Goal: Task Accomplishment & Management: Manage account settings

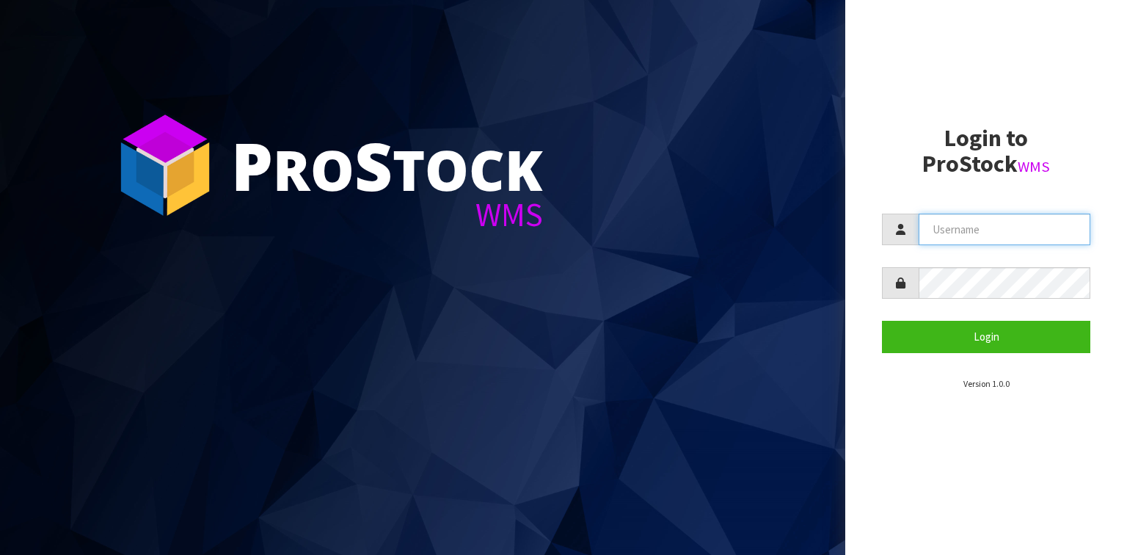
click at [942, 226] on input "text" at bounding box center [1005, 230] width 172 height 32
type input "[EMAIL_ADDRESS][DOMAIN_NAME]"
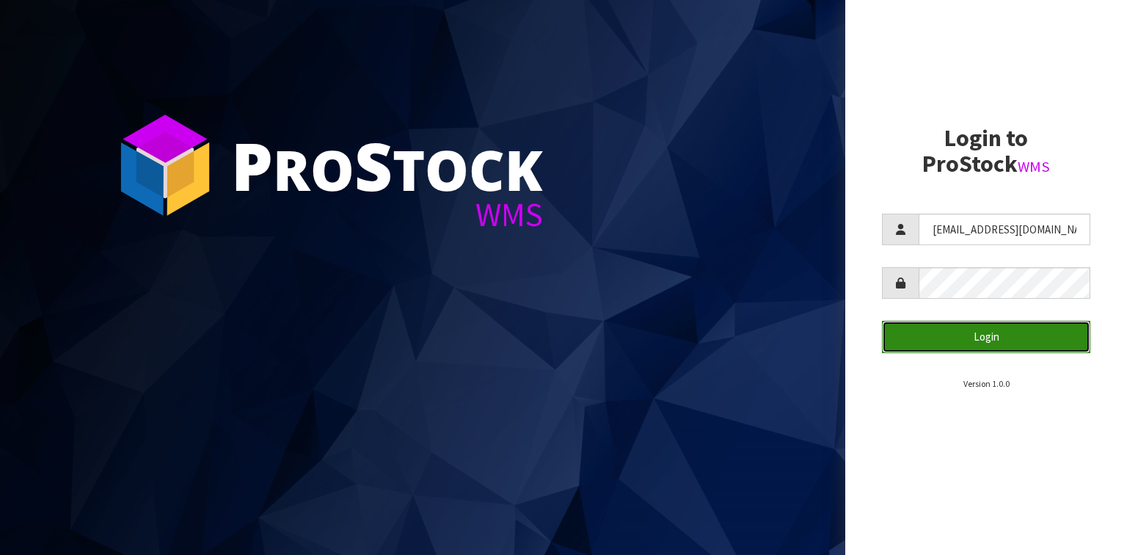
click at [975, 338] on button "Login" at bounding box center [986, 337] width 208 height 32
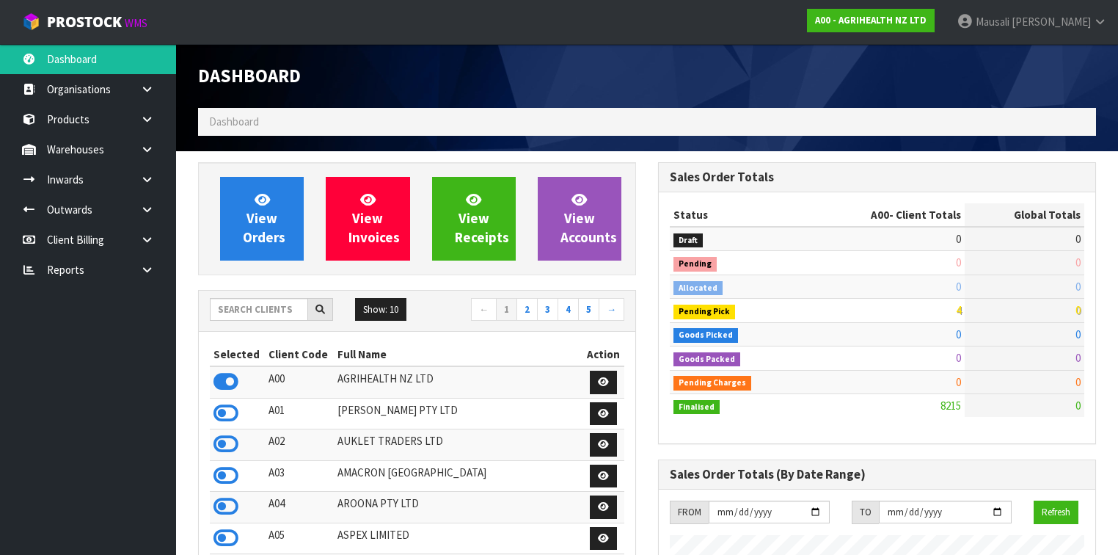
scroll to position [1107, 460]
click at [266, 310] on input "text" at bounding box center [259, 309] width 98 height 23
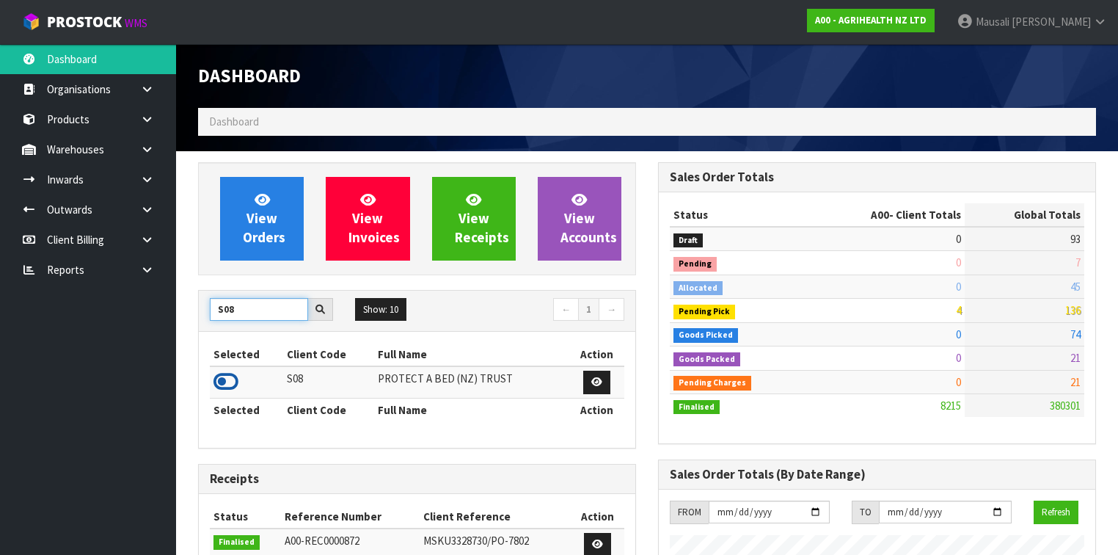
type input "S08"
click at [231, 379] on icon at bounding box center [226, 382] width 25 height 22
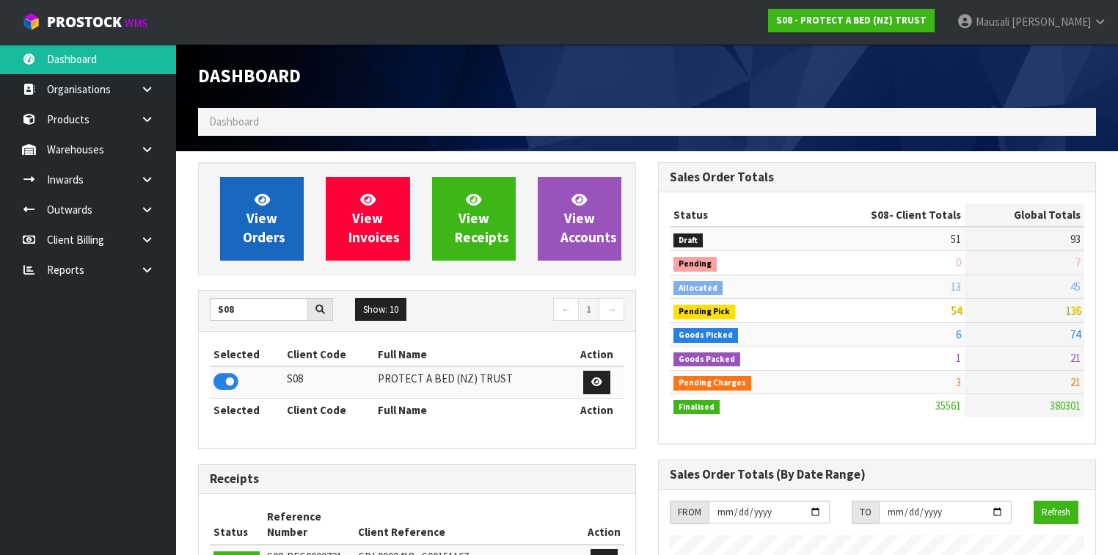
scroll to position [1186, 460]
click at [272, 232] on span "View Orders" at bounding box center [264, 218] width 43 height 55
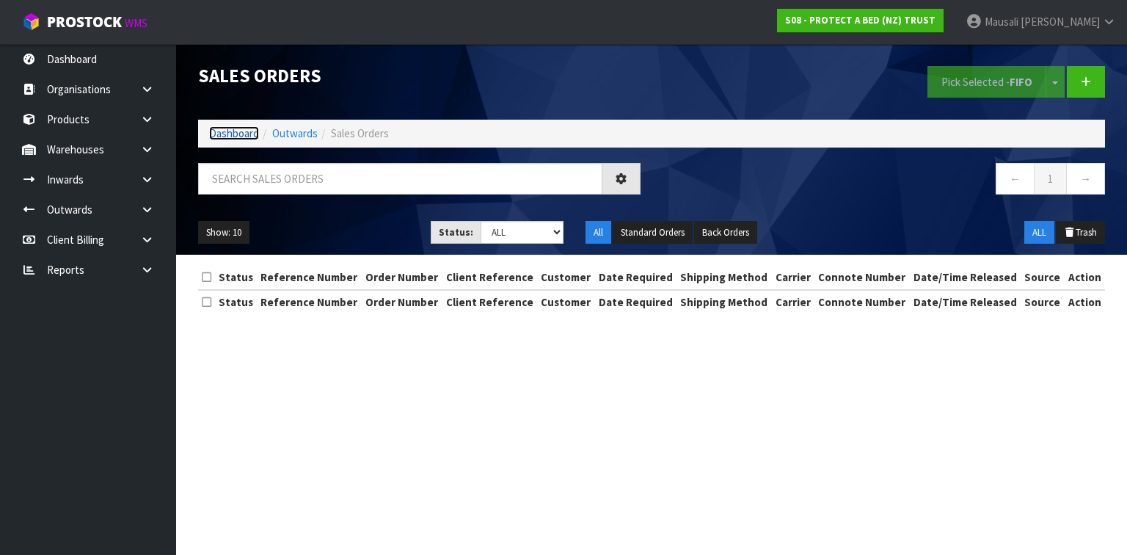
click at [238, 133] on link "Dashboard" at bounding box center [234, 133] width 50 height 14
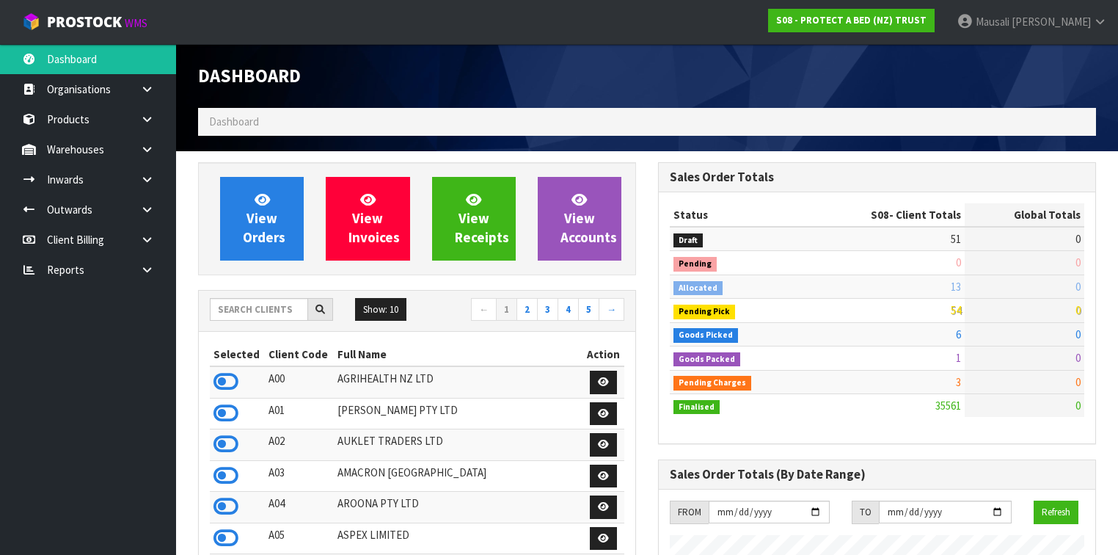
scroll to position [1186, 460]
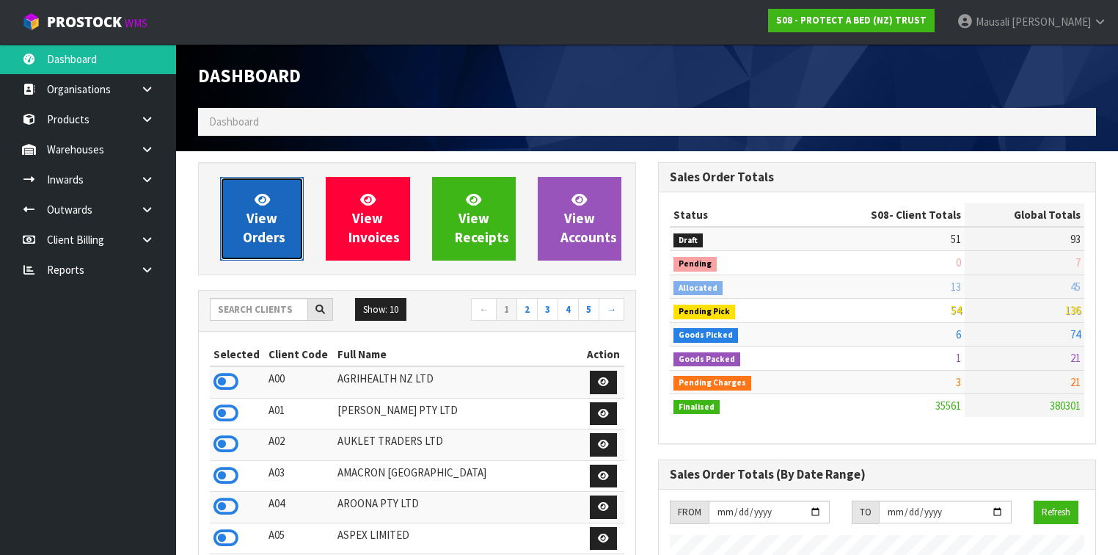
click at [268, 220] on span "View Orders" at bounding box center [264, 218] width 43 height 55
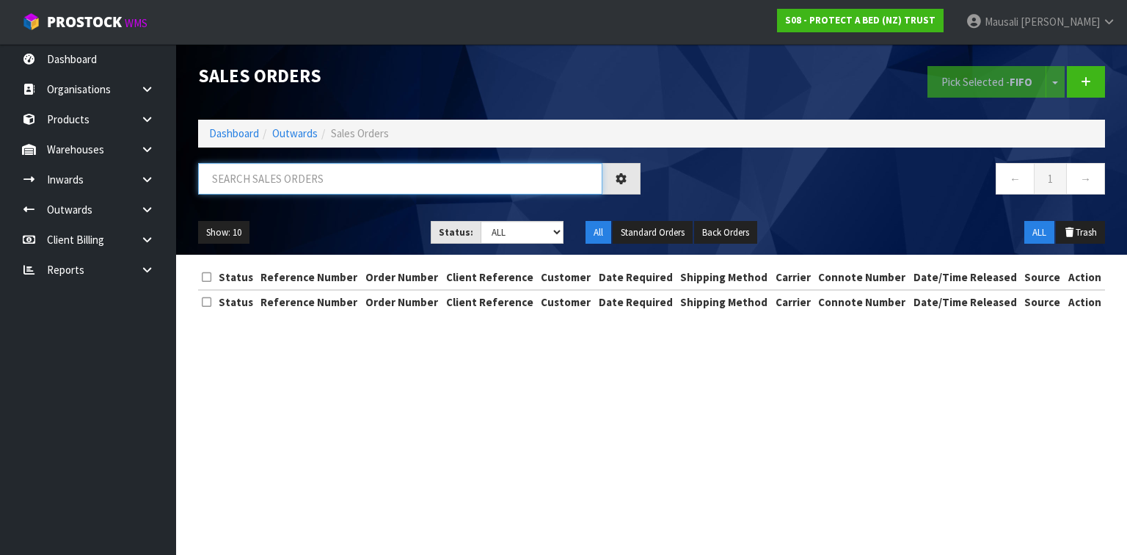
click at [244, 177] on input "text" at bounding box center [400, 179] width 404 height 32
type input "JOB-0411463"
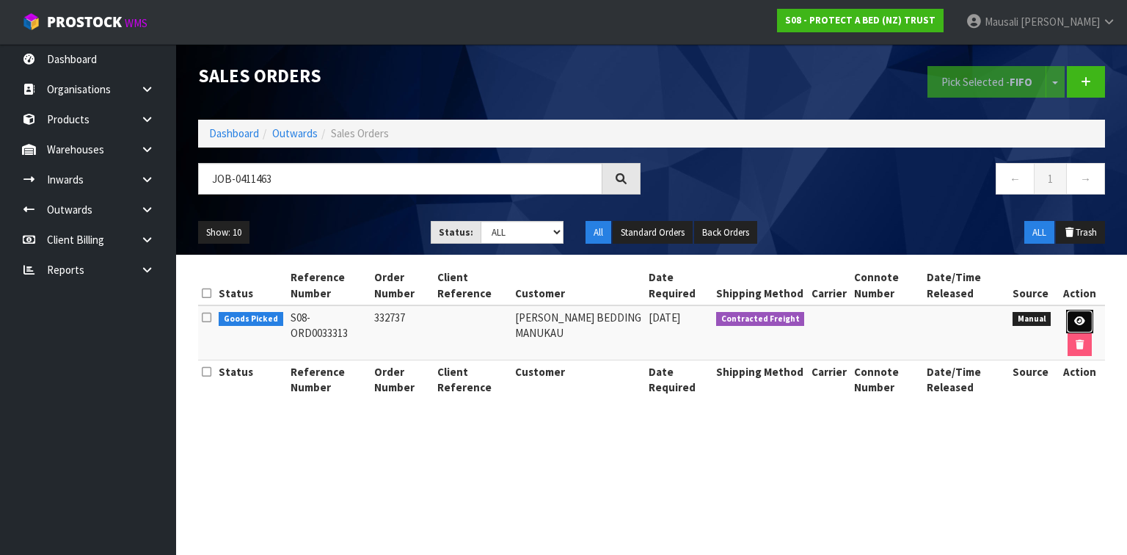
click at [1084, 318] on link at bounding box center [1079, 321] width 27 height 23
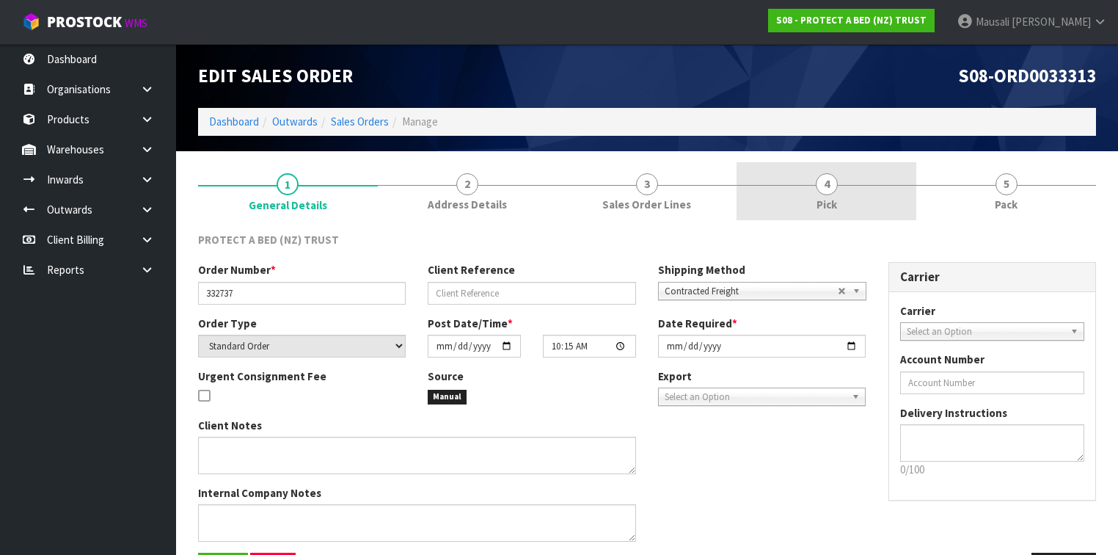
click at [888, 193] on link "4 Pick" at bounding box center [827, 191] width 180 height 58
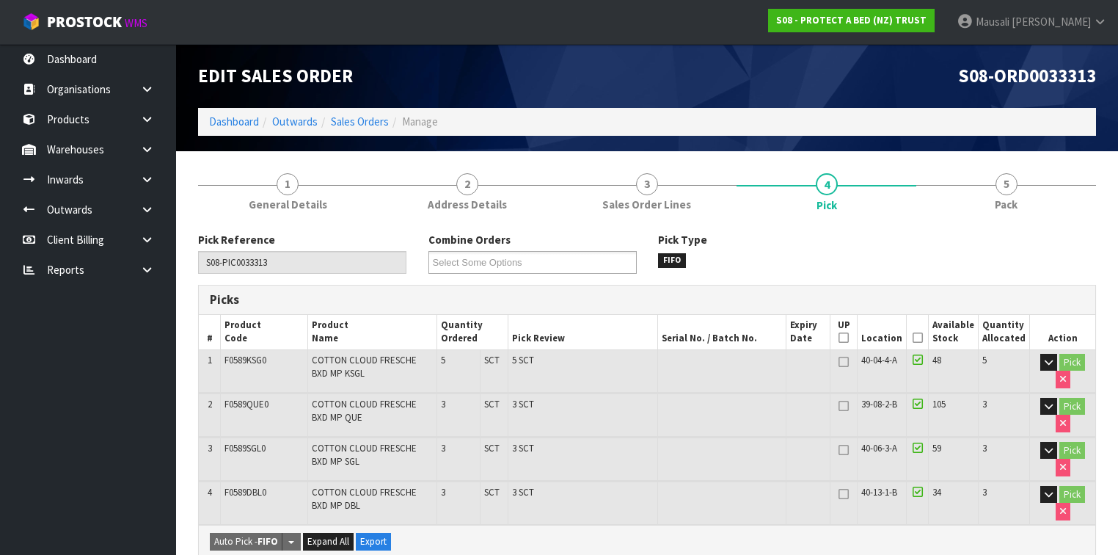
click at [923, 338] on icon at bounding box center [918, 338] width 10 height 1
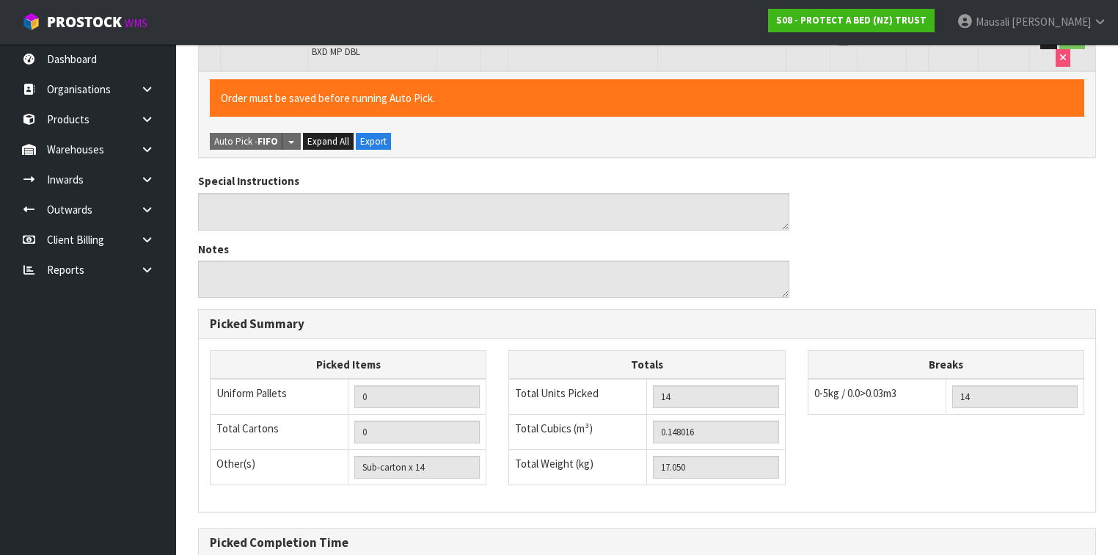
scroll to position [587, 0]
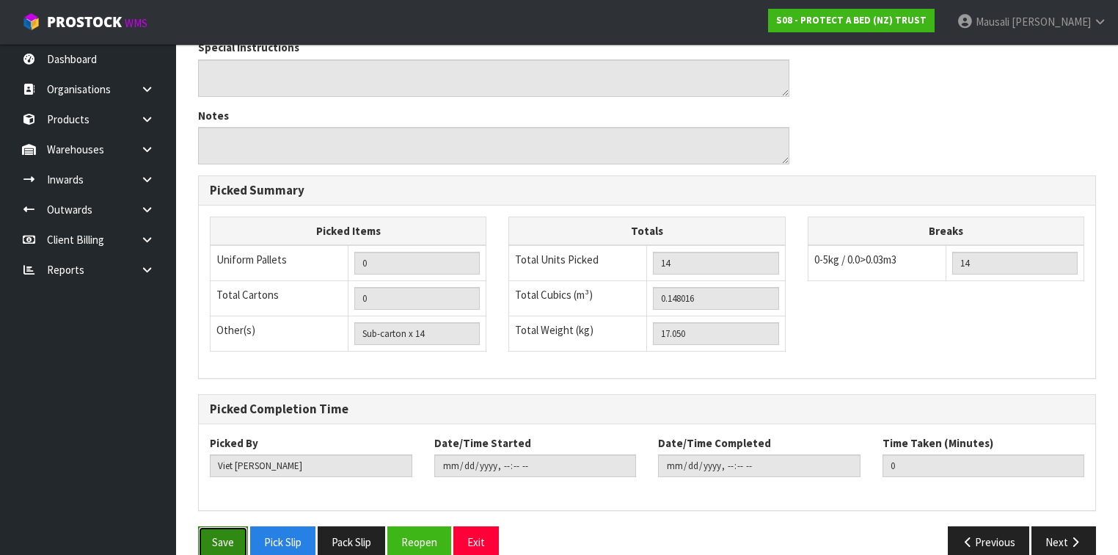
click at [222, 526] on button "Save" at bounding box center [223, 542] width 50 height 32
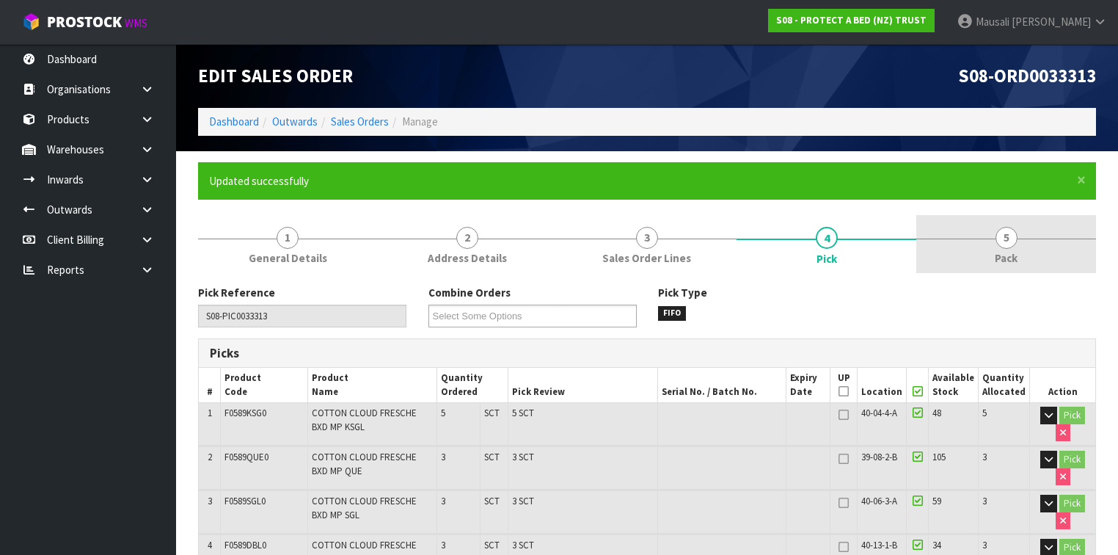
type input "[PERSON_NAME]"
type input "[DATE]T08:11:58"
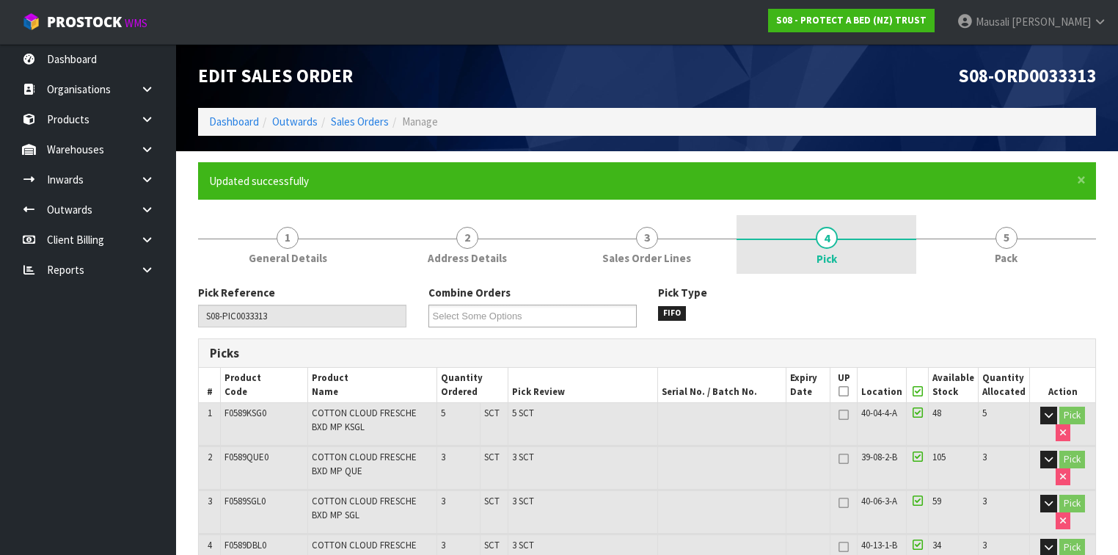
drag, startPoint x: 948, startPoint y: 240, endPoint x: 911, endPoint y: 263, distance: 44.2
click at [949, 241] on link "5 Pack" at bounding box center [1007, 244] width 180 height 58
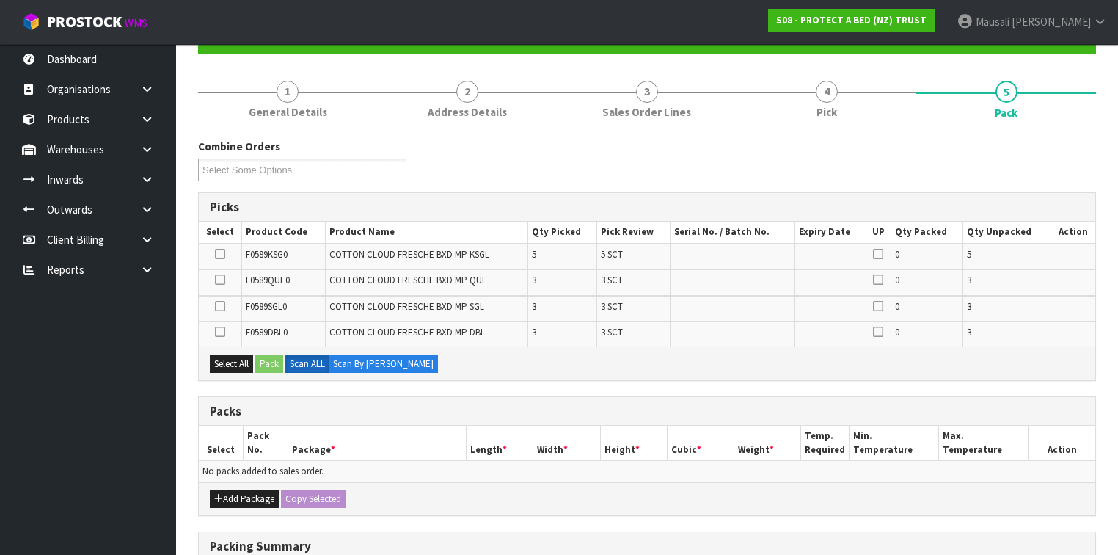
scroll to position [235, 0]
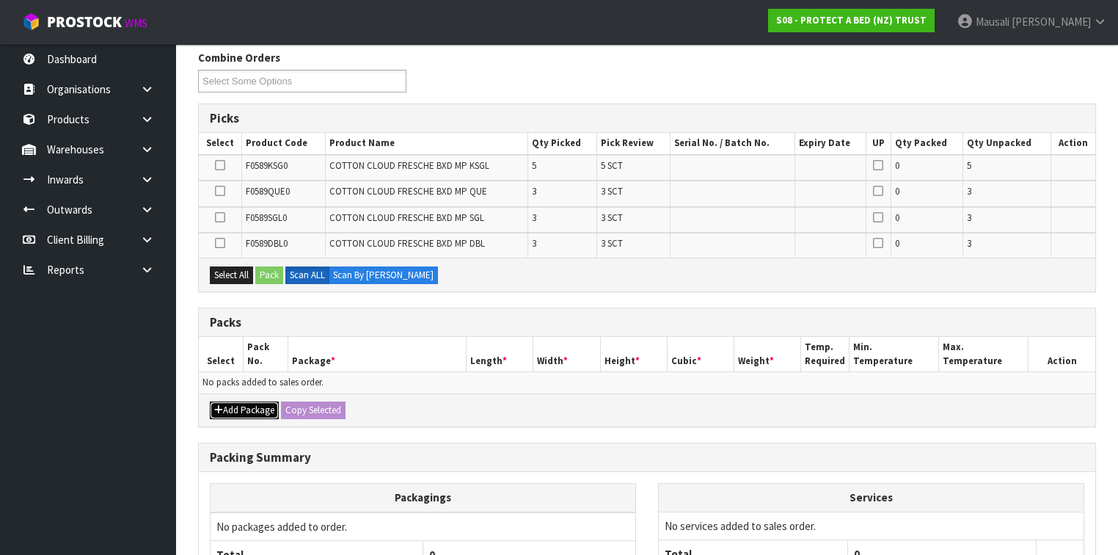
click at [232, 402] on button "Add Package" at bounding box center [244, 410] width 69 height 18
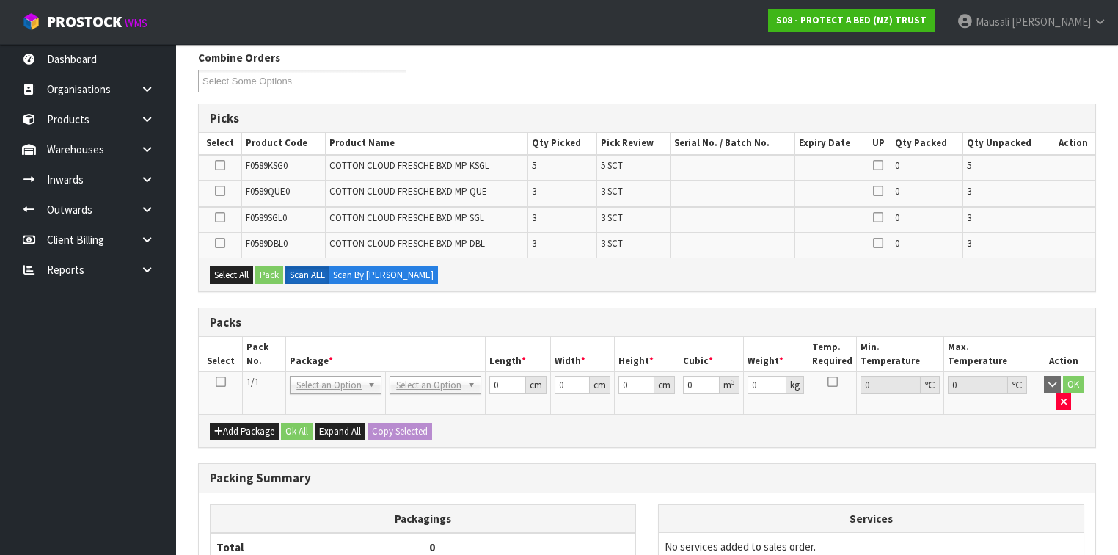
drag, startPoint x: 219, startPoint y: 379, endPoint x: 238, endPoint y: 370, distance: 21.0
click at [219, 382] on icon at bounding box center [221, 382] width 10 height 1
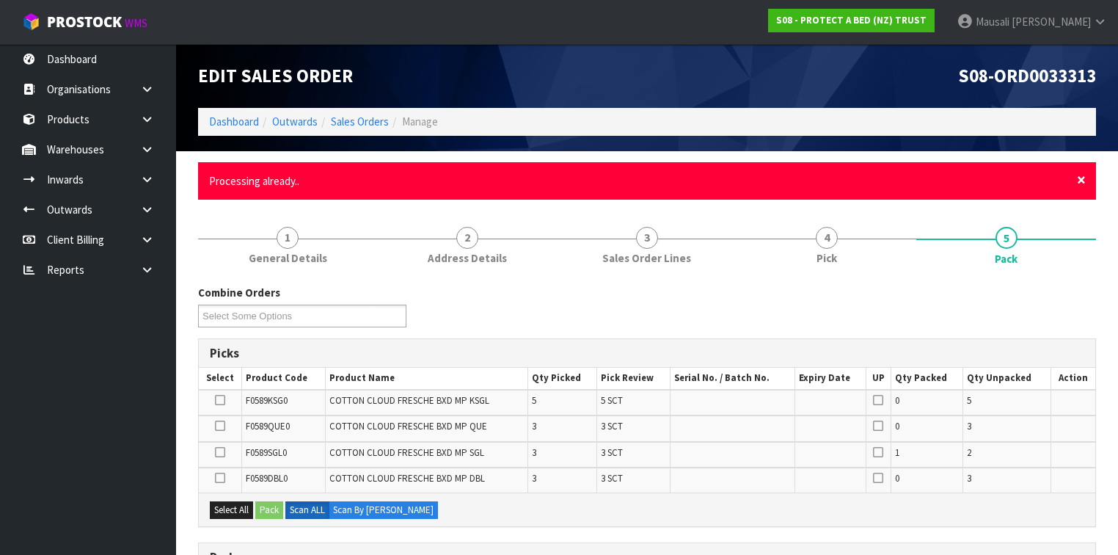
drag, startPoint x: 1082, startPoint y: 185, endPoint x: 1066, endPoint y: 233, distance: 50.4
click at [1081, 185] on span "×" at bounding box center [1081, 180] width 9 height 21
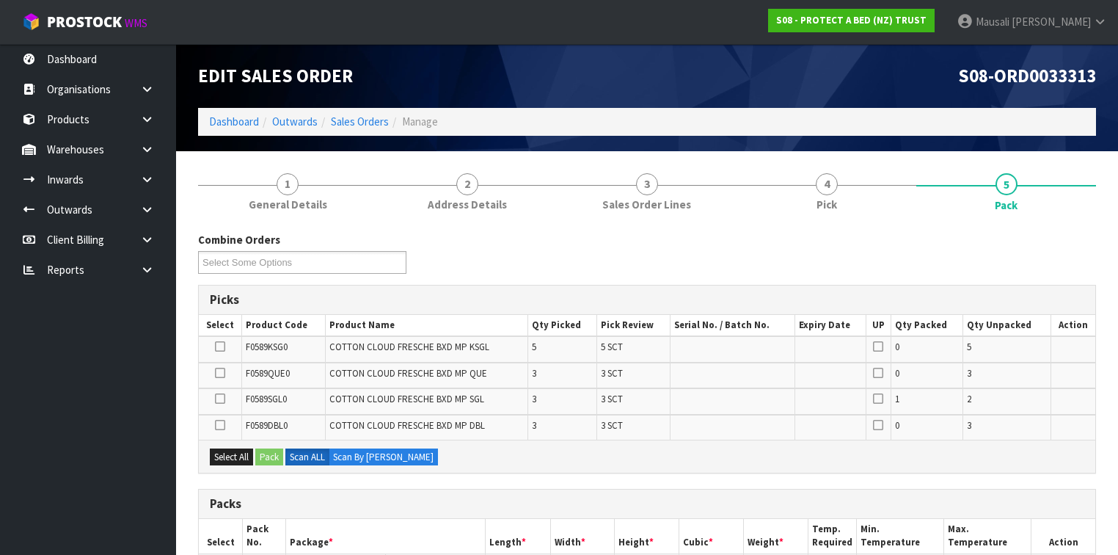
scroll to position [235, 0]
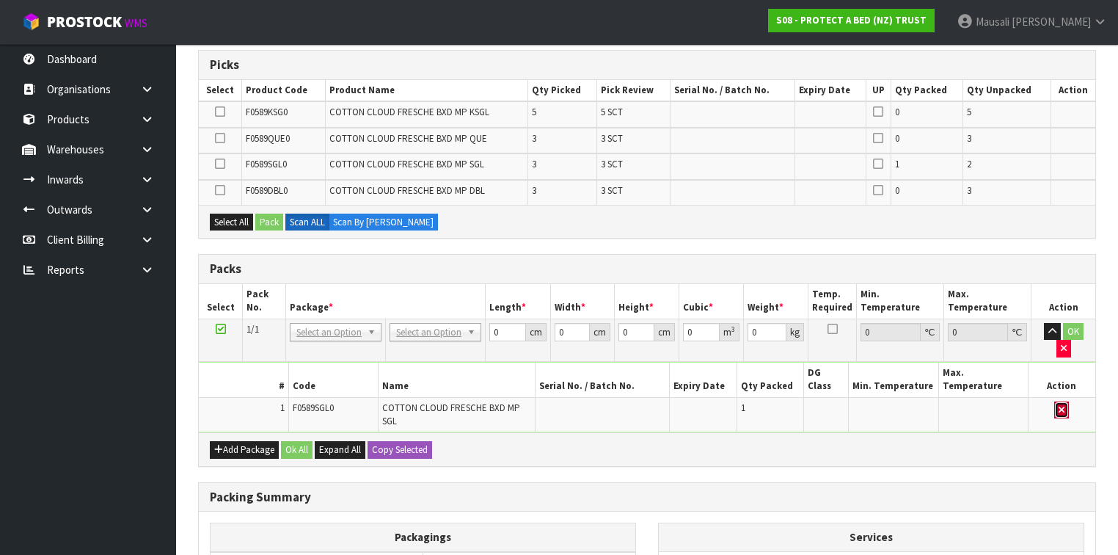
click at [1069, 401] on button "button" at bounding box center [1062, 410] width 15 height 18
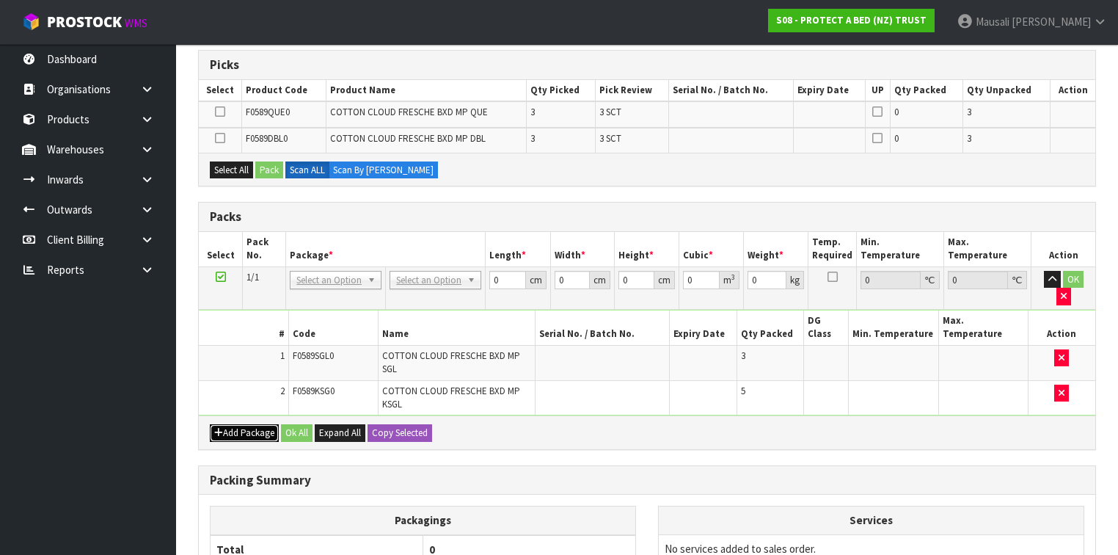
click at [241, 424] on button "Add Package" at bounding box center [244, 433] width 69 height 18
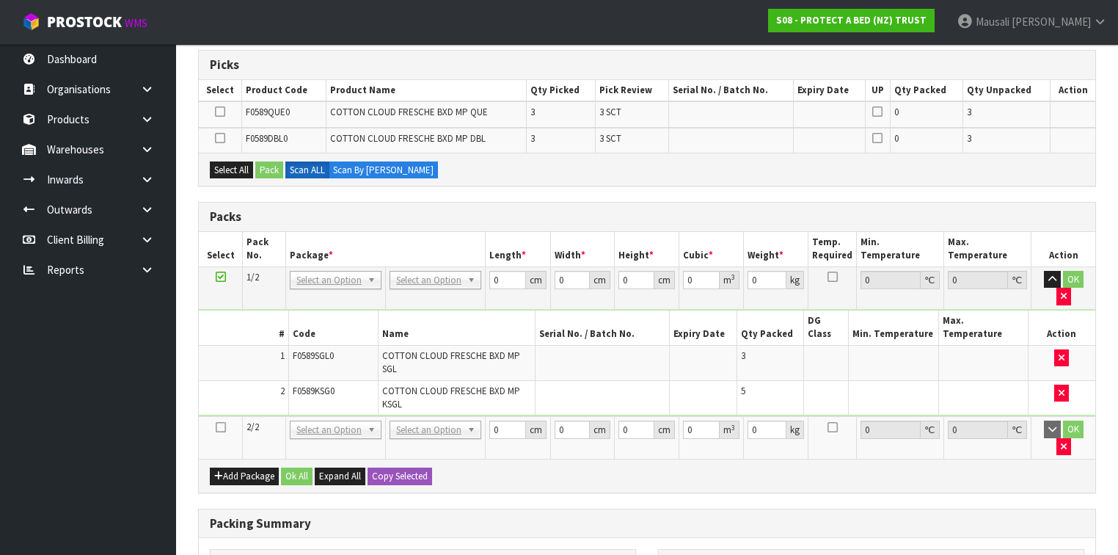
click at [223, 427] on icon at bounding box center [221, 427] width 10 height 1
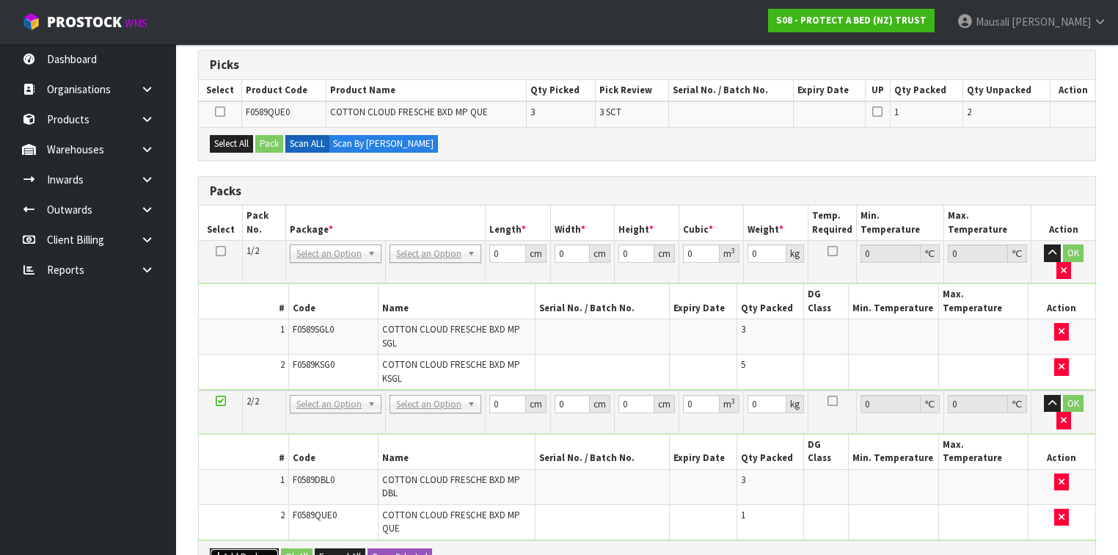
click at [226, 548] on button "Add Package" at bounding box center [244, 557] width 69 height 18
click at [222, 551] on icon at bounding box center [221, 551] width 10 height 1
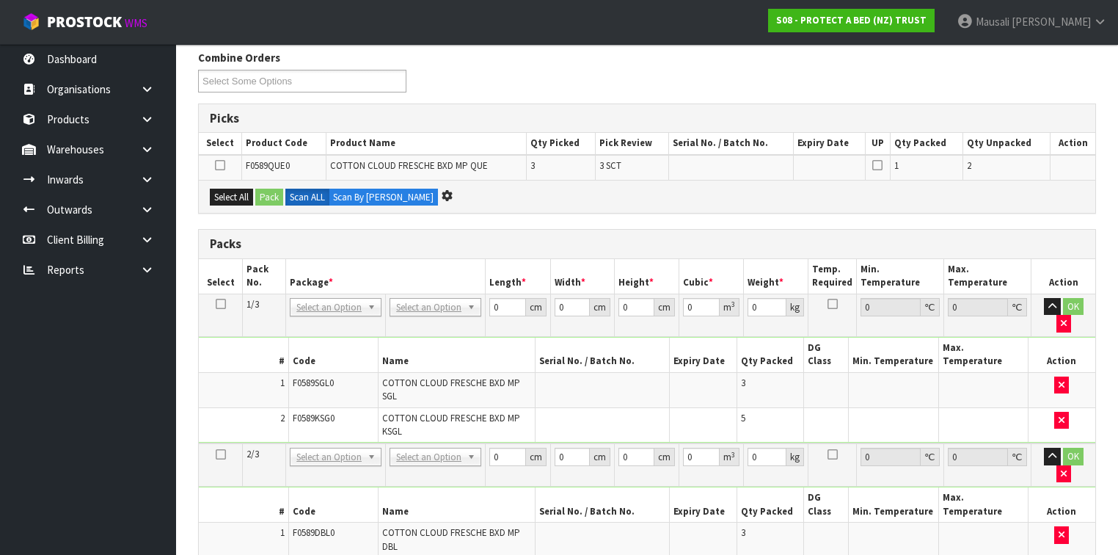
scroll to position [0, 0]
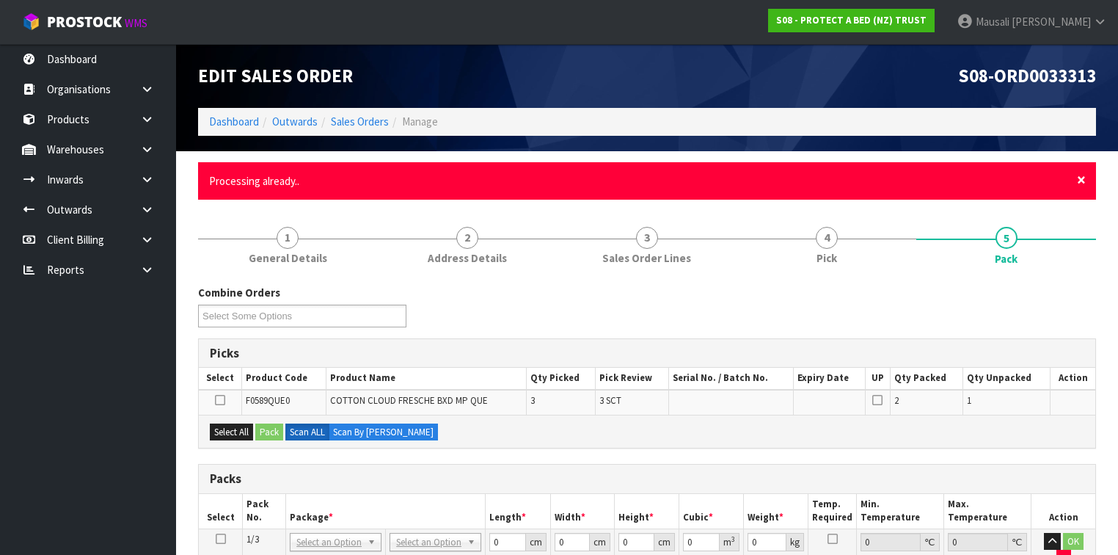
click at [1080, 179] on span "×" at bounding box center [1081, 180] width 9 height 21
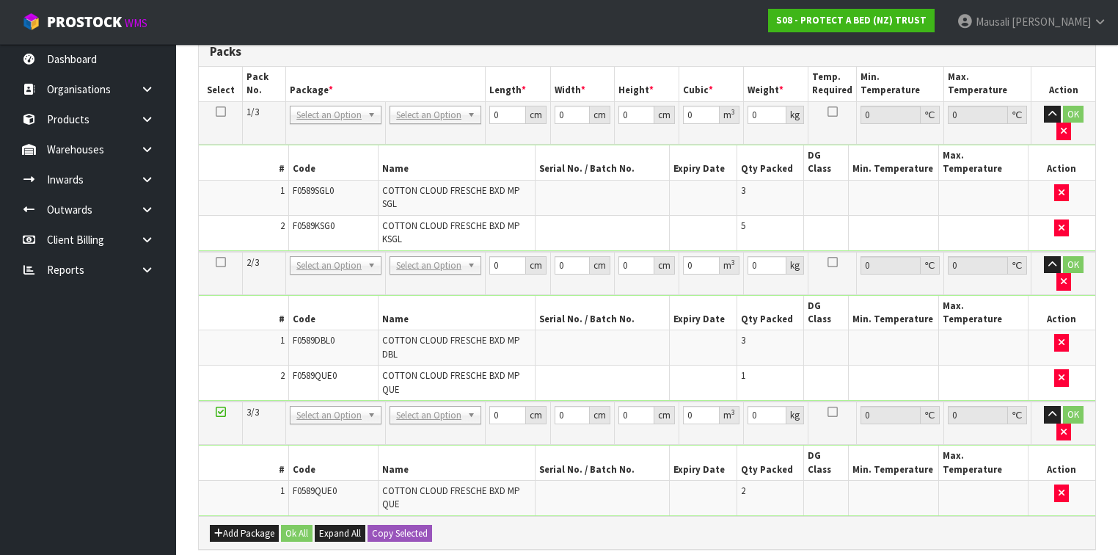
scroll to position [341, 0]
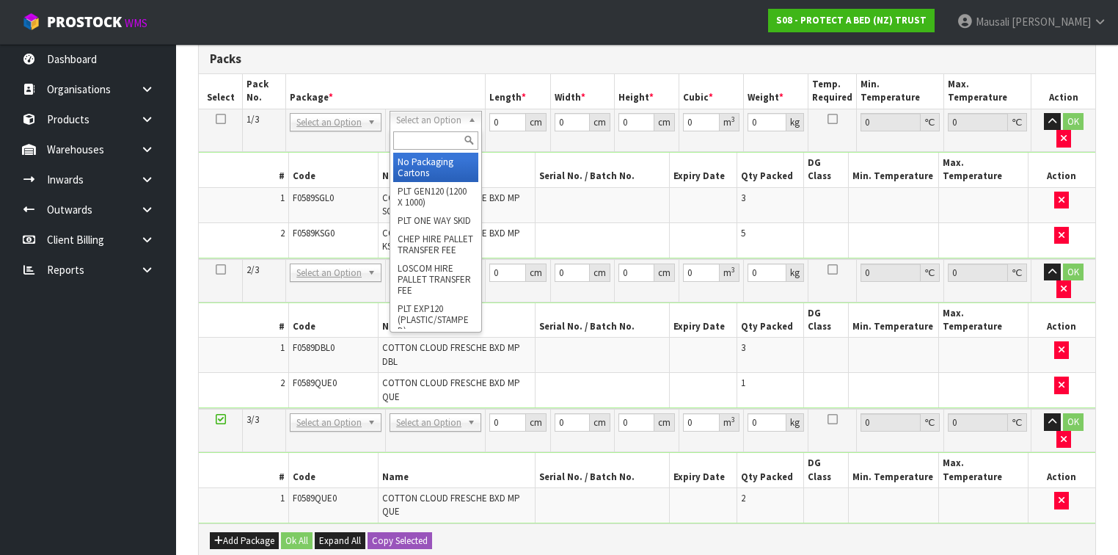
drag, startPoint x: 446, startPoint y: 113, endPoint x: 450, endPoint y: 161, distance: 47.8
click at [432, 146] on input "text" at bounding box center [435, 140] width 84 height 18
type input "OC"
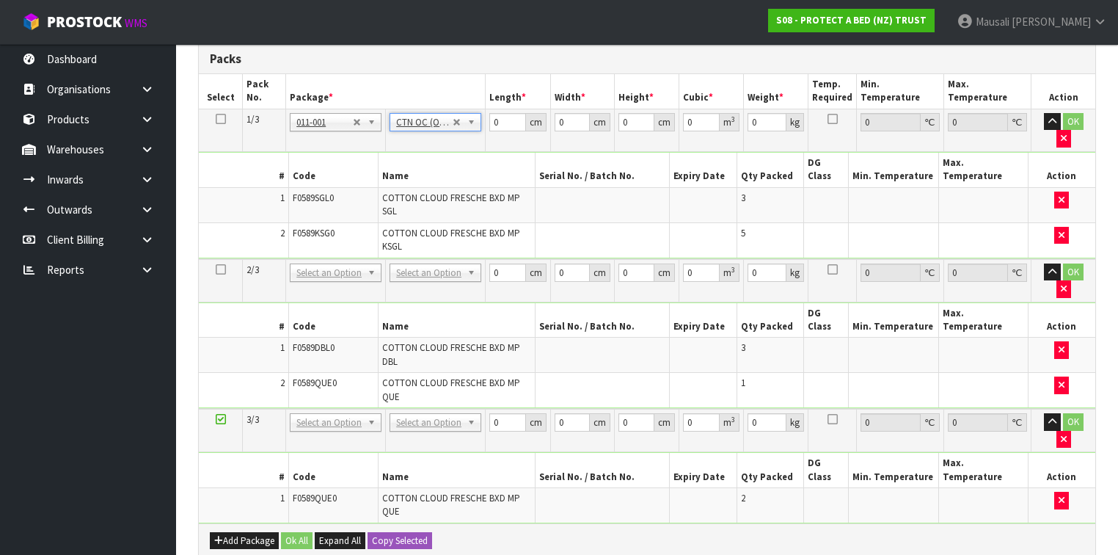
type input "8.5"
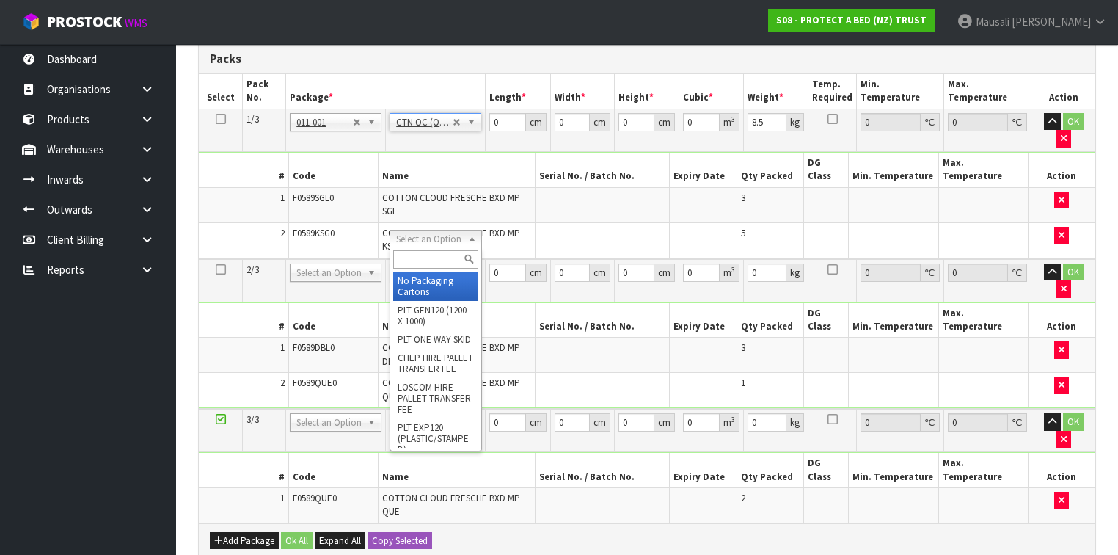
click at [408, 258] on input "text" at bounding box center [435, 259] width 84 height 18
type input "OC"
type input "2"
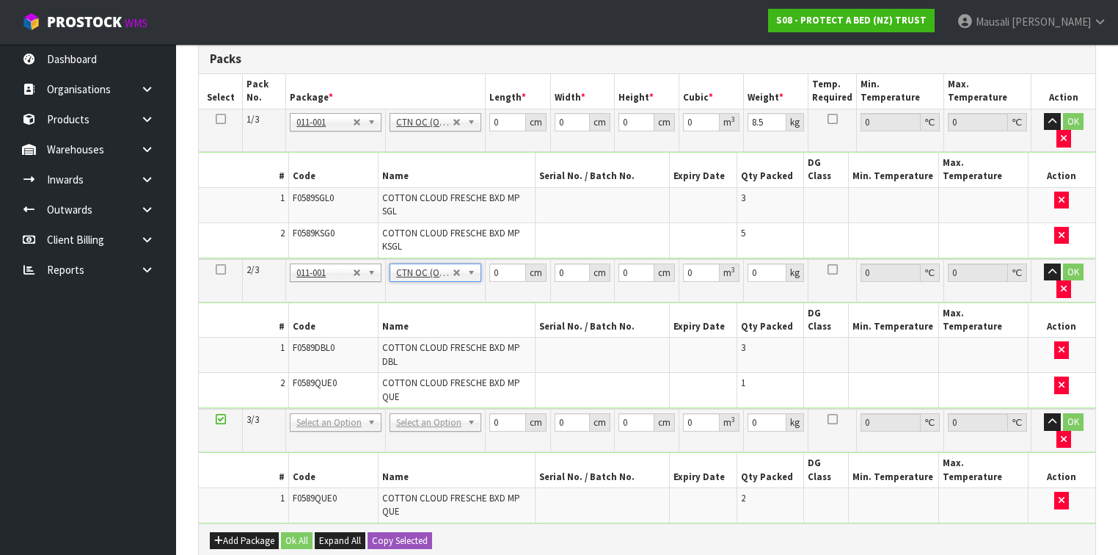
type input "5.45"
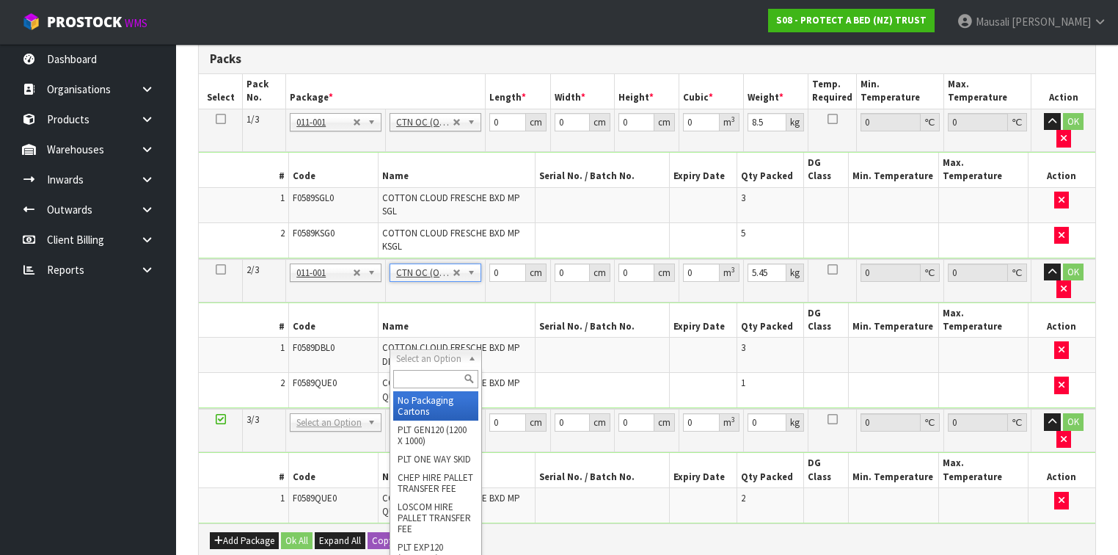
click at [404, 377] on input "text" at bounding box center [435, 379] width 84 height 18
type input "OC"
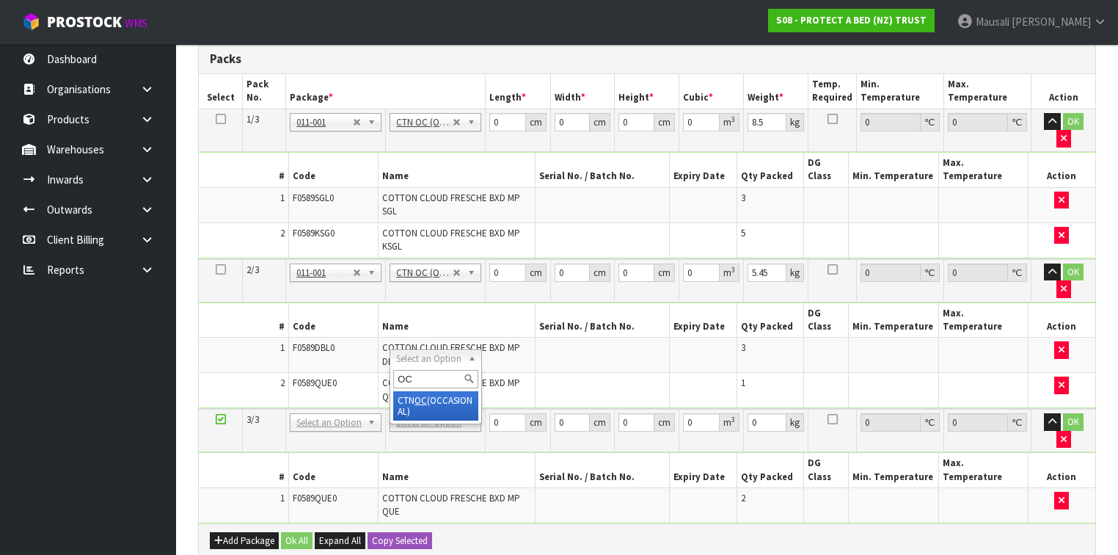
type input "3"
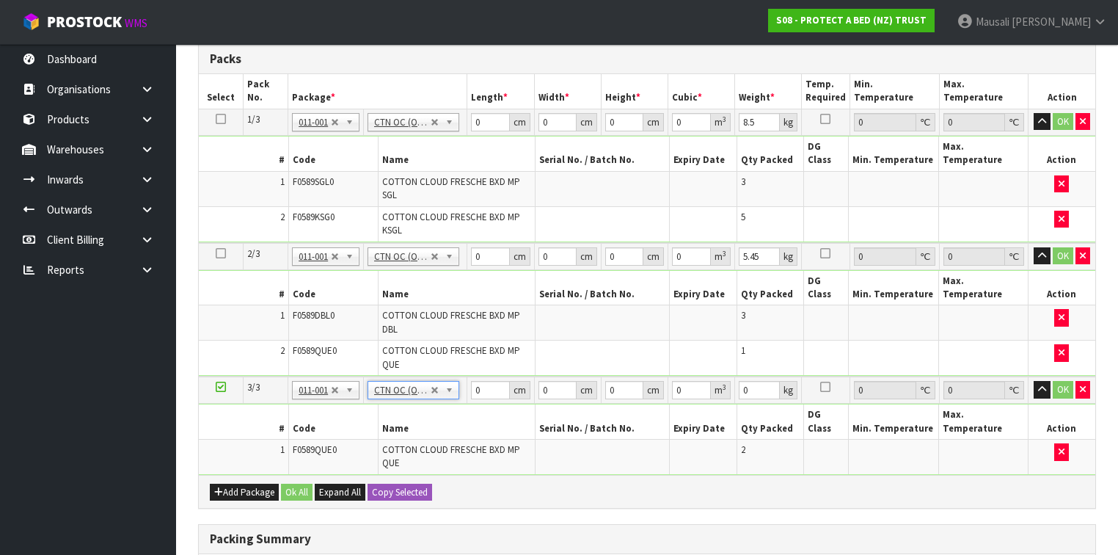
type input "3.1"
drag, startPoint x: 481, startPoint y: 119, endPoint x: 476, endPoint y: 125, distance: 8.3
click at [476, 125] on input "0" at bounding box center [490, 122] width 38 height 18
type input "59"
type input "40"
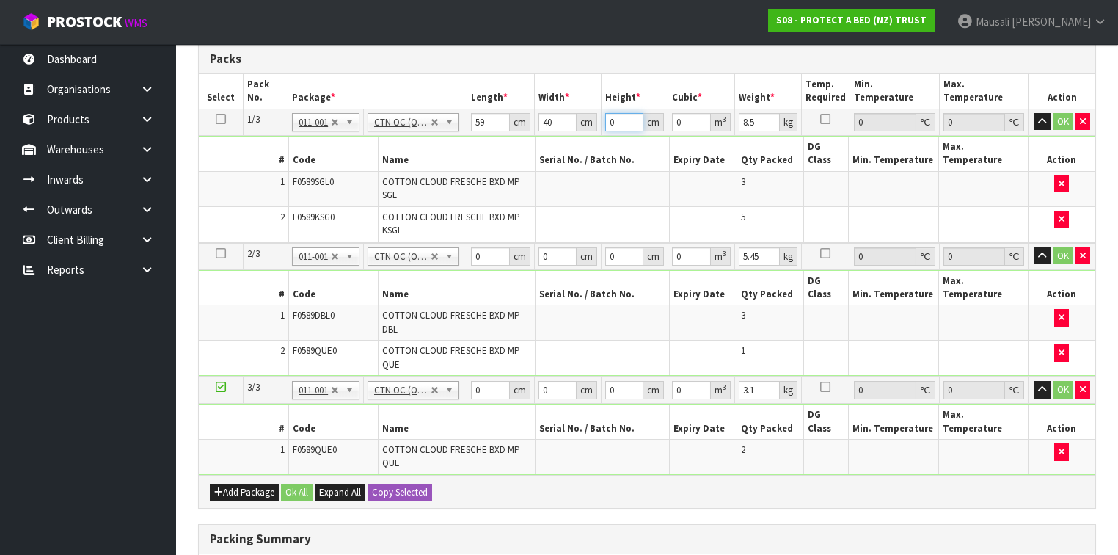
type input "3"
type input "0.00708"
type input "32"
type input "0.07552"
type input "32"
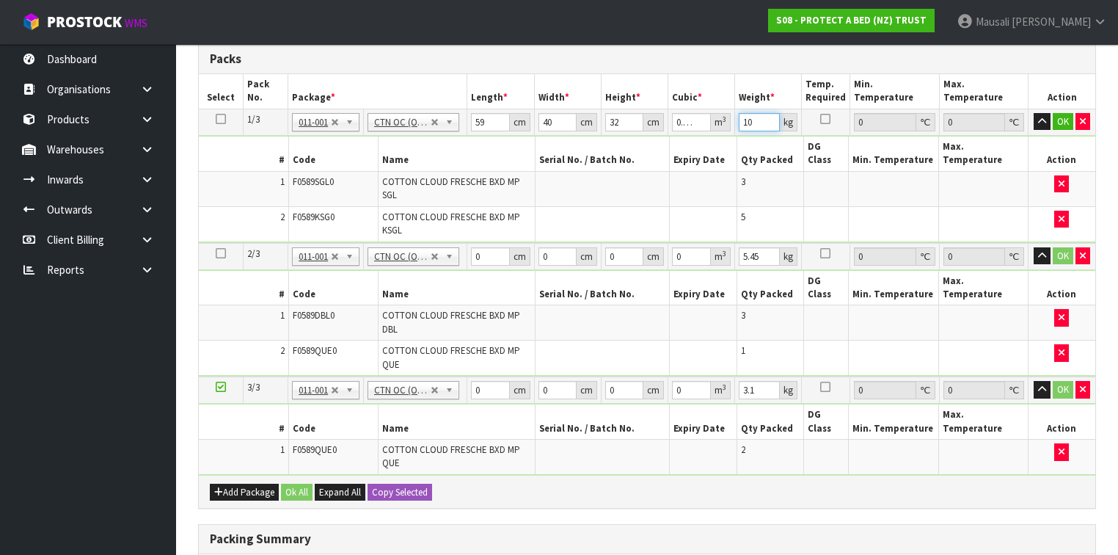
type input "10"
type input "59"
type input "40"
type input "3"
type input "0.00708"
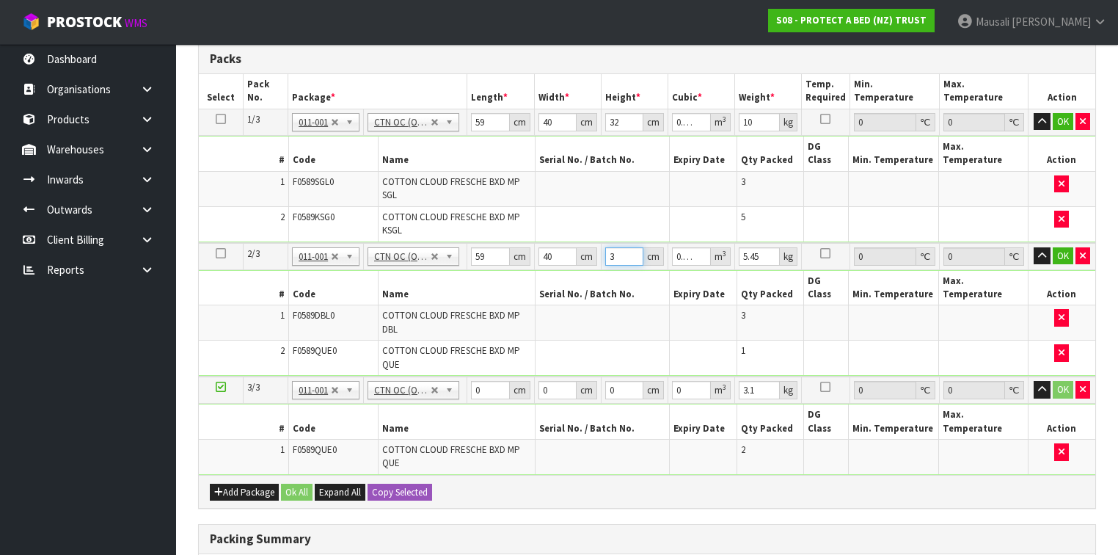
type input "32"
type input "0.07552"
type input "32"
type input "7"
type input "47"
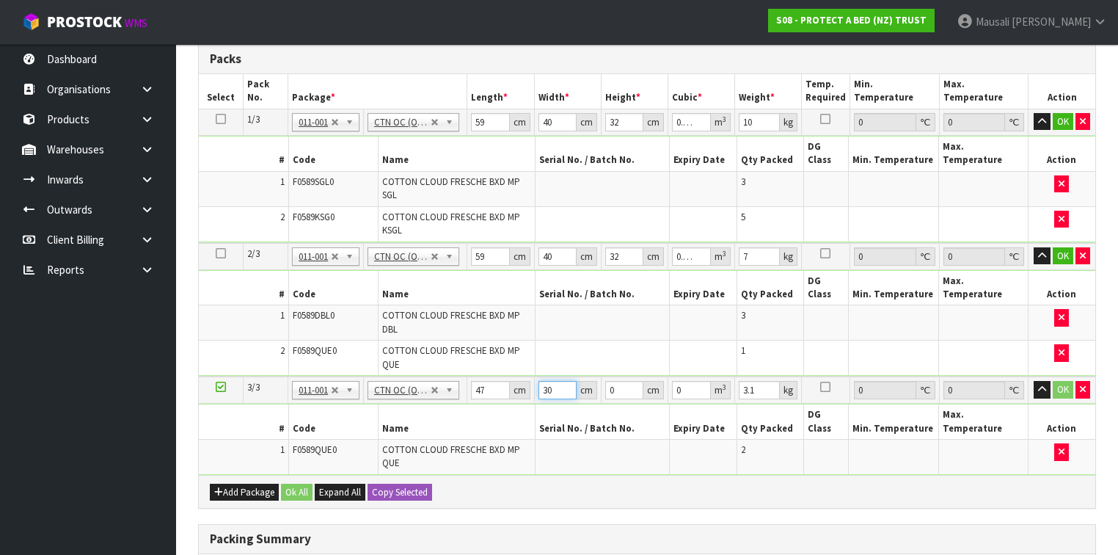
type input "30"
type input "3"
type input "0.00423"
type input "31"
type input "0.04371"
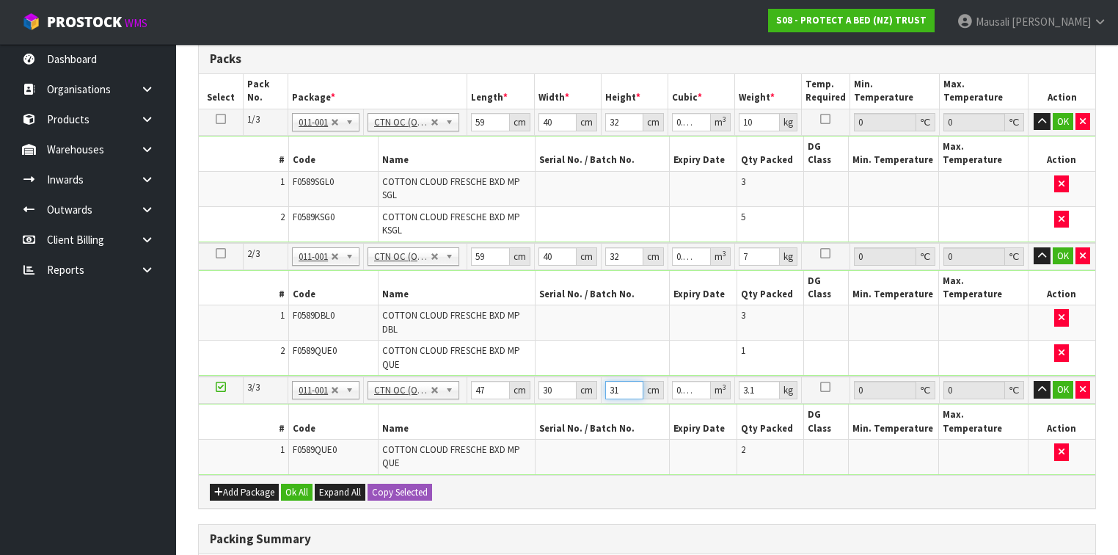
type input "31"
type input "4"
click at [300, 484] on button "Ok All" at bounding box center [297, 493] width 32 height 18
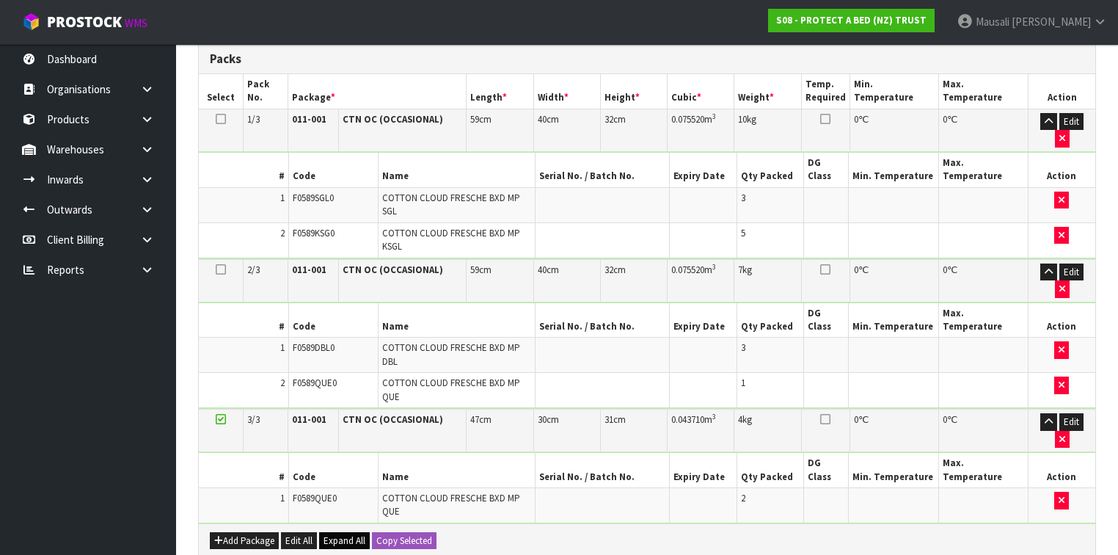
scroll to position [520, 0]
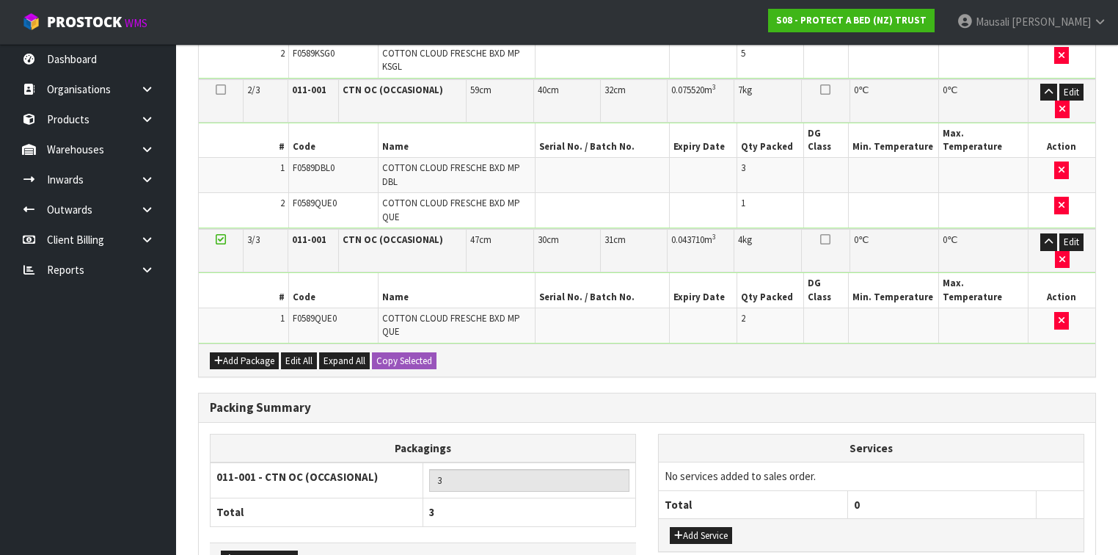
drag, startPoint x: 317, startPoint y: 514, endPoint x: 497, endPoint y: 495, distance: 180.8
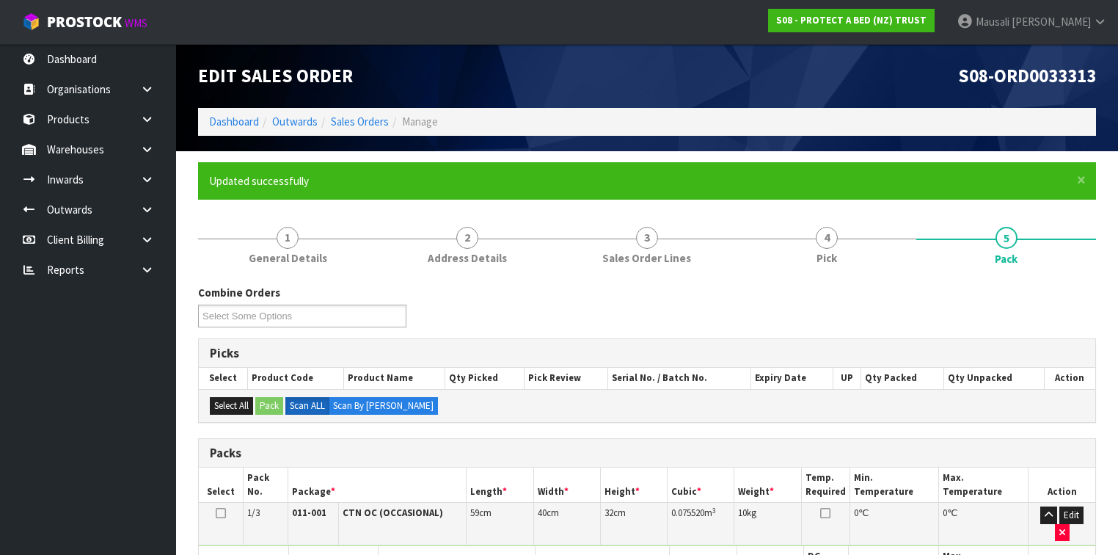
scroll to position [294, 0]
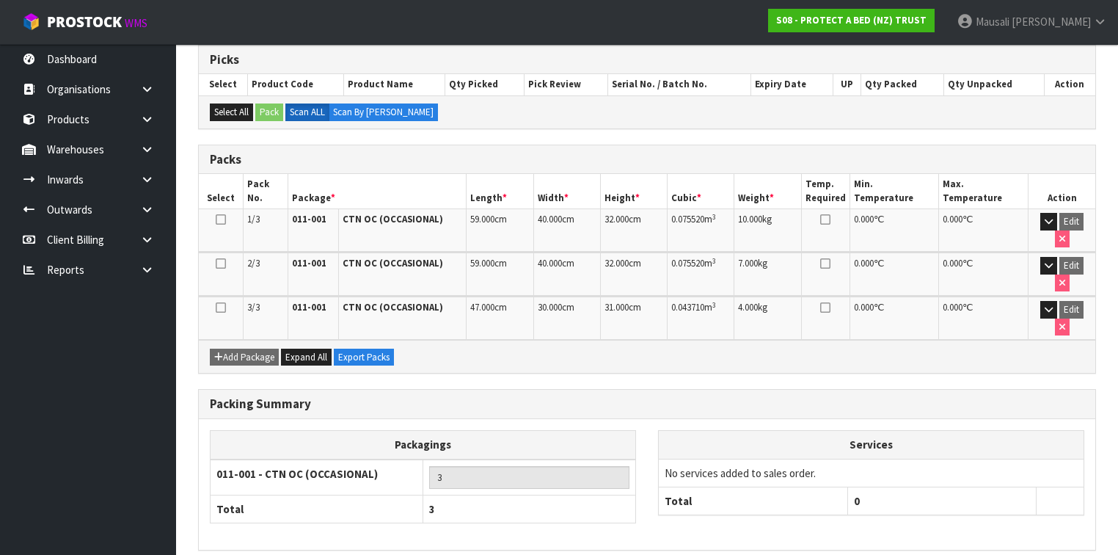
drag, startPoint x: 1045, startPoint y: 522, endPoint x: 920, endPoint y: 501, distance: 126.4
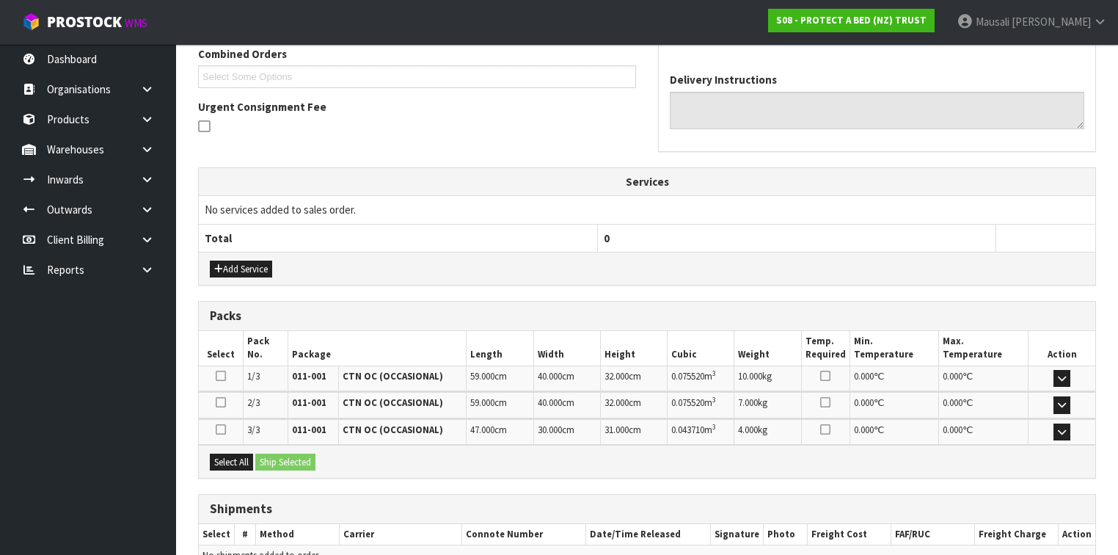
scroll to position [461, 0]
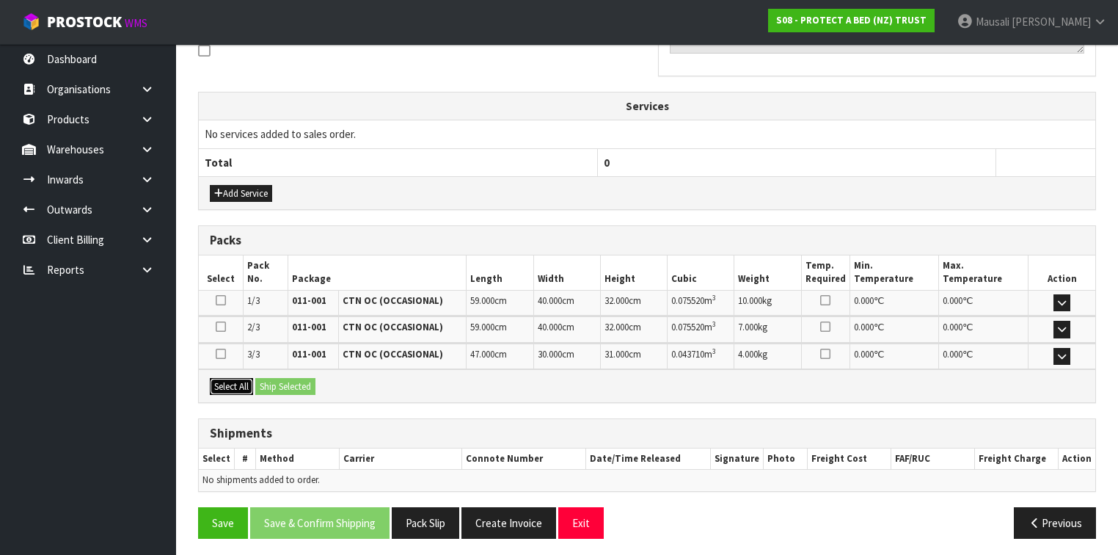
drag, startPoint x: 228, startPoint y: 387, endPoint x: 257, endPoint y: 385, distance: 28.8
click at [229, 387] on button "Select All" at bounding box center [231, 387] width 43 height 18
click at [288, 379] on button "Ship Selected" at bounding box center [285, 387] width 60 height 18
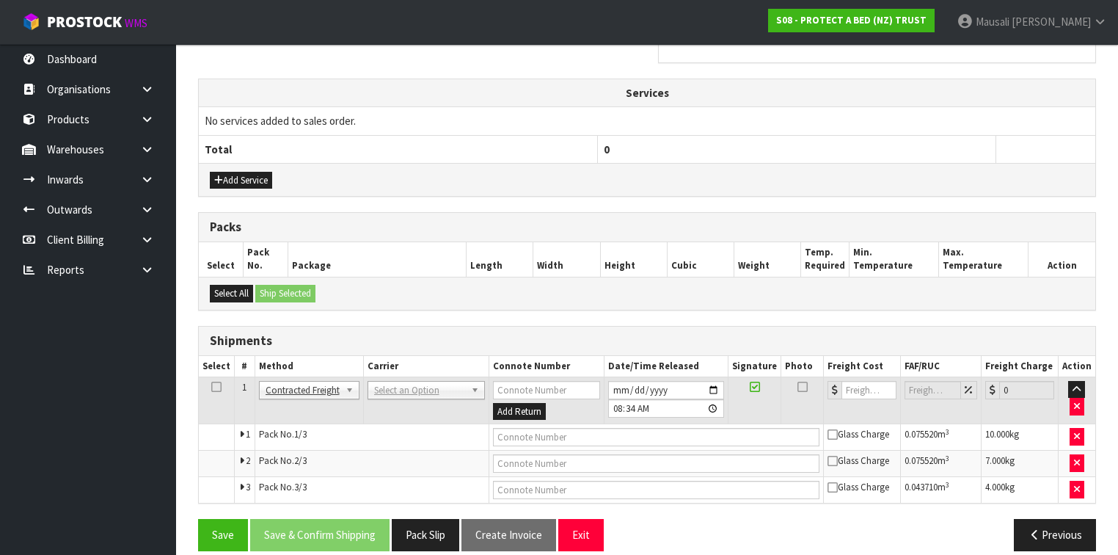
scroll to position [487, 0]
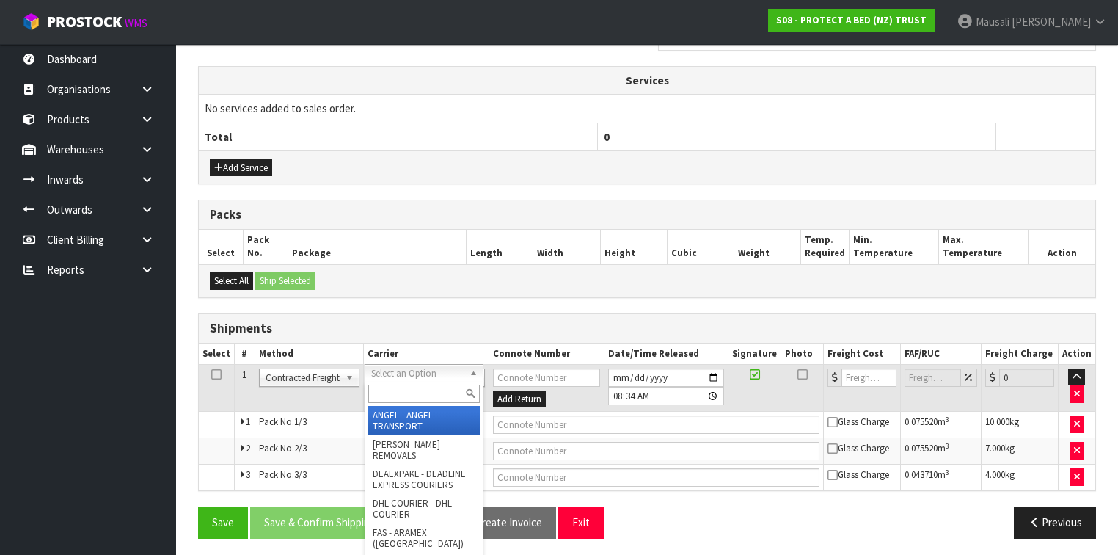
click at [390, 396] on input "text" at bounding box center [424, 394] width 112 height 18
type input "NZP"
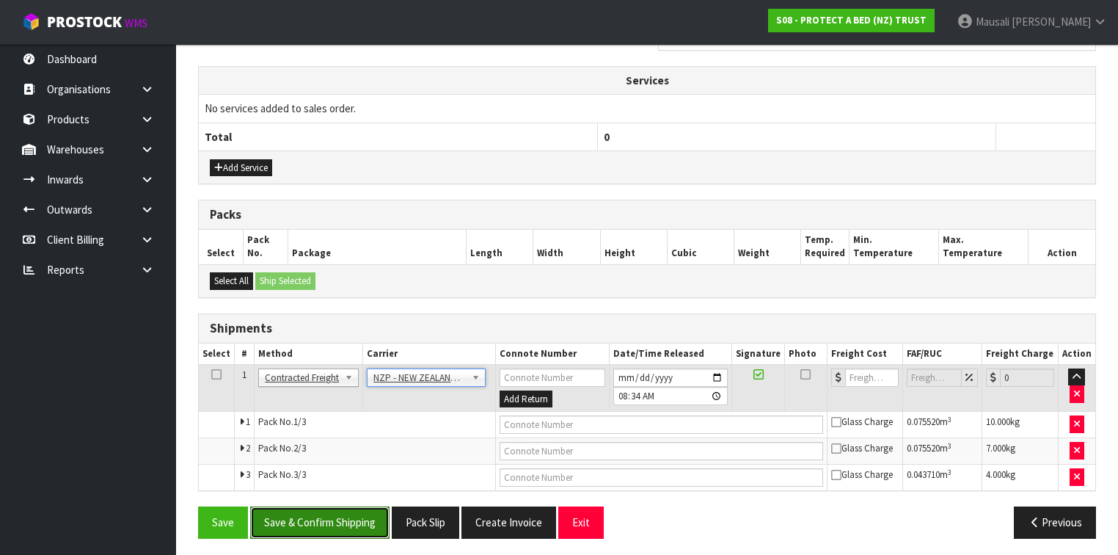
click at [343, 509] on button "Save & Confirm Shipping" at bounding box center [319, 522] width 139 height 32
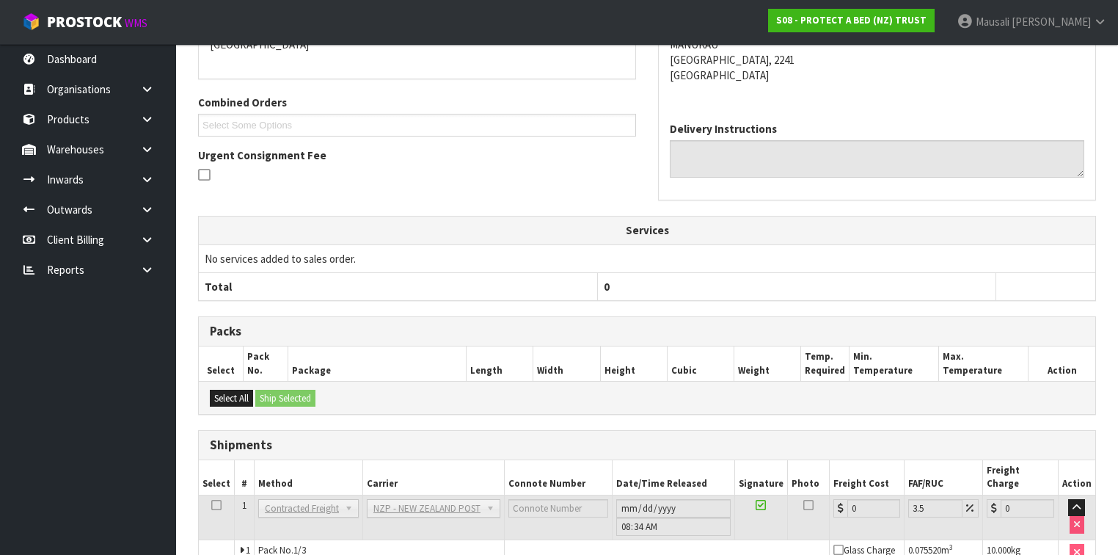
scroll to position [464, 0]
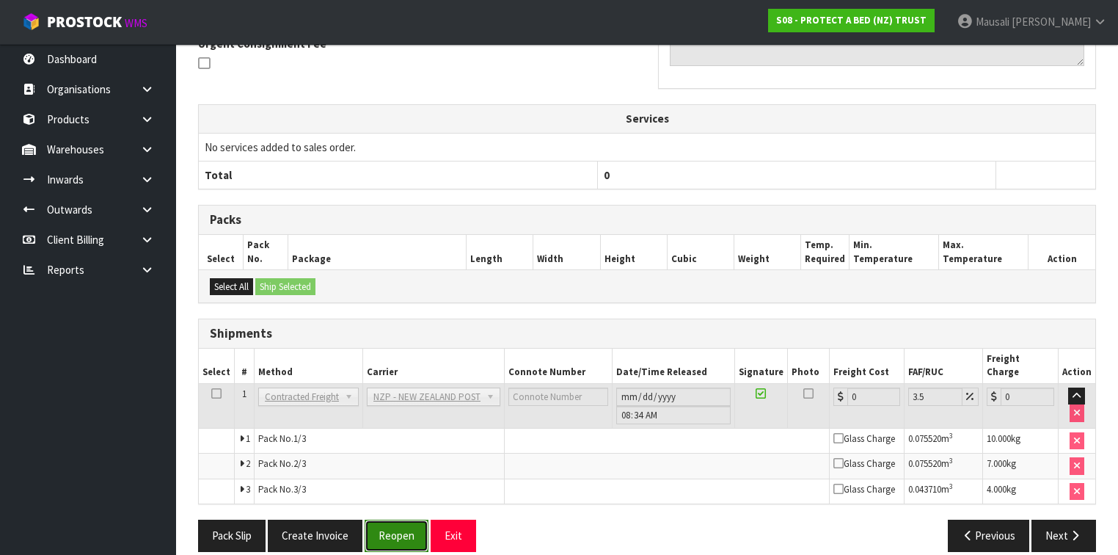
click at [388, 520] on button "Reopen" at bounding box center [397, 536] width 64 height 32
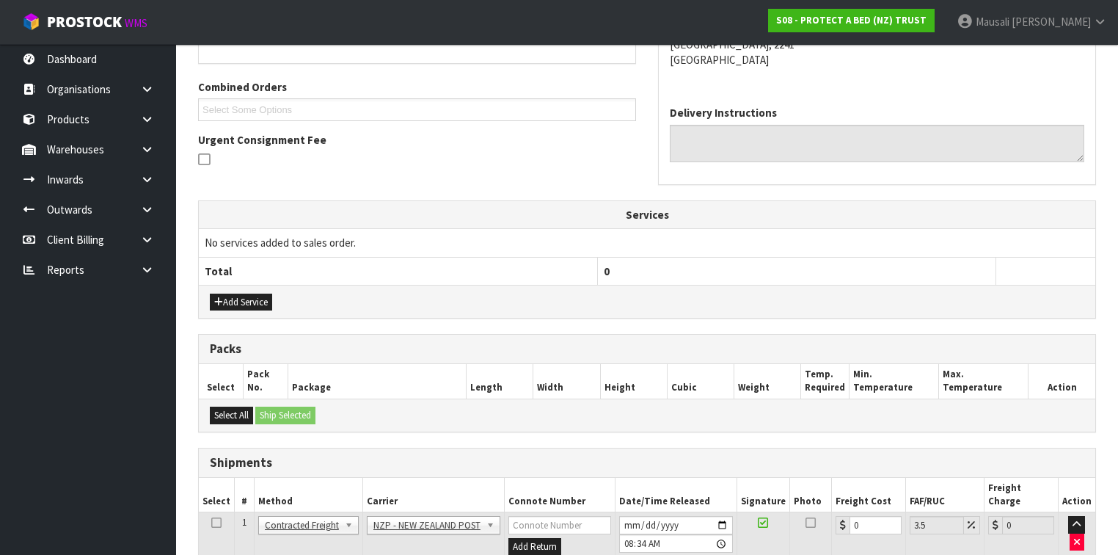
scroll to position [500, 0]
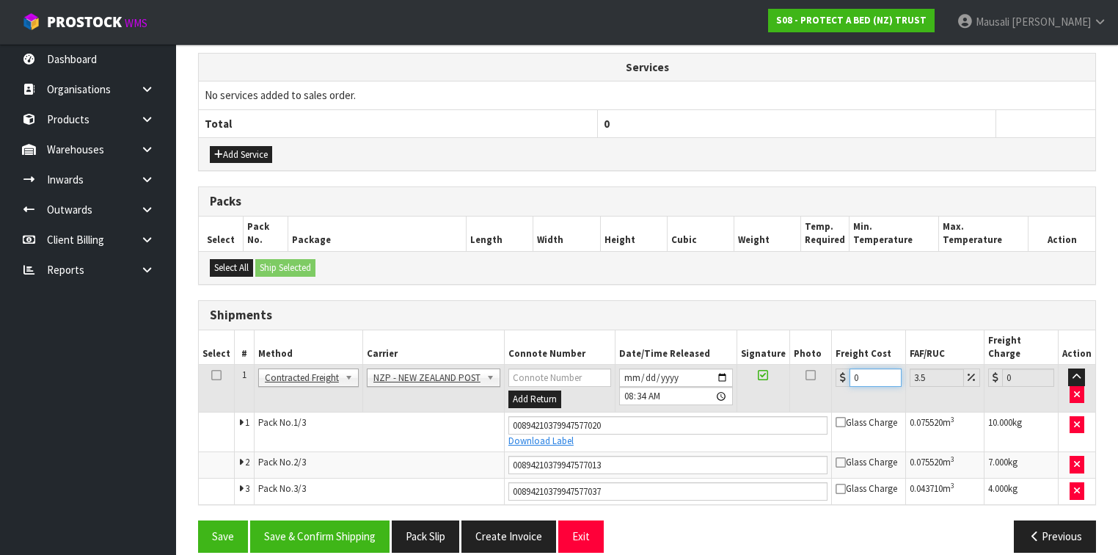
drag, startPoint x: 866, startPoint y: 353, endPoint x: 850, endPoint y: 366, distance: 20.9
click at [850, 368] on input "0" at bounding box center [876, 377] width 52 height 18
type input "1"
type input "1.03"
type input "12"
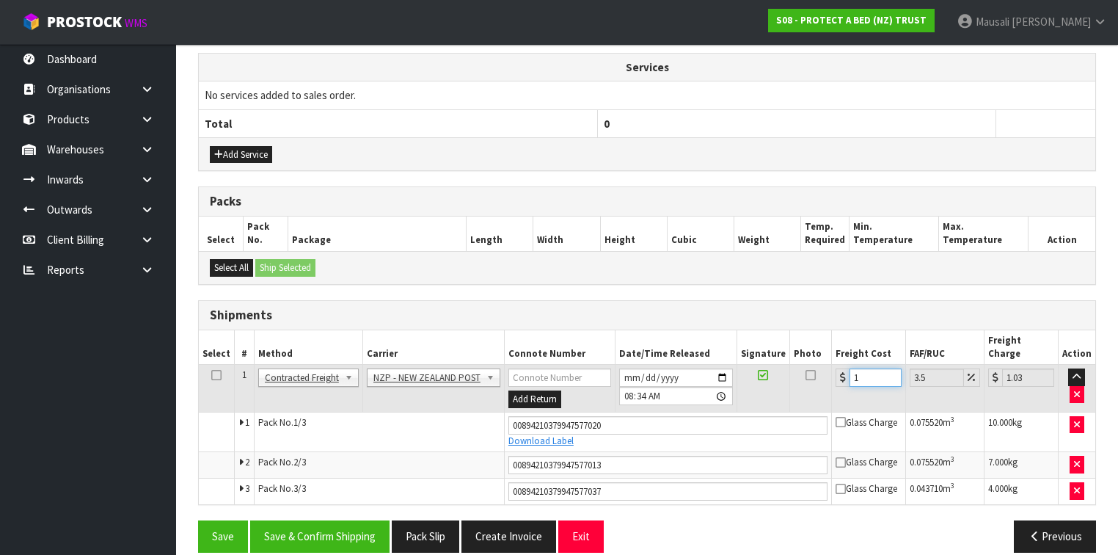
type input "12.42"
type input "12.9"
type input "13.35"
type input "12.99"
type input "13.44"
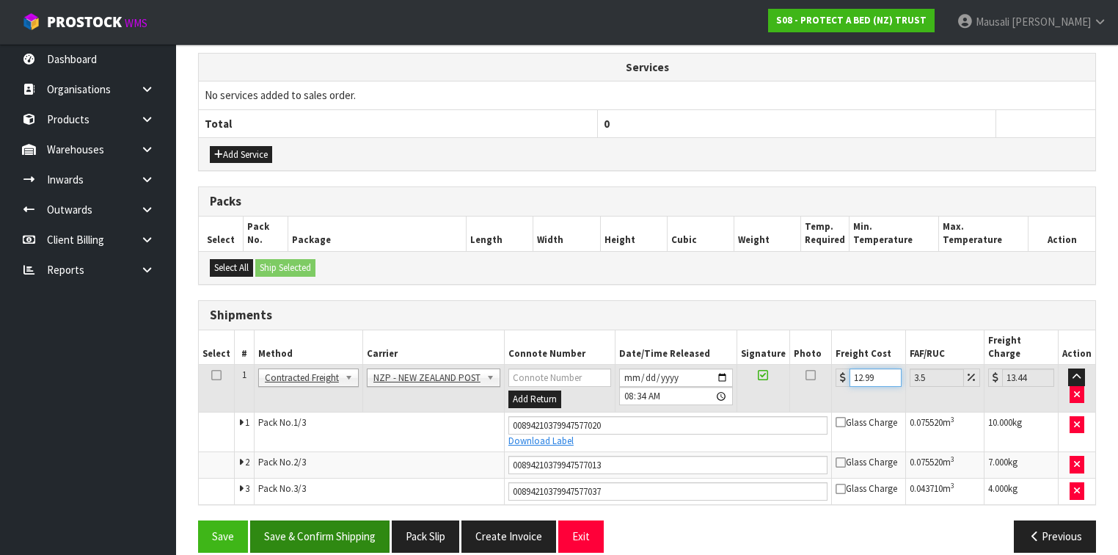
type input "12.99"
click at [335, 520] on button "Save & Confirm Shipping" at bounding box center [319, 536] width 139 height 32
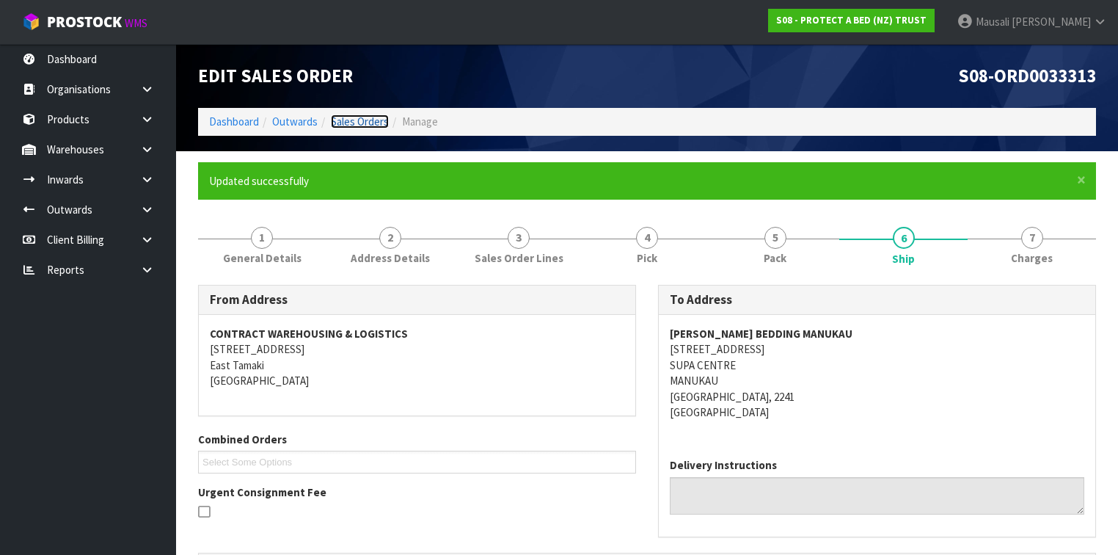
click at [343, 123] on link "Sales Orders" at bounding box center [360, 121] width 58 height 14
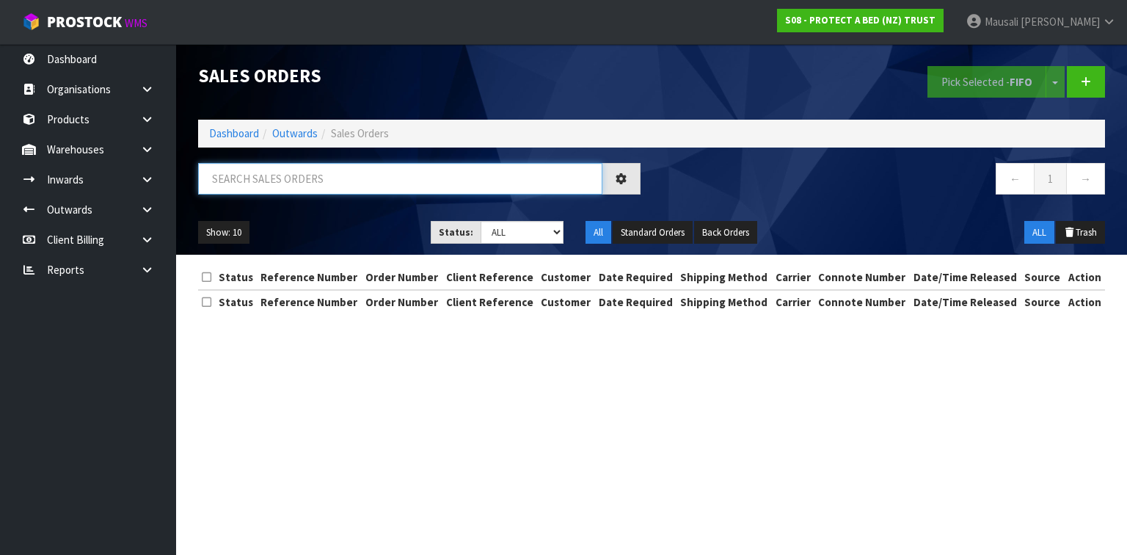
click at [253, 178] on input "text" at bounding box center [400, 179] width 404 height 32
type input "JOB-0411474"
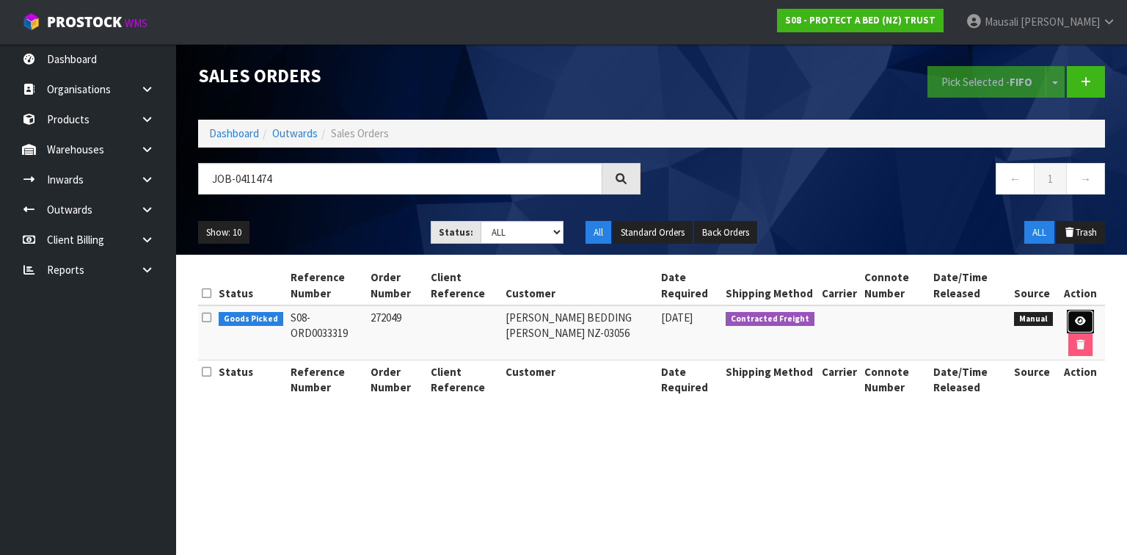
click at [1073, 312] on link at bounding box center [1080, 321] width 27 height 23
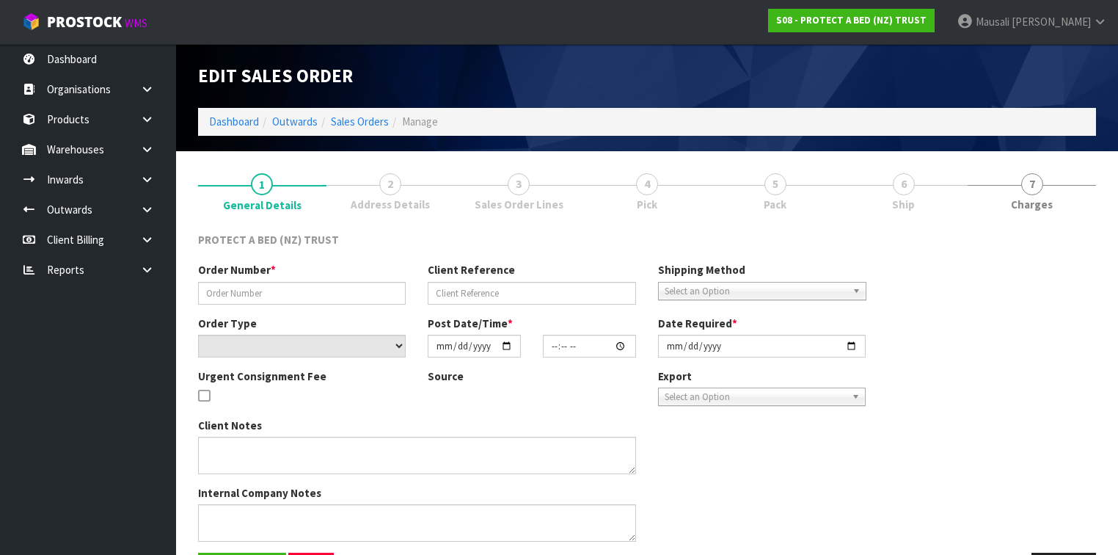
type input "272049"
select select "number:0"
type input "[DATE]"
type input "10:39:00.000"
type input "[DATE]"
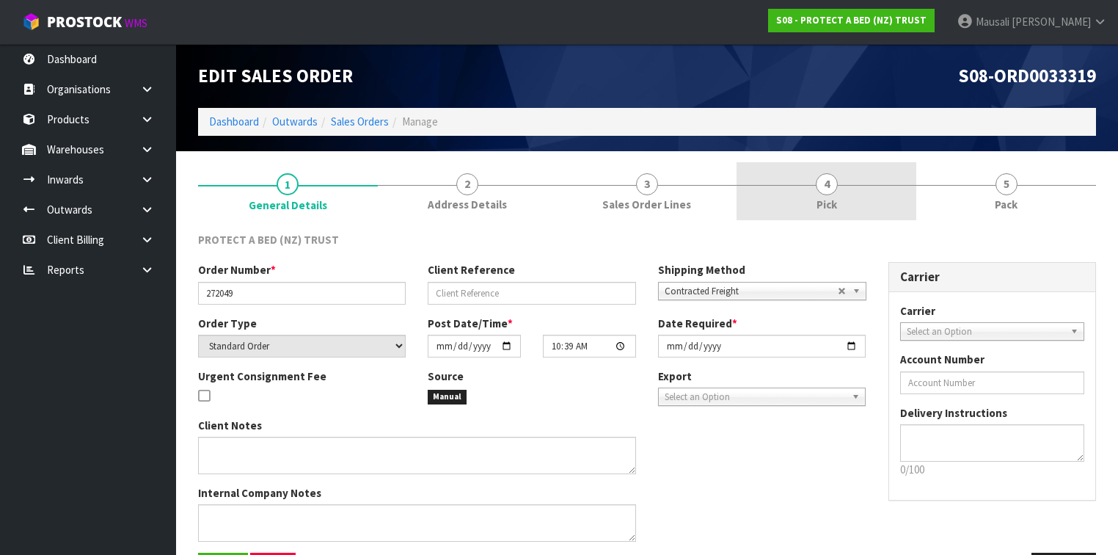
click at [854, 194] on link "4 Pick" at bounding box center [827, 191] width 180 height 58
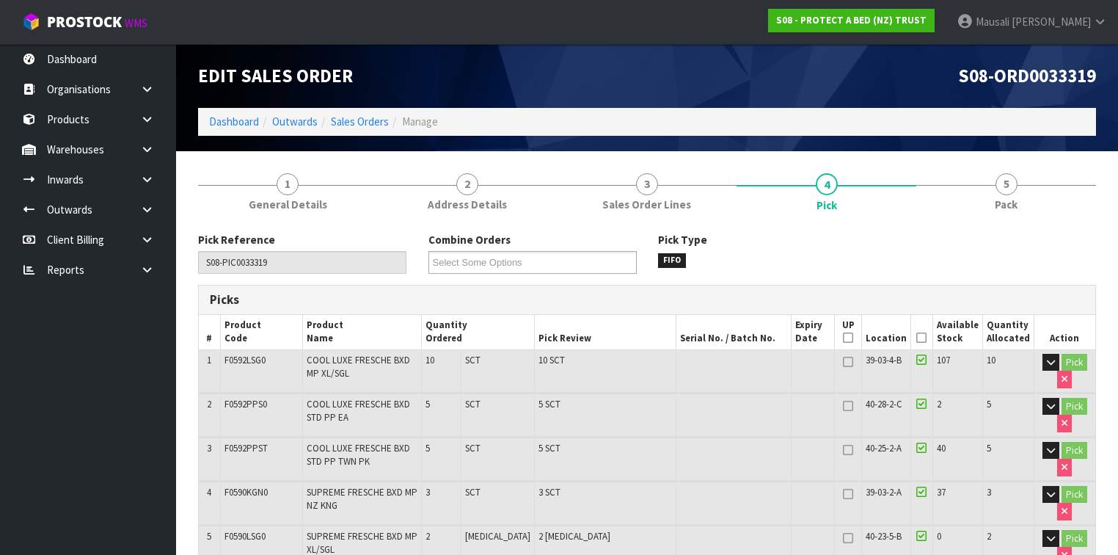
click at [925, 338] on icon at bounding box center [922, 338] width 10 height 1
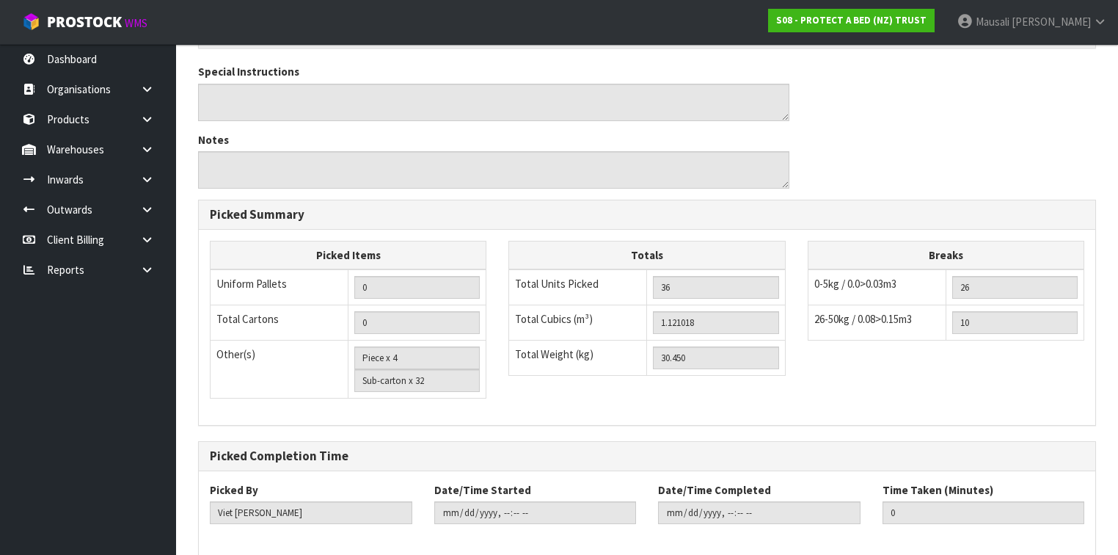
scroll to position [885, 0]
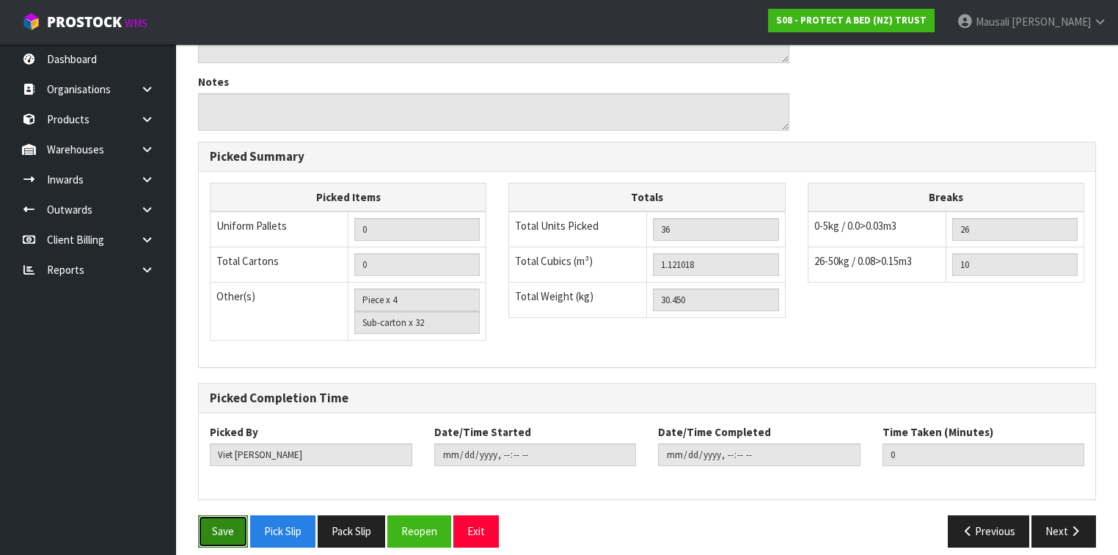
click at [224, 515] on button "Save" at bounding box center [223, 531] width 50 height 32
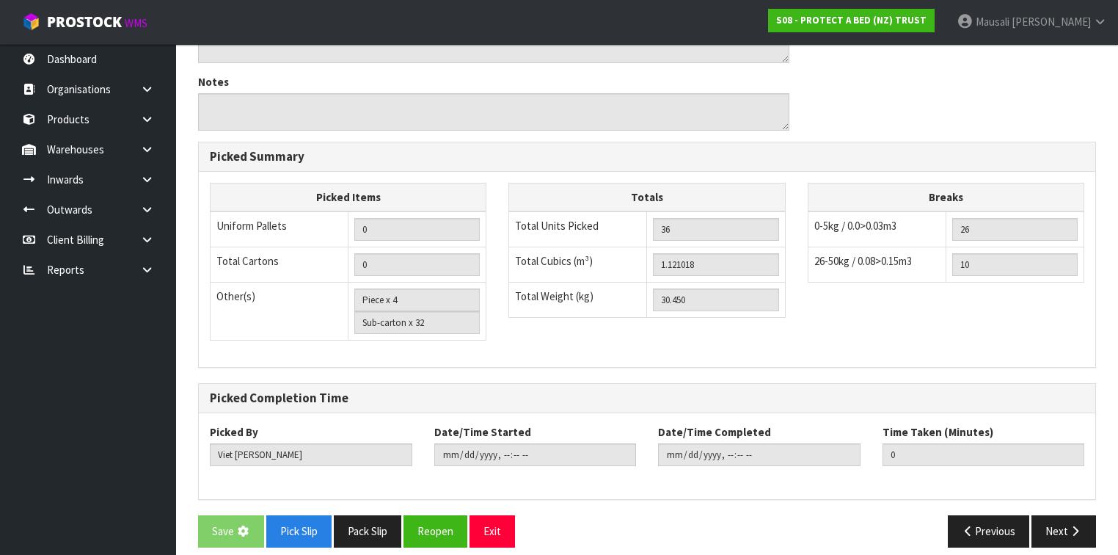
scroll to position [0, 0]
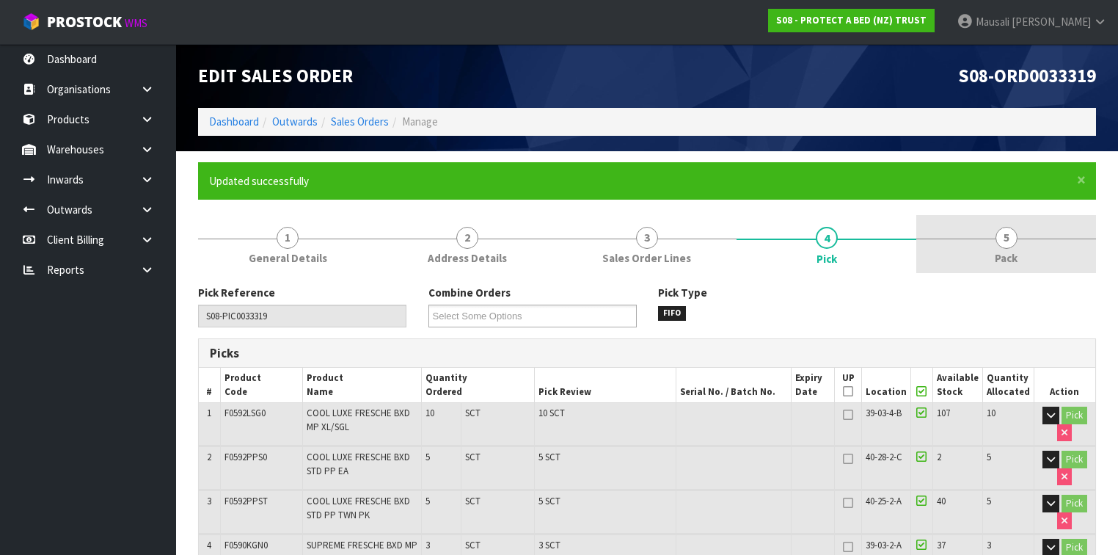
type input "[PERSON_NAME]"
type input "[DATE]T08:36:33"
click at [998, 239] on span "5" at bounding box center [1007, 238] width 22 height 22
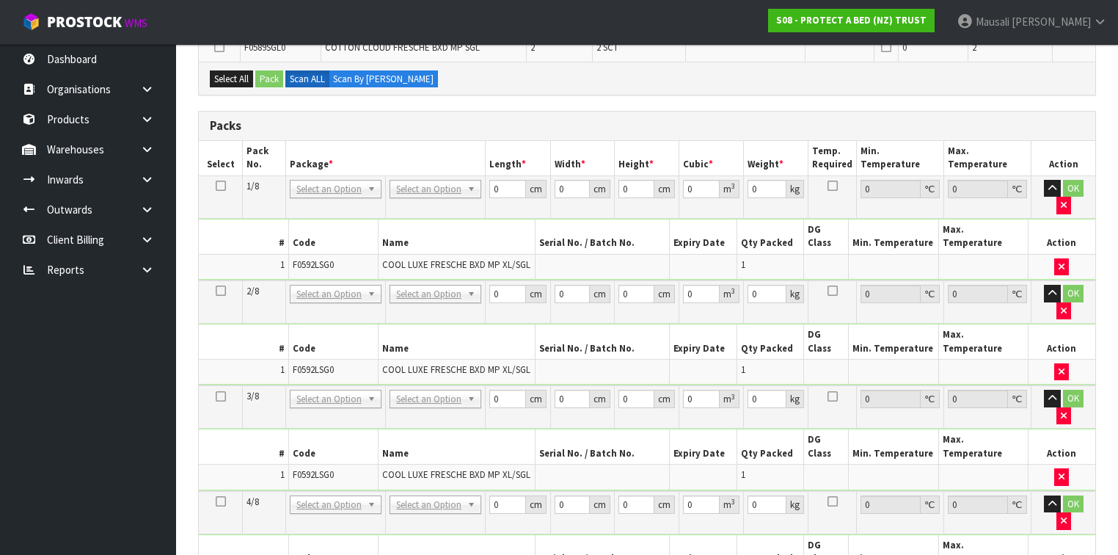
scroll to position [822, 0]
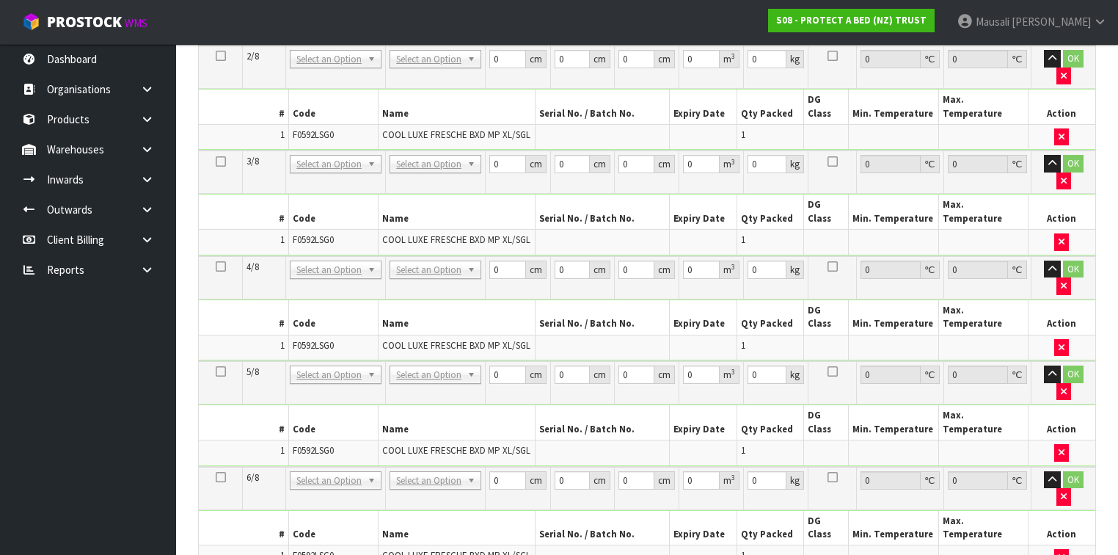
click at [1067, 492] on icon "button" at bounding box center [1064, 497] width 6 height 10
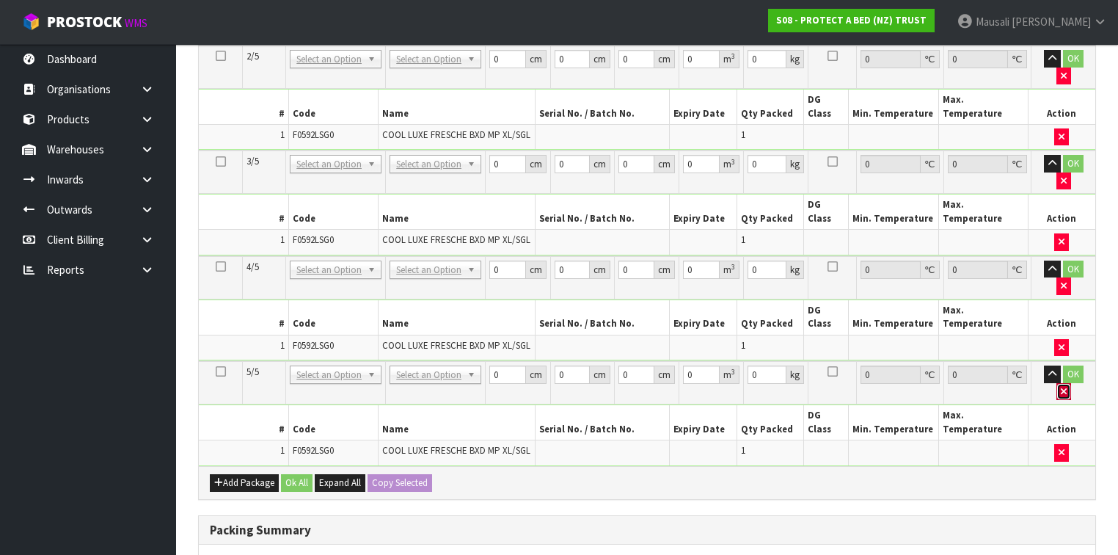
click at [1071, 383] on button "button" at bounding box center [1064, 392] width 15 height 18
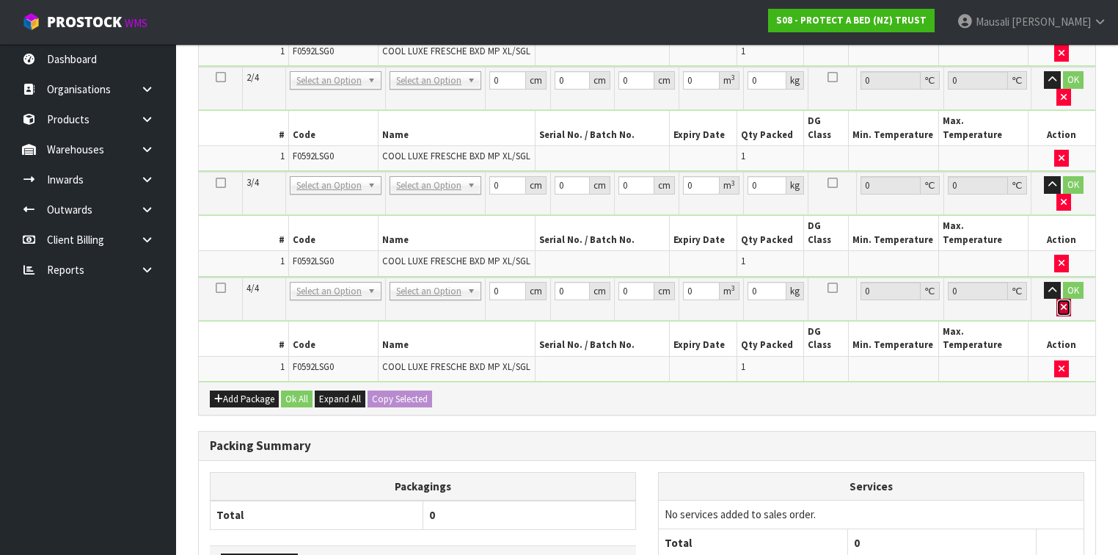
click at [1067, 302] on icon "button" at bounding box center [1064, 307] width 6 height 10
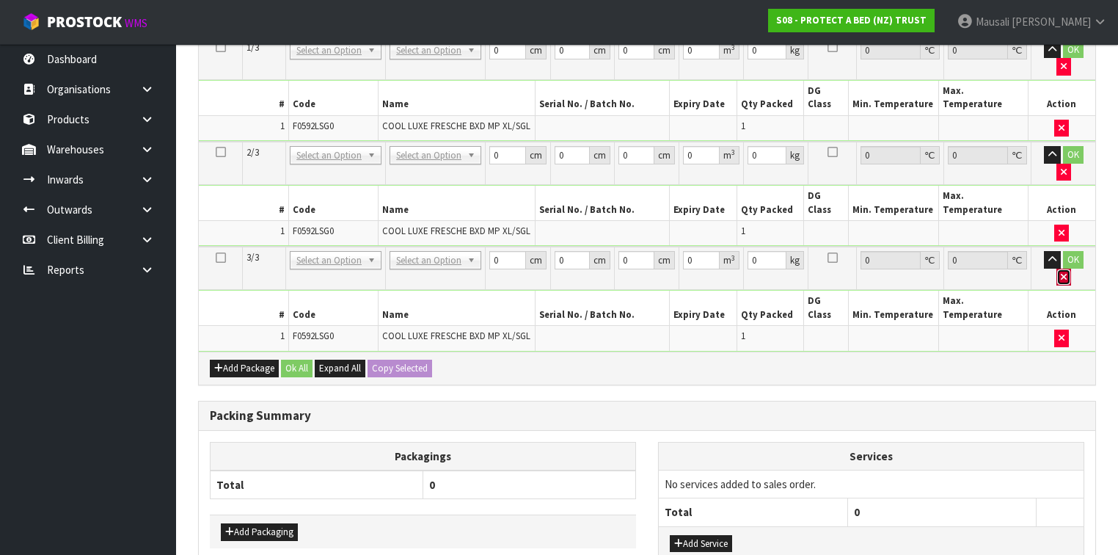
click at [1071, 269] on button "button" at bounding box center [1064, 278] width 15 height 18
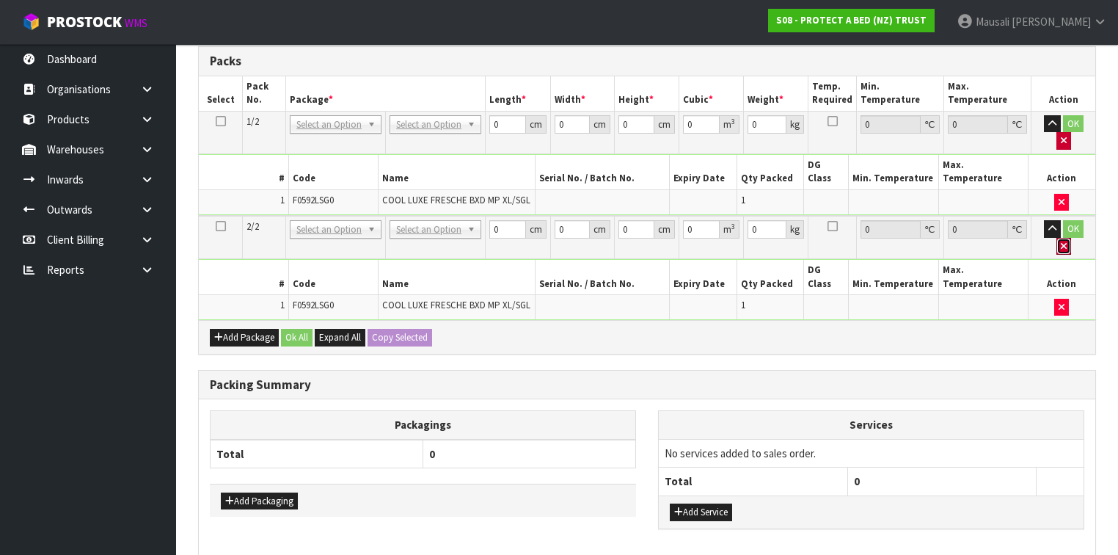
click at [1071, 238] on button "button" at bounding box center [1064, 247] width 15 height 18
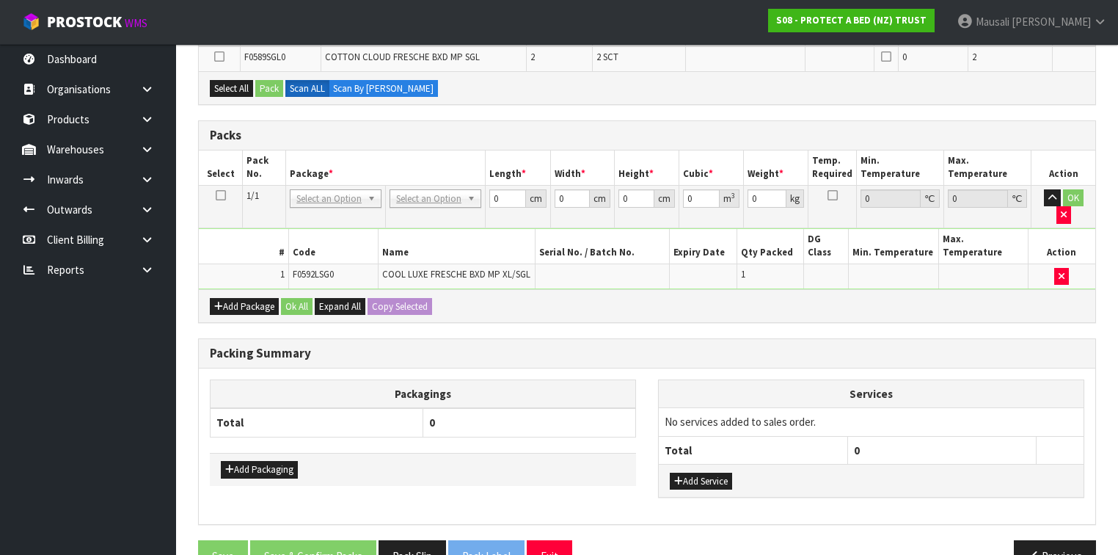
click at [217, 195] on icon at bounding box center [221, 195] width 10 height 1
click at [229, 298] on button "Add Package" at bounding box center [244, 307] width 69 height 18
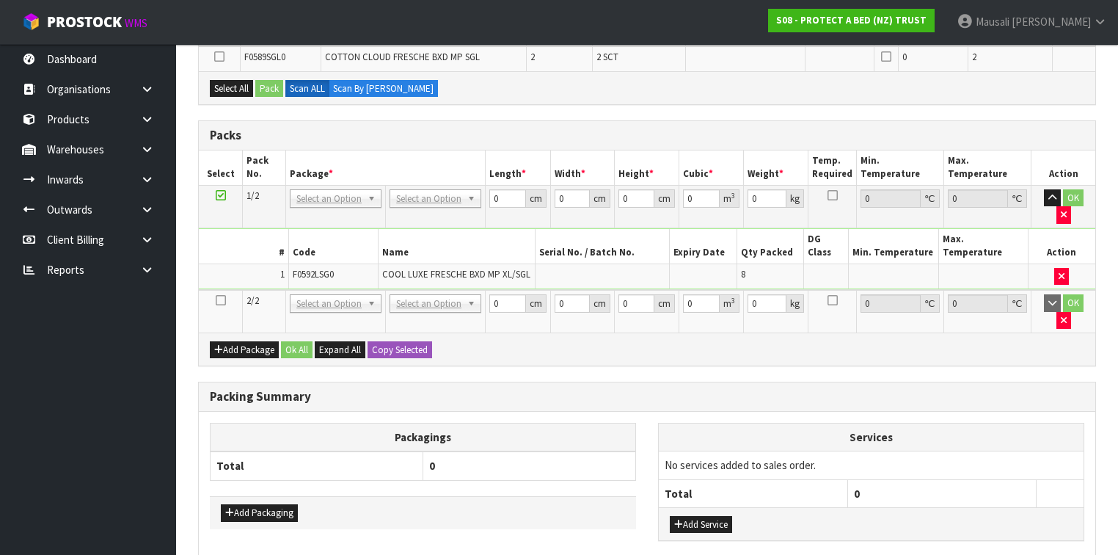
click at [217, 300] on icon at bounding box center [221, 300] width 10 height 1
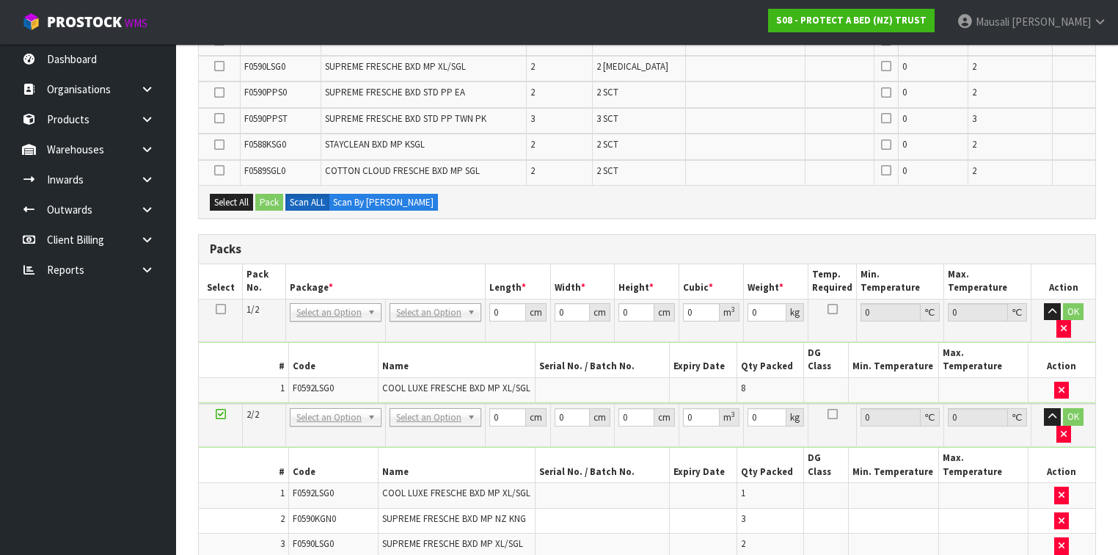
scroll to position [525, 0]
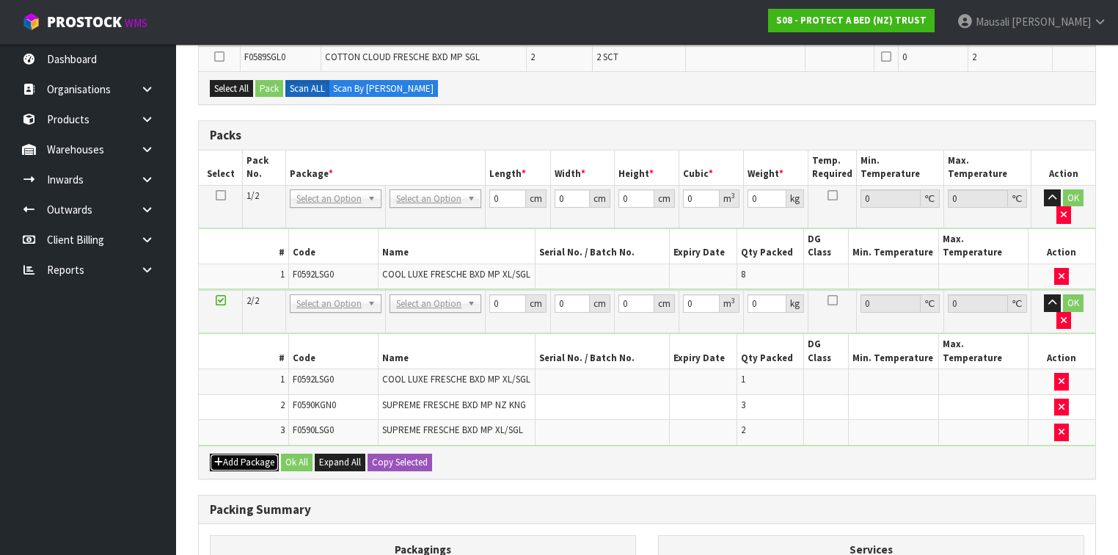
click at [249, 454] on button "Add Package" at bounding box center [244, 463] width 69 height 18
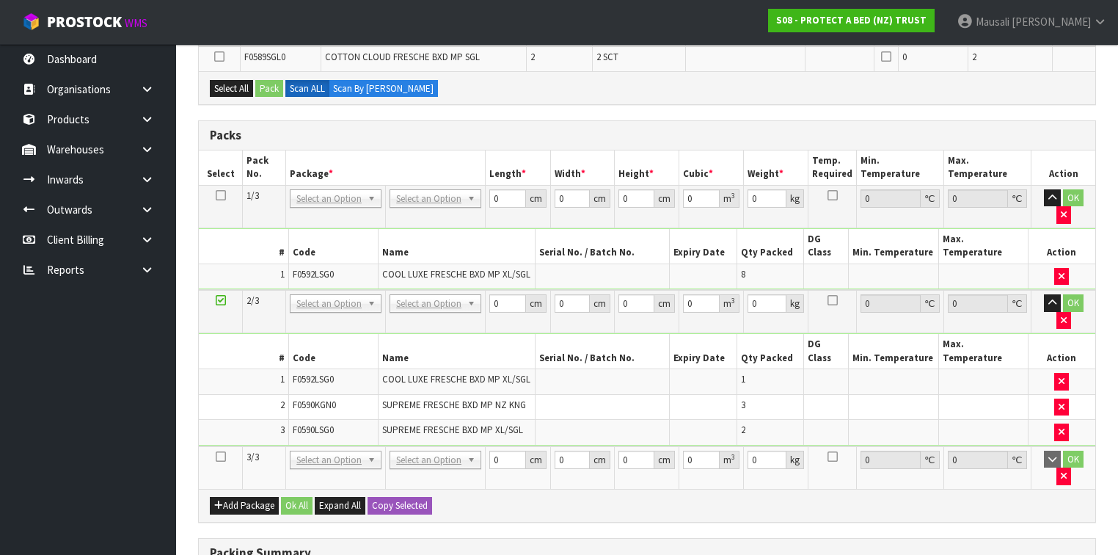
click at [219, 456] on icon at bounding box center [221, 456] width 10 height 1
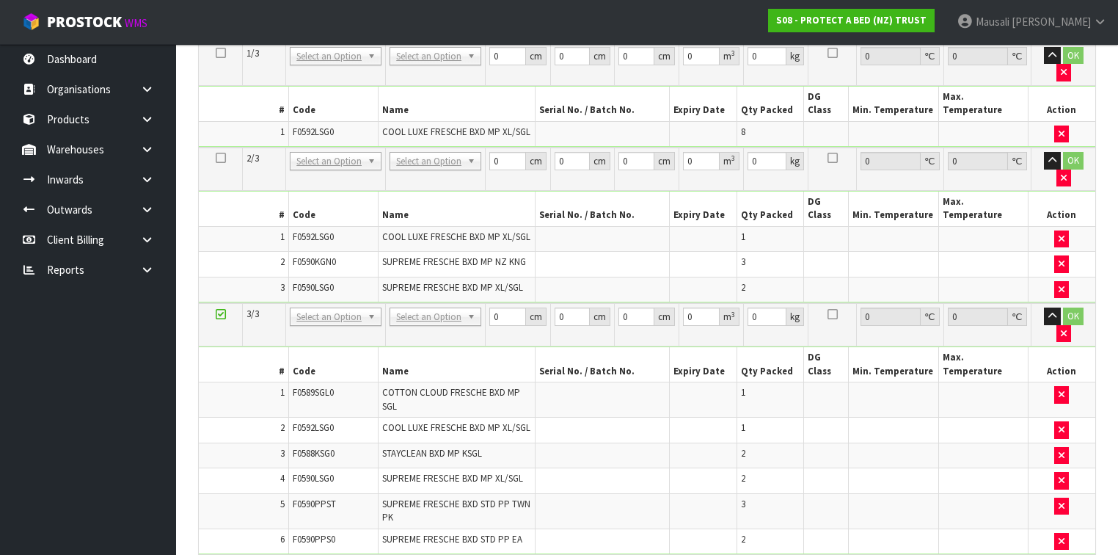
scroll to position [716, 0]
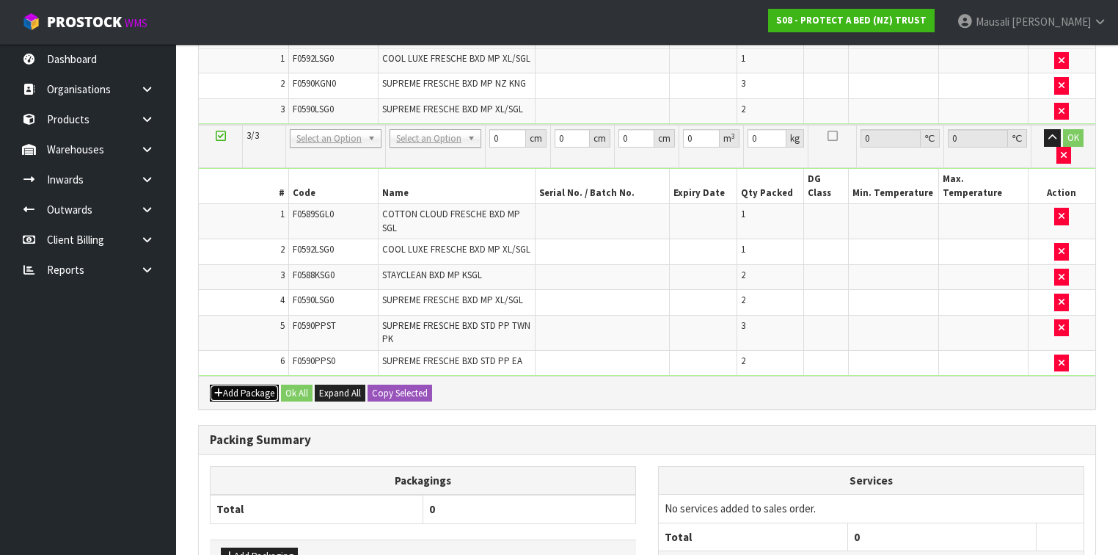
click at [229, 385] on button "Add Package" at bounding box center [244, 394] width 69 height 18
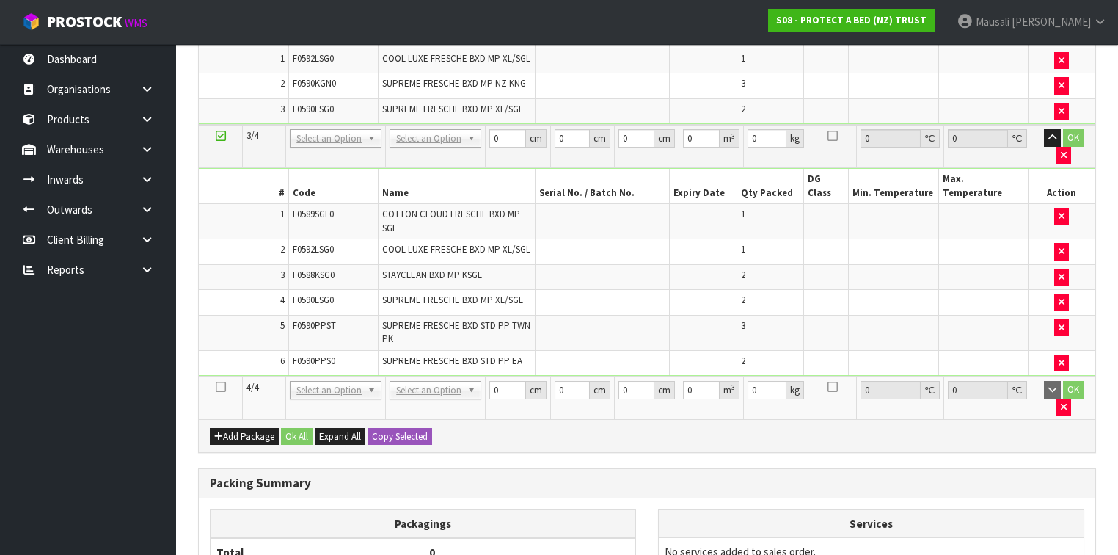
click at [219, 387] on icon at bounding box center [221, 387] width 10 height 1
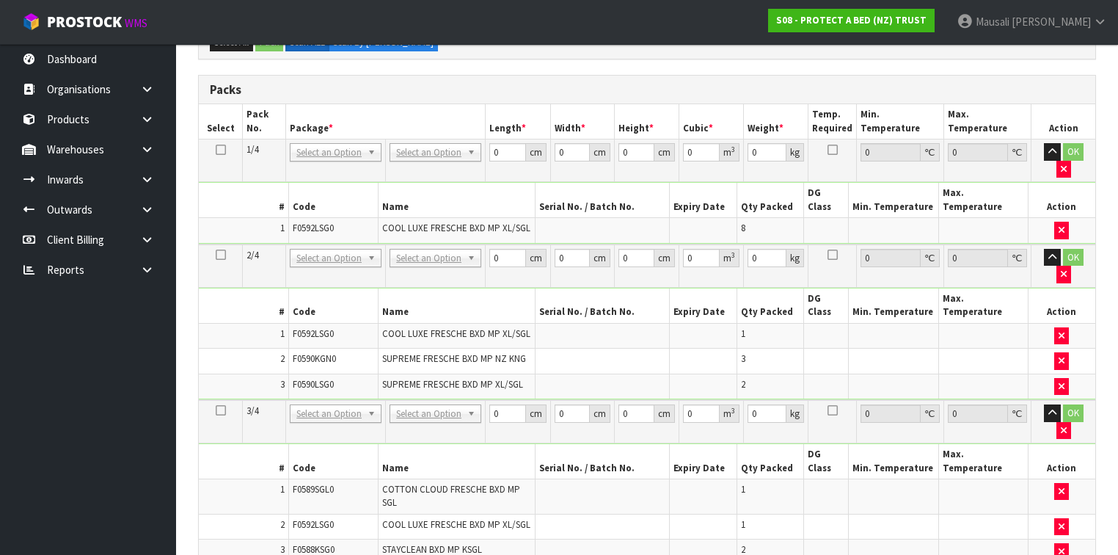
scroll to position [346, 0]
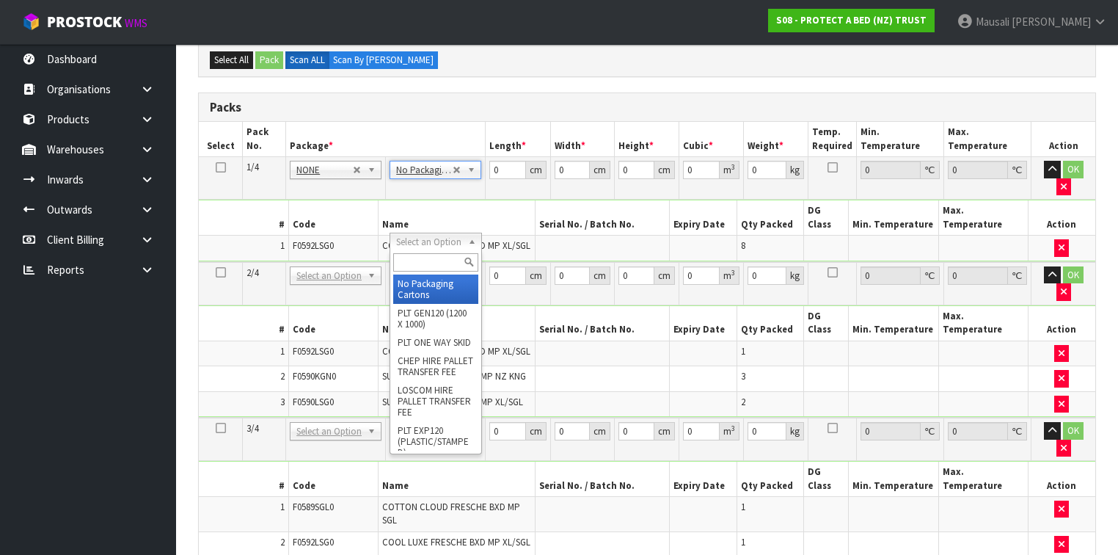
click at [418, 260] on input "text" at bounding box center [435, 262] width 84 height 18
type input "OC"
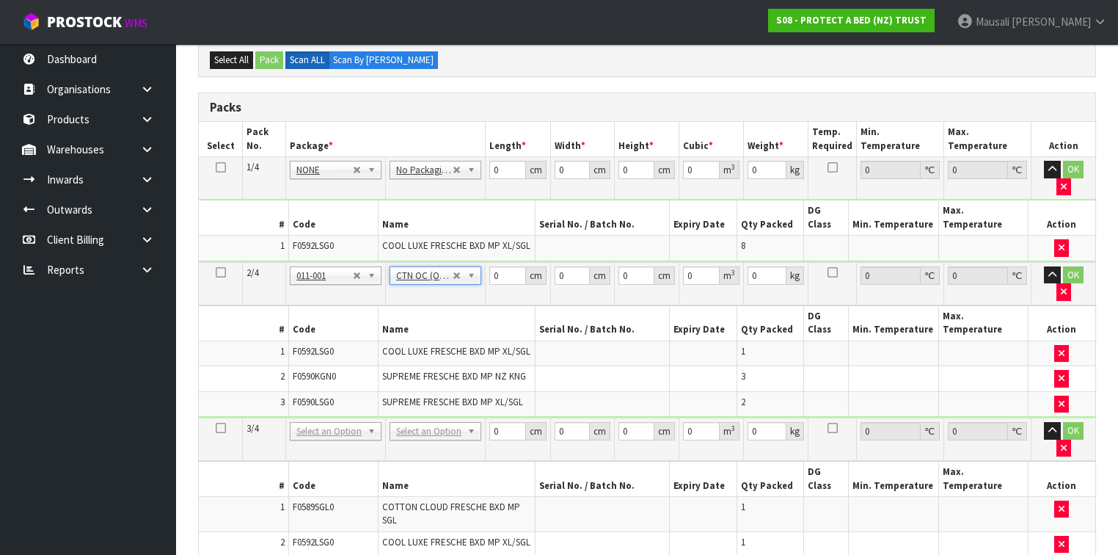
type input "7.95"
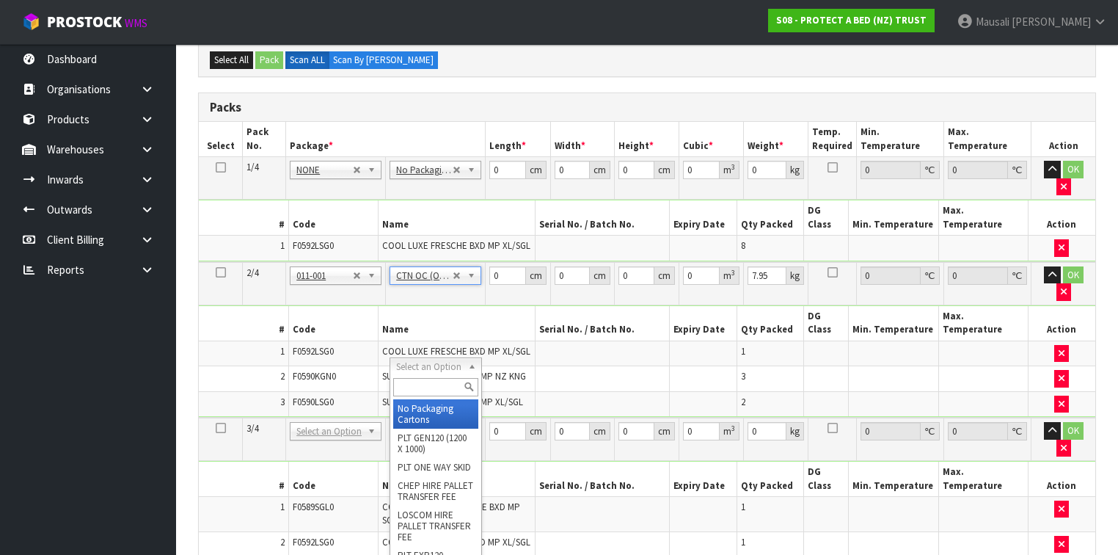
drag, startPoint x: 426, startPoint y: 361, endPoint x: 429, endPoint y: 379, distance: 18.0
click at [426, 384] on input "text" at bounding box center [435, 387] width 84 height 18
type input "OC"
type input "2"
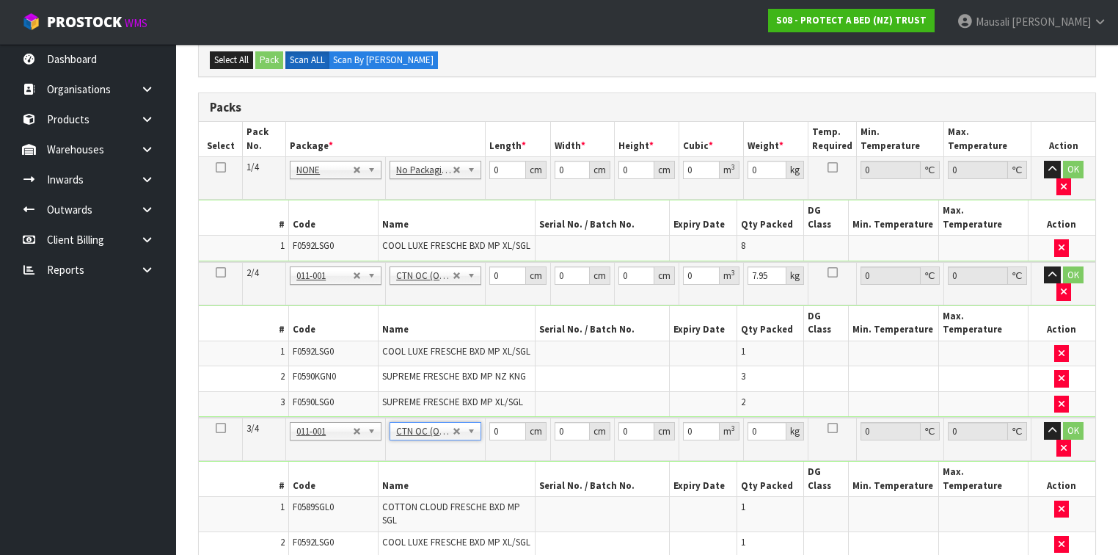
type input "8.05"
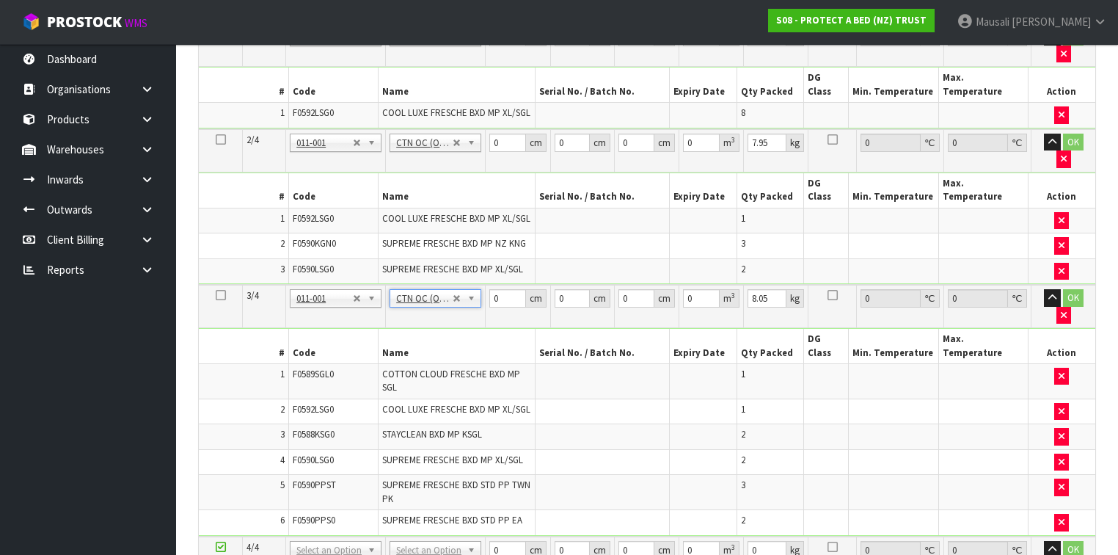
scroll to position [580, 0]
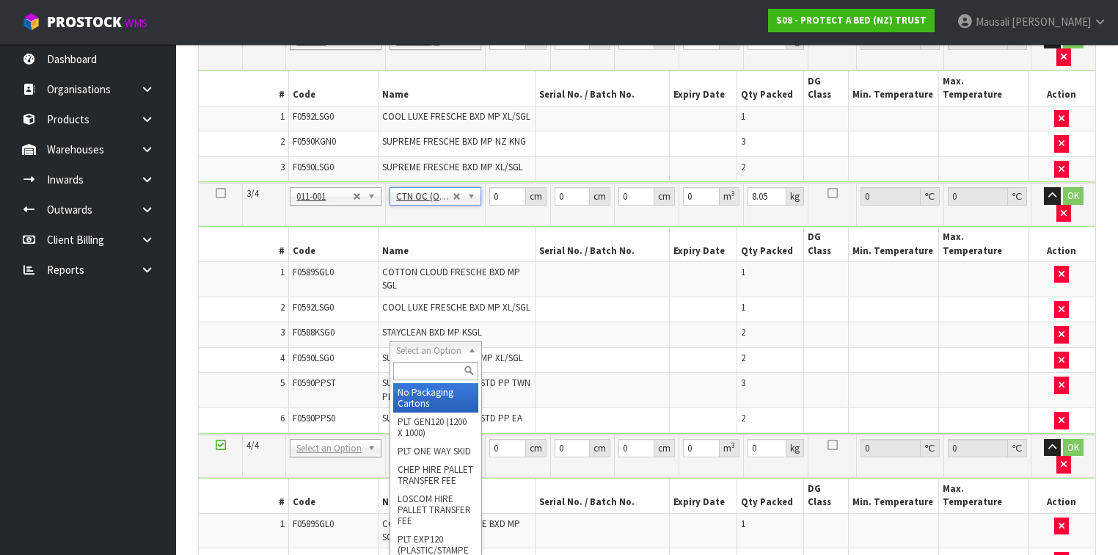
click at [409, 369] on input "text" at bounding box center [435, 371] width 84 height 18
type input "OC"
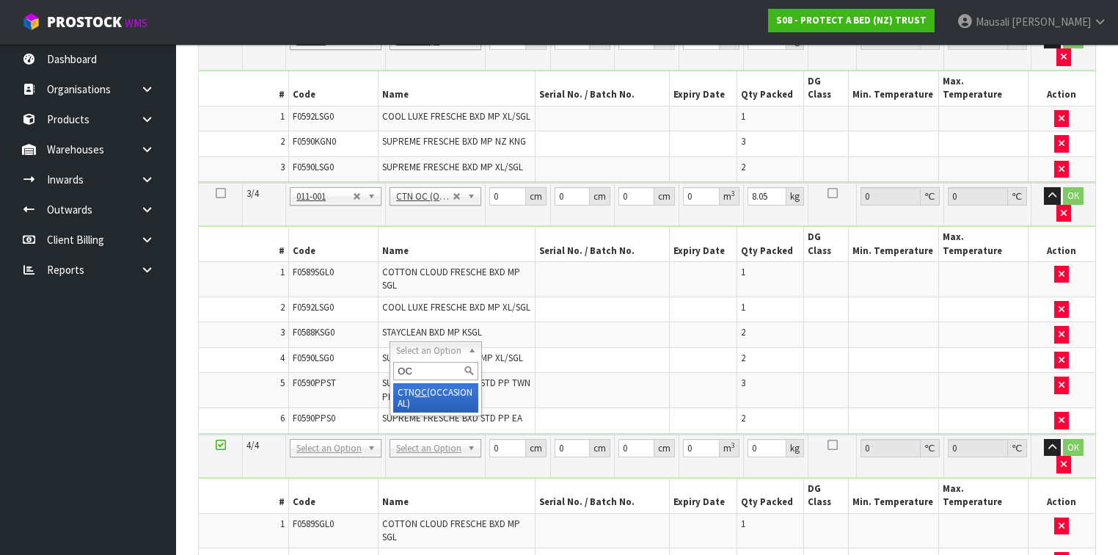
type input "3"
type input "5.25"
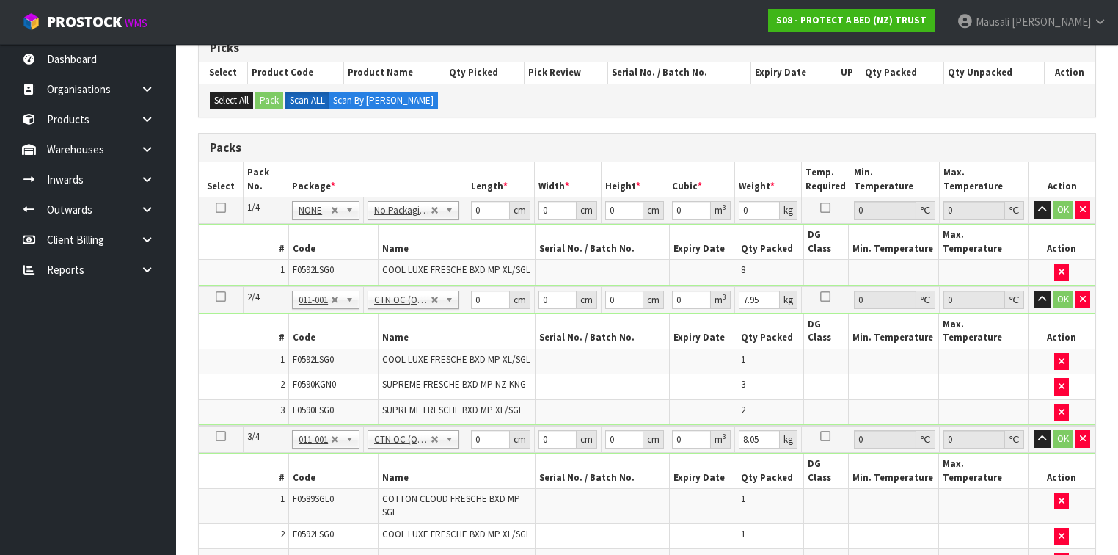
scroll to position [287, 0]
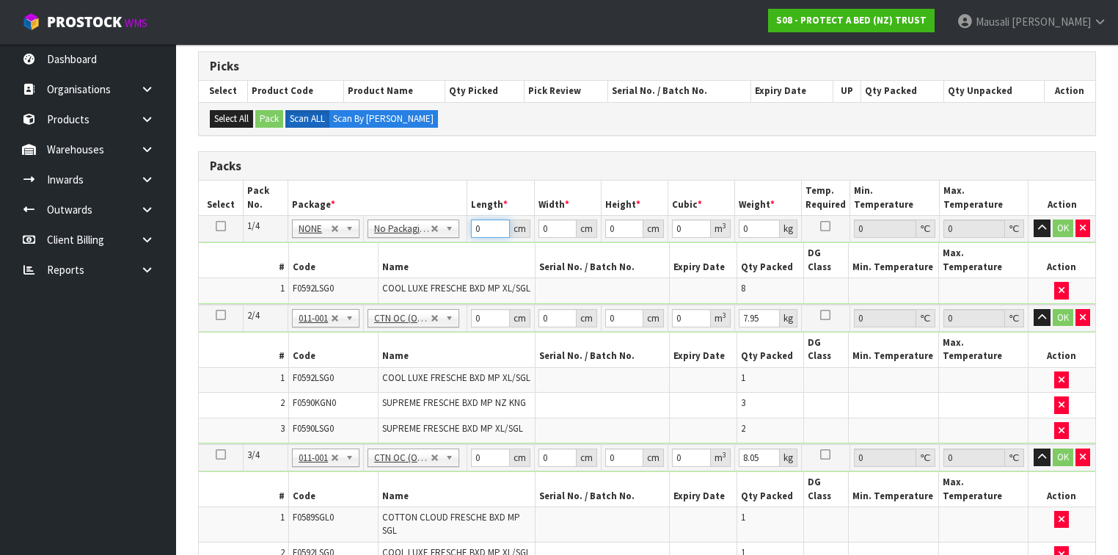
drag, startPoint x: 482, startPoint y: 225, endPoint x: 442, endPoint y: 247, distance: 45.6
click at [445, 245] on tbody "1/4 NONE 007-001 007-002 007-004 007-009 007-013 007-014 007-015 007-017 007-01…" at bounding box center [647, 260] width 897 height 89
type input "58"
type input "40"
type input "3"
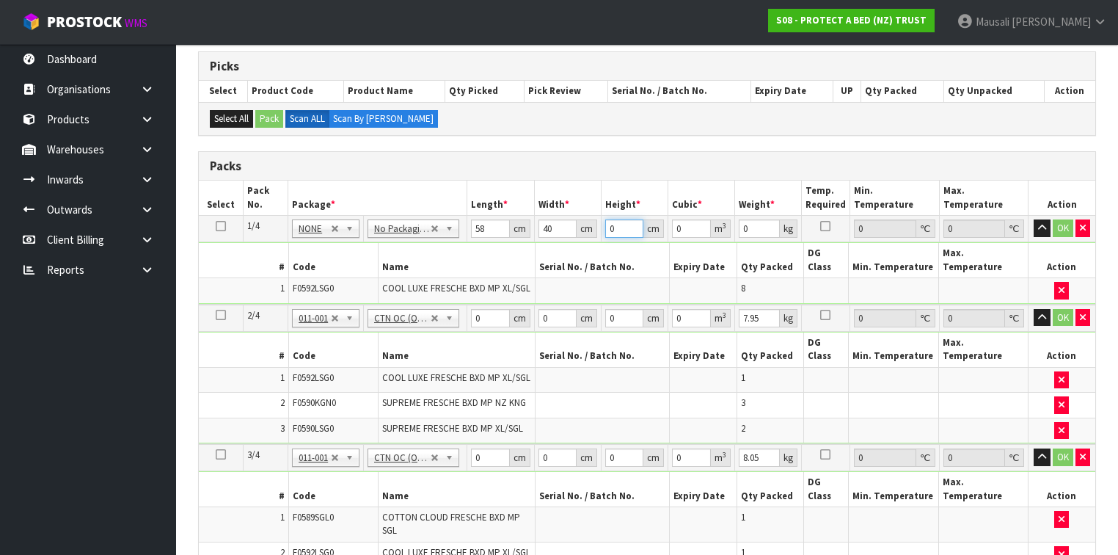
type input "0.00696"
type input "32"
type input "0.07424"
type input "32"
type input "10"
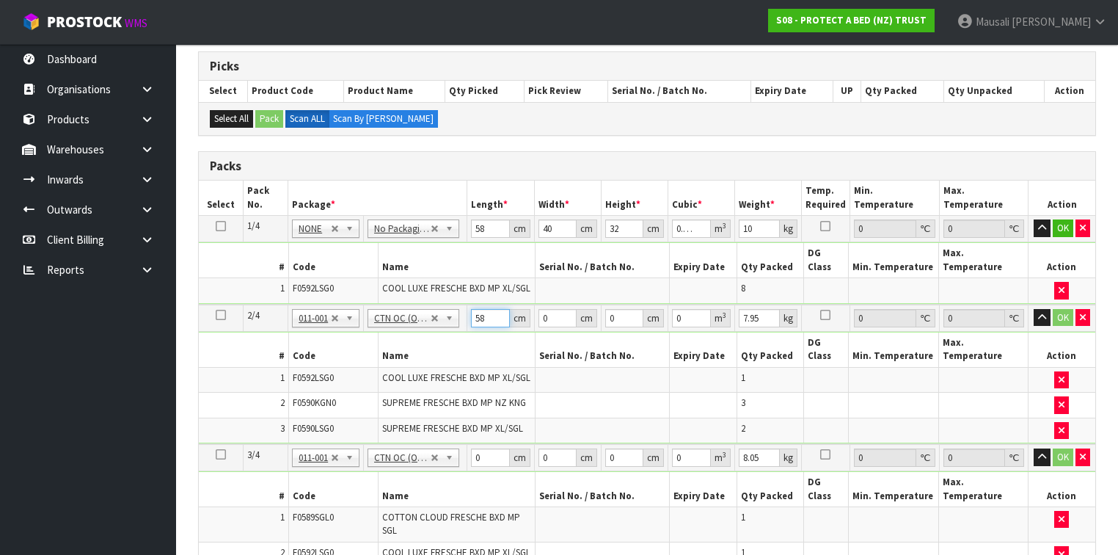
type input "58"
type input "39"
type input "3"
type input "0.006786"
type input "32"
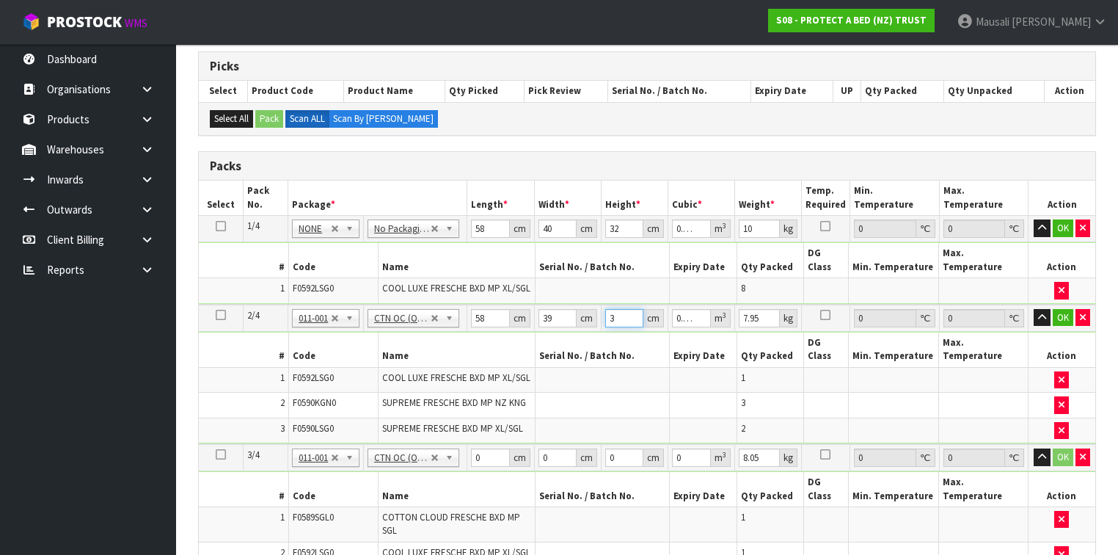
type input "0.072384"
type input "32"
type input "9"
type input "59"
type input "40"
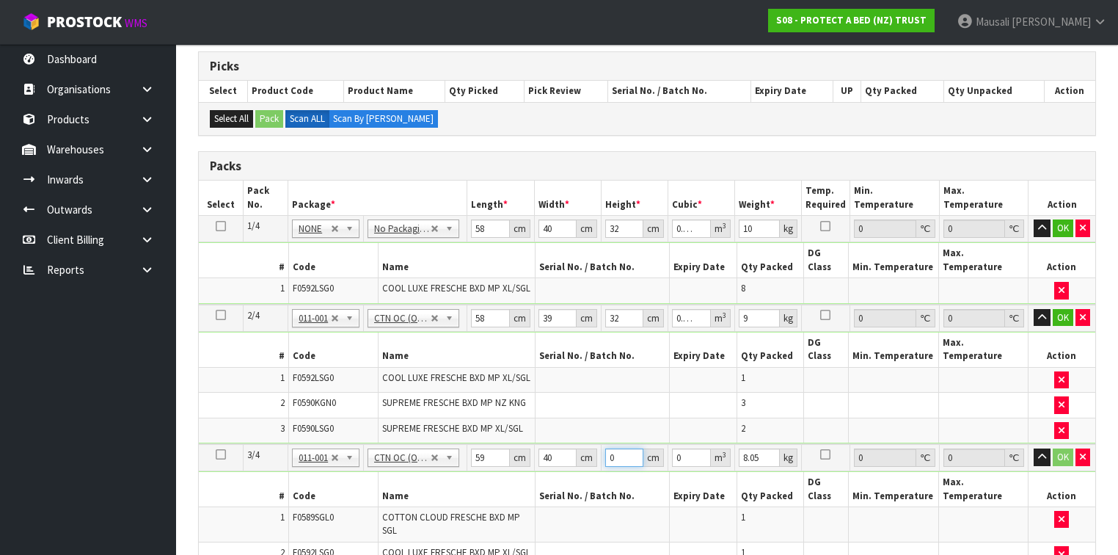
type input "3"
type input "0.00708"
type input "32"
type input "0.07552"
type input "32"
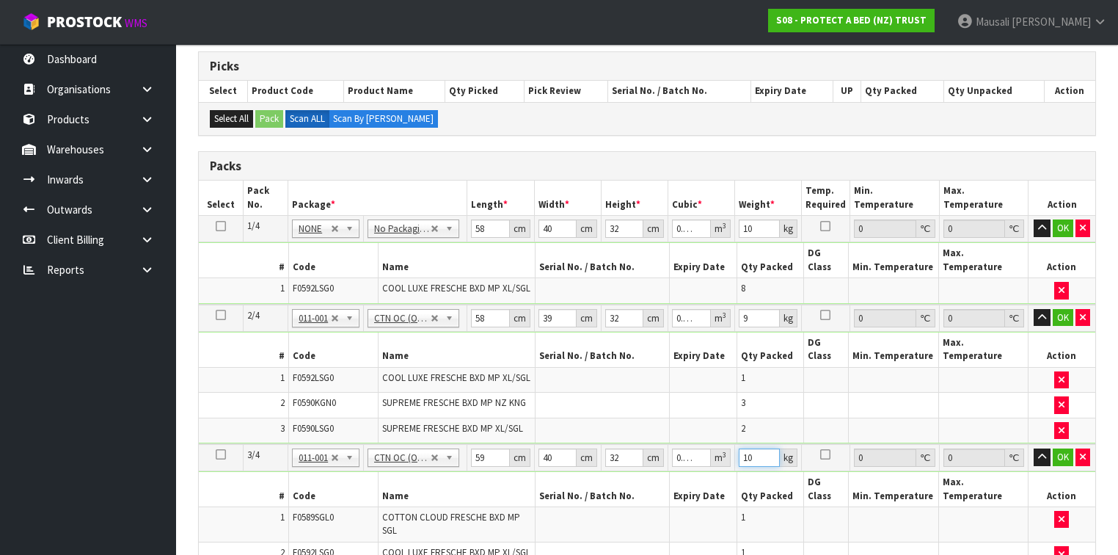
type input "10"
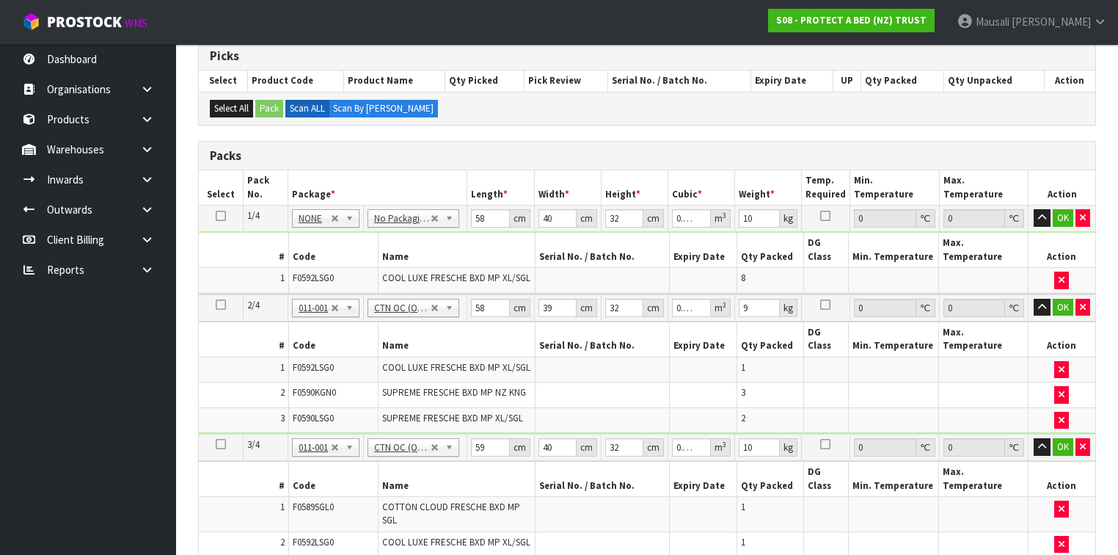
scroll to position [591, 0]
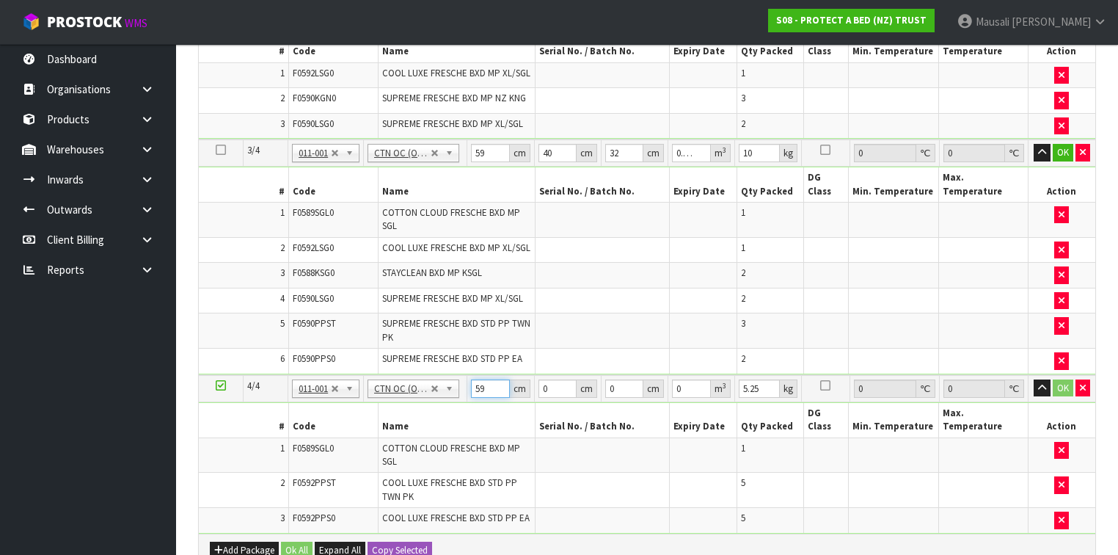
type input "59"
type input "40"
type input "3"
type input "0.00708"
type input "32"
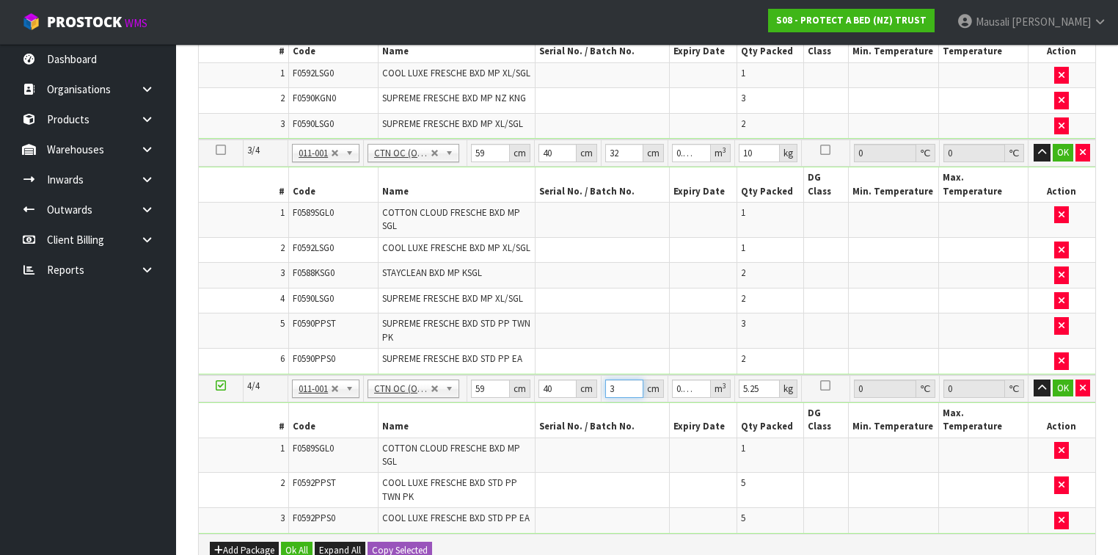
type input "0.07552"
type input "32"
type input "8"
click at [295, 542] on button "Ok All" at bounding box center [297, 551] width 32 height 18
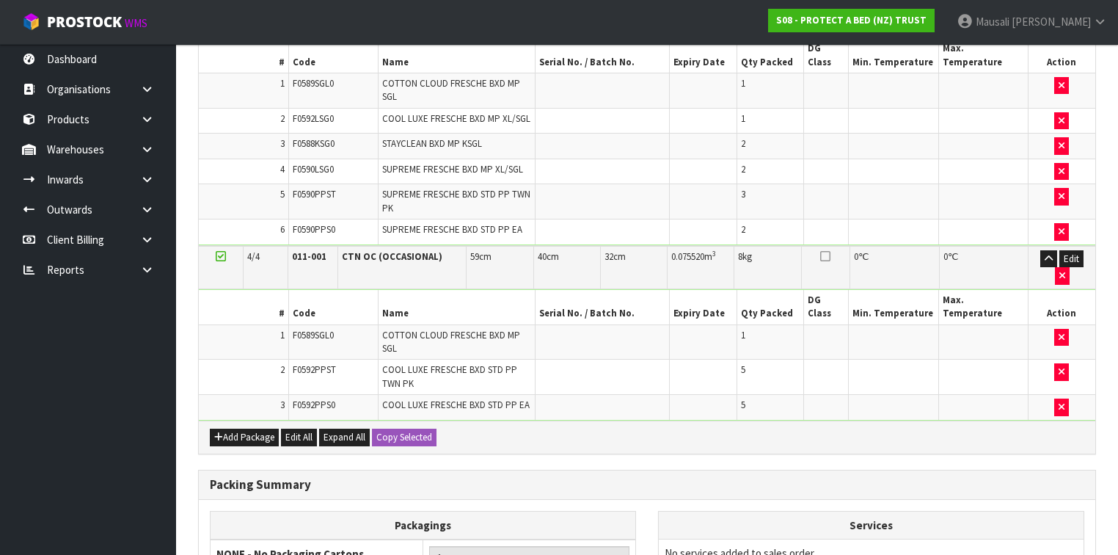
scroll to position [845, 0]
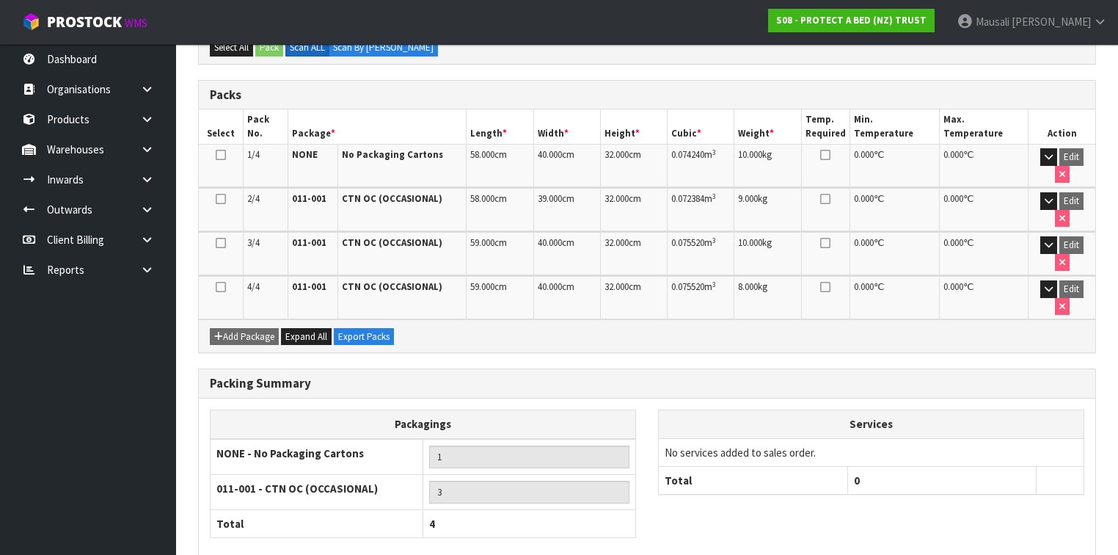
scroll to position [362, 0]
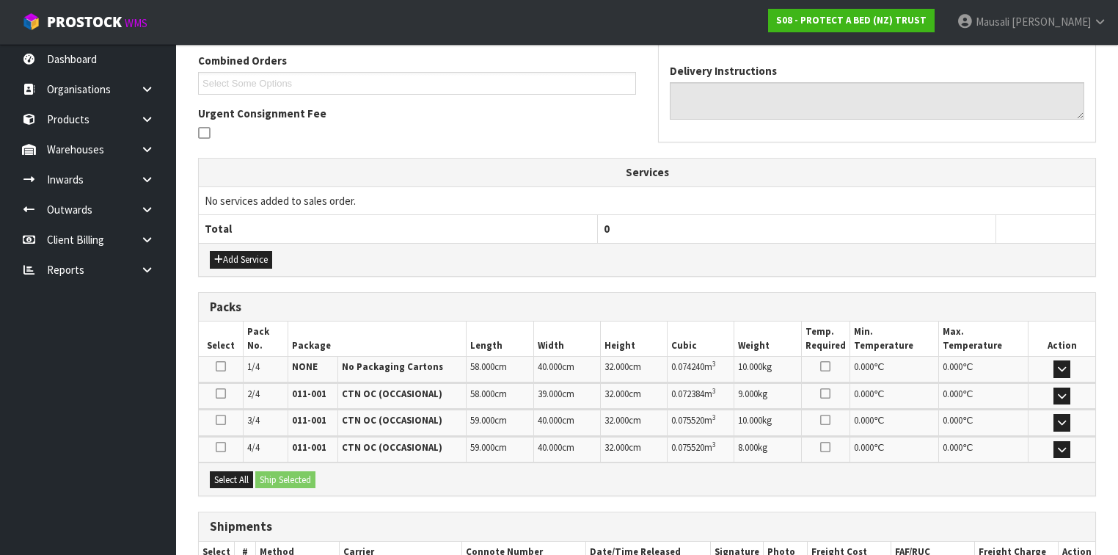
scroll to position [471, 0]
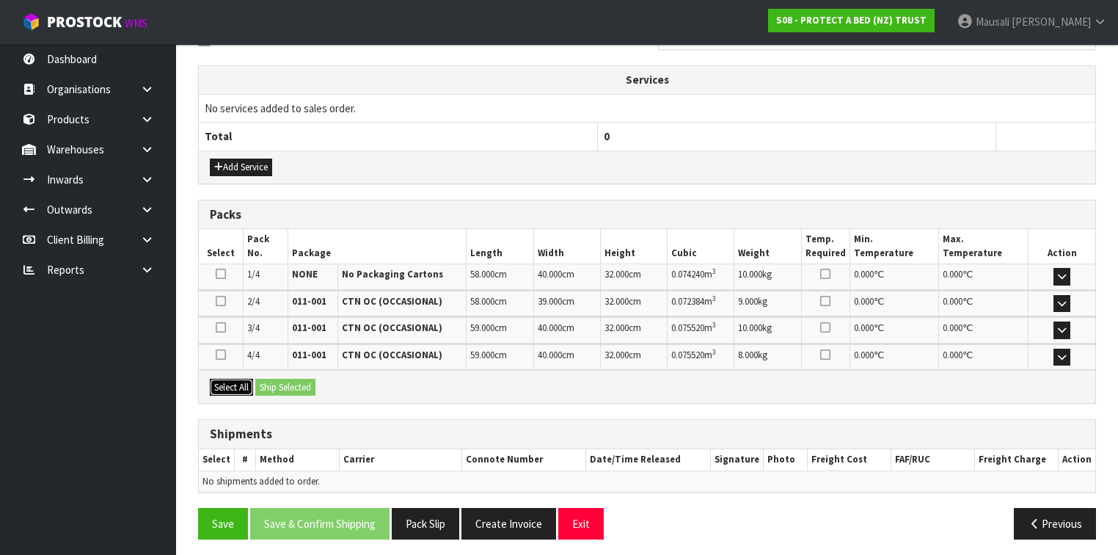
drag, startPoint x: 236, startPoint y: 385, endPoint x: 261, endPoint y: 382, distance: 25.1
click at [242, 382] on button "Select All" at bounding box center [231, 388] width 43 height 18
click at [287, 379] on button "Ship Selected" at bounding box center [285, 388] width 60 height 18
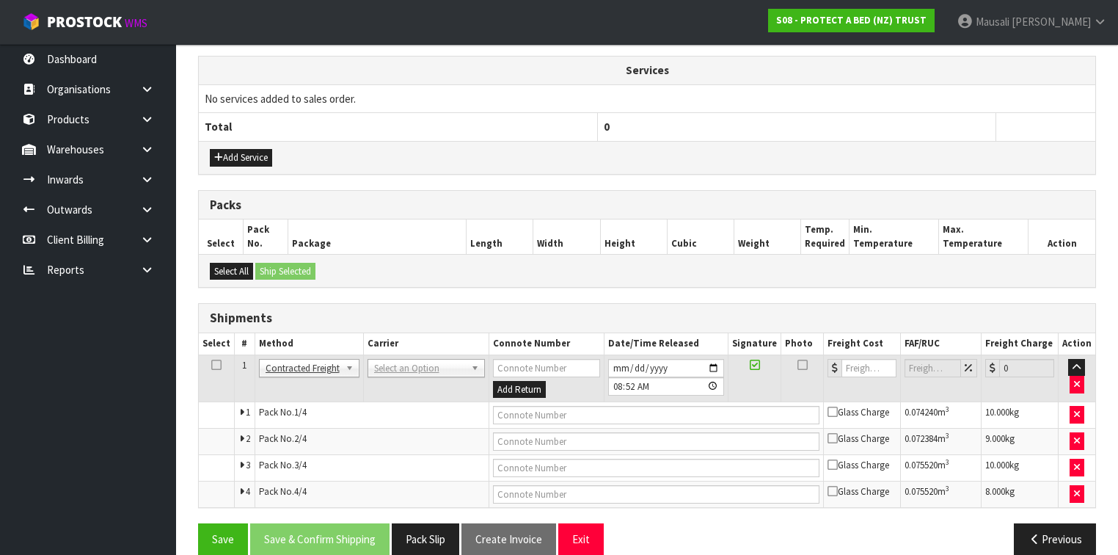
scroll to position [497, 0]
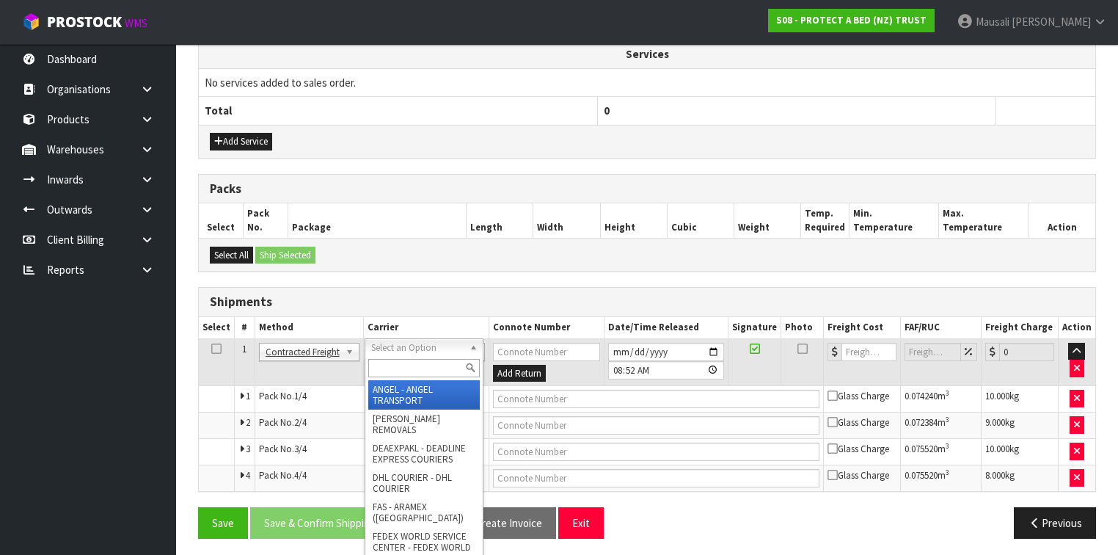
click at [396, 367] on input "text" at bounding box center [424, 368] width 112 height 18
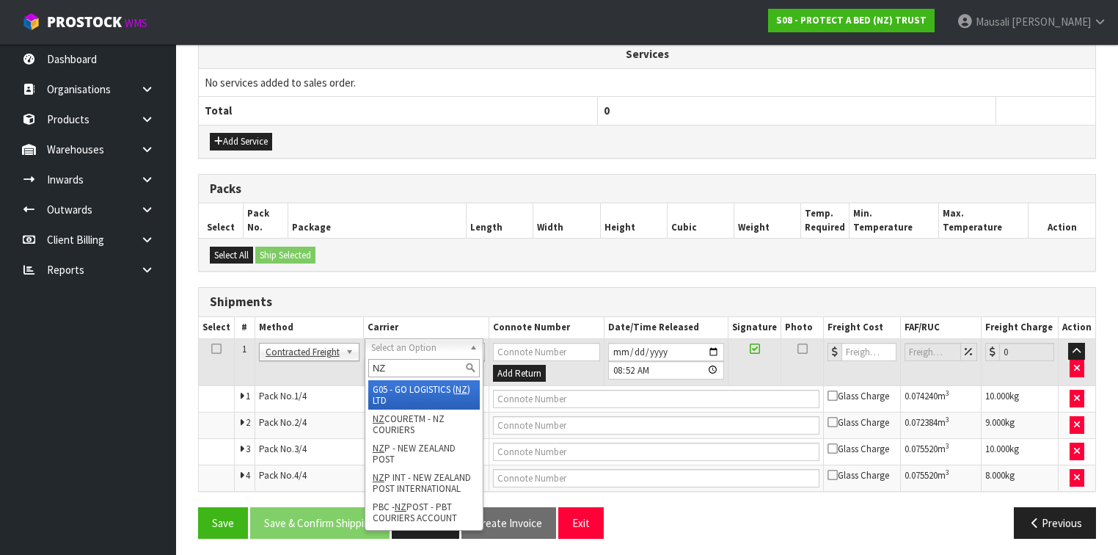
type input "NZP"
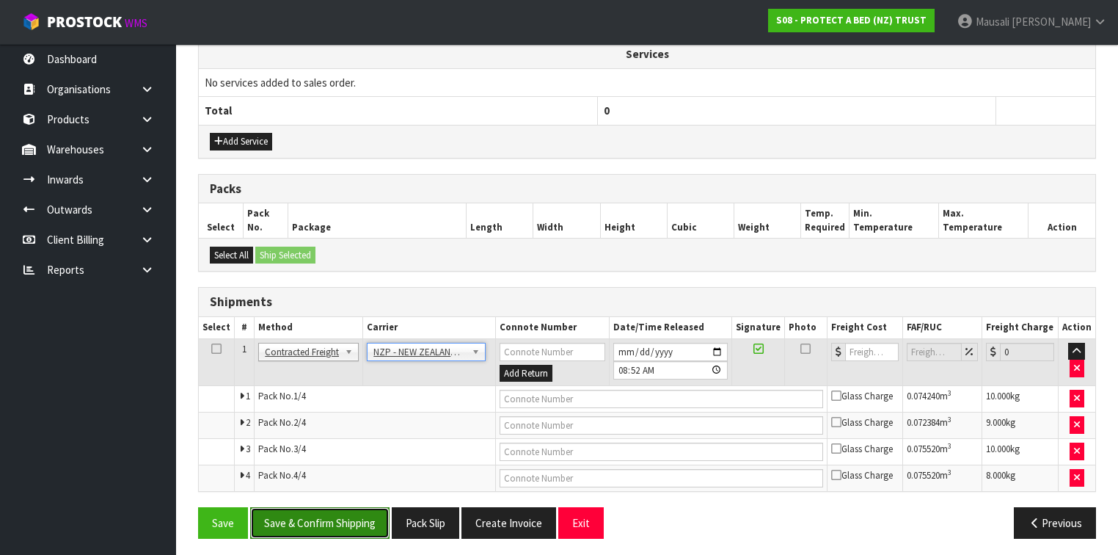
click at [344, 507] on button "Save & Confirm Shipping" at bounding box center [319, 523] width 139 height 32
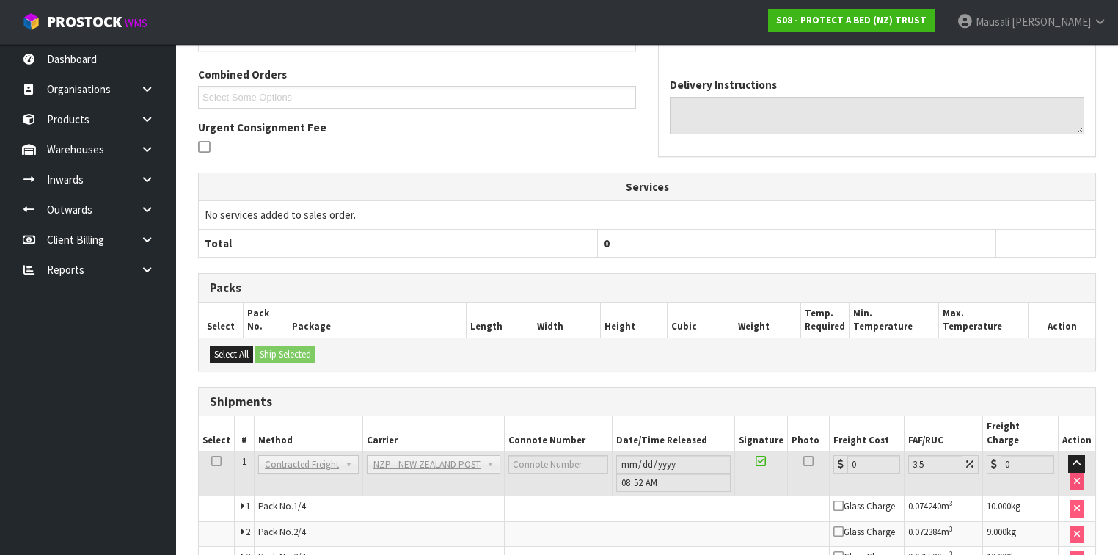
scroll to position [473, 0]
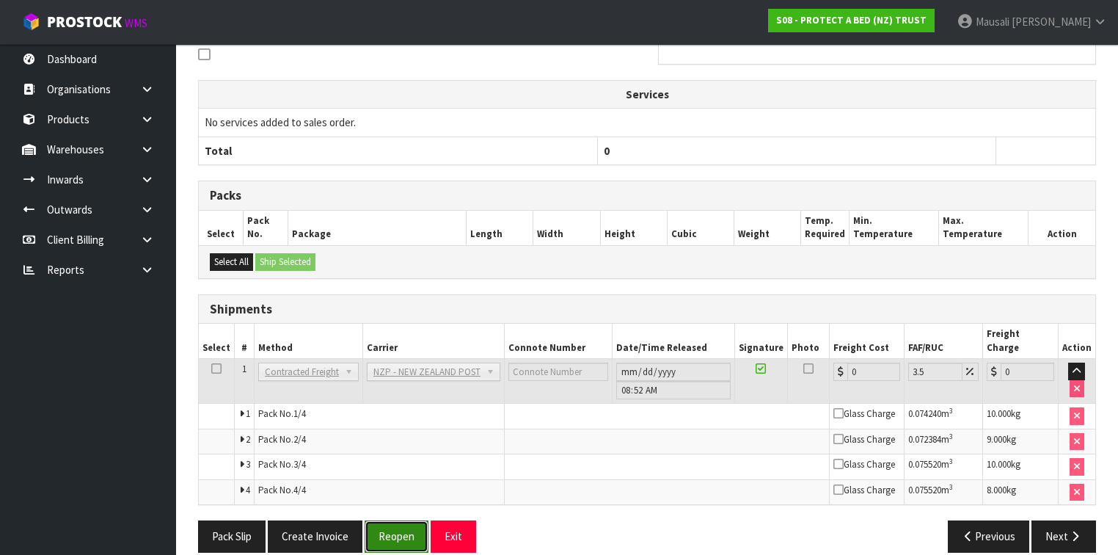
click at [407, 520] on button "Reopen" at bounding box center [397, 536] width 64 height 32
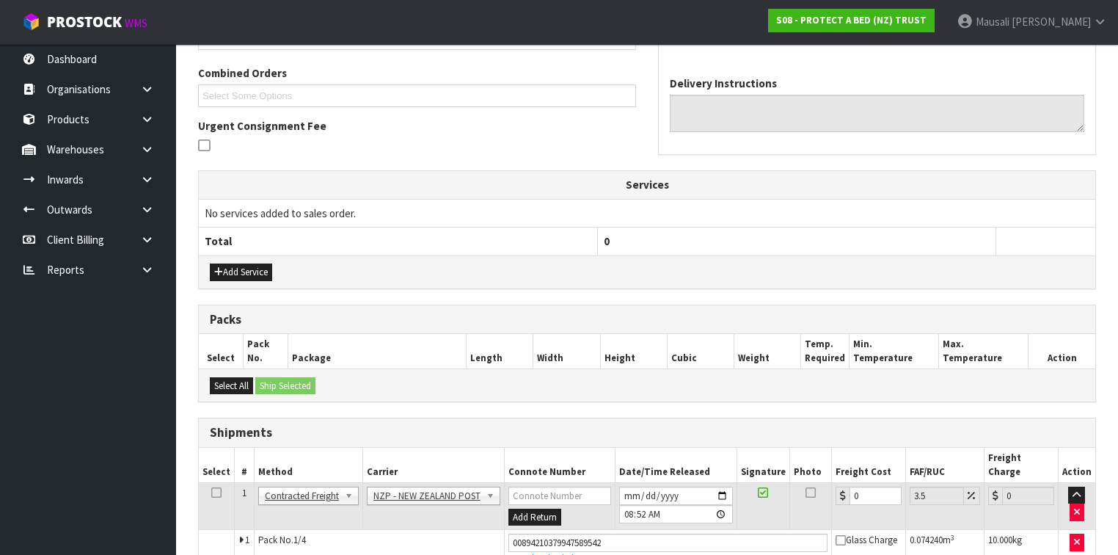
scroll to position [511, 0]
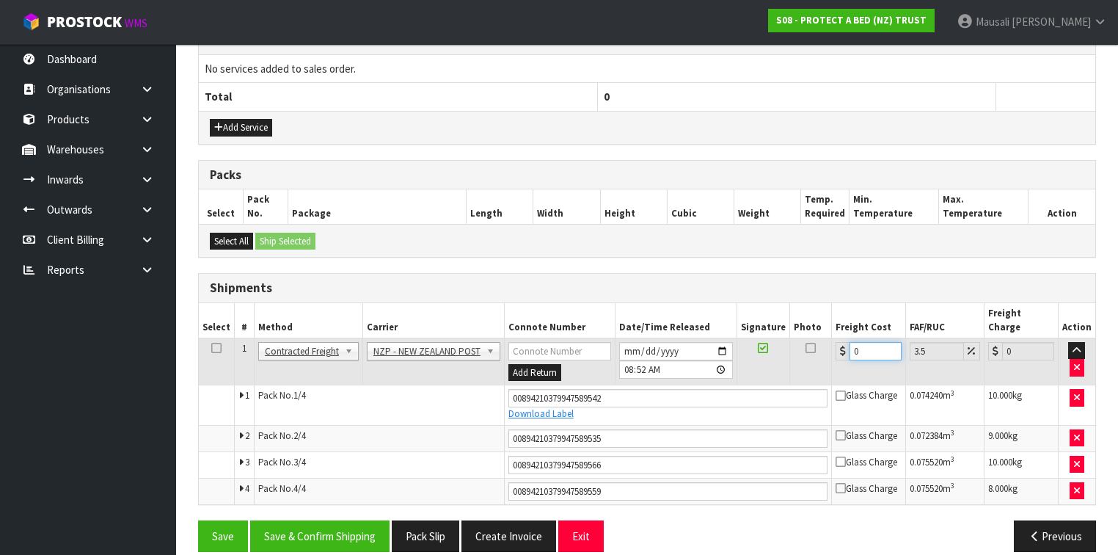
drag, startPoint x: 864, startPoint y: 334, endPoint x: 846, endPoint y: 344, distance: 20.4
click at [846, 344] on td "0" at bounding box center [869, 362] width 74 height 48
type input "3"
type input "3.1"
type input "30"
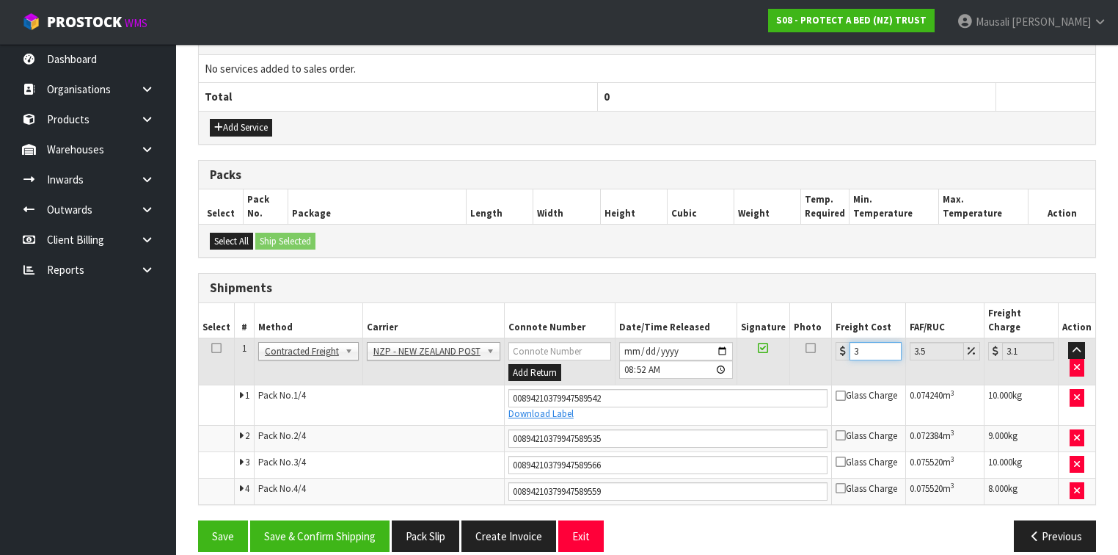
type input "31.05"
type input "30.04"
type input "31.09"
type input "30.04"
click at [360, 520] on button "Save & Confirm Shipping" at bounding box center [319, 536] width 139 height 32
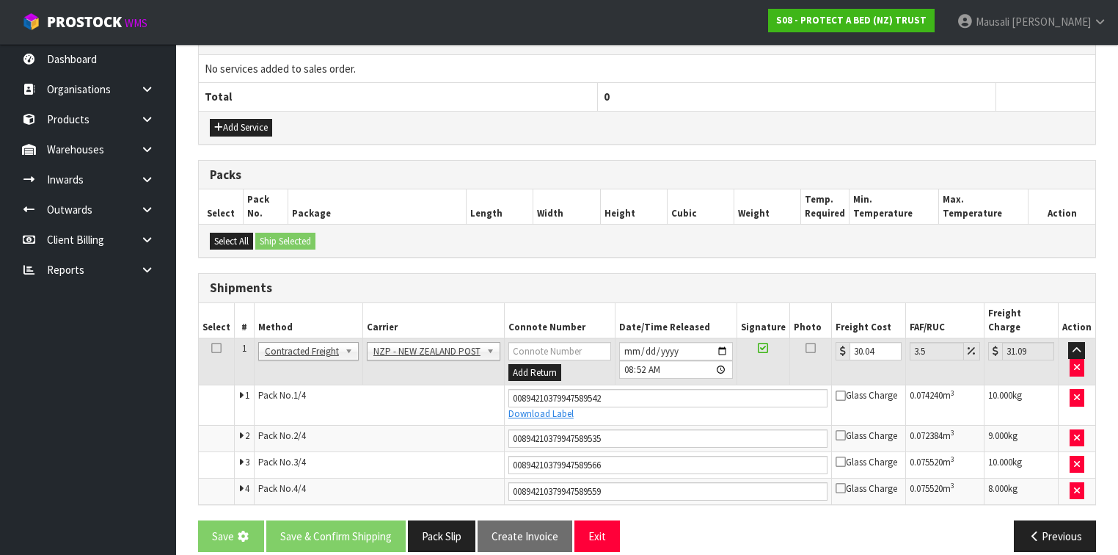
scroll to position [0, 0]
